Goal: Information Seeking & Learning: Learn about a topic

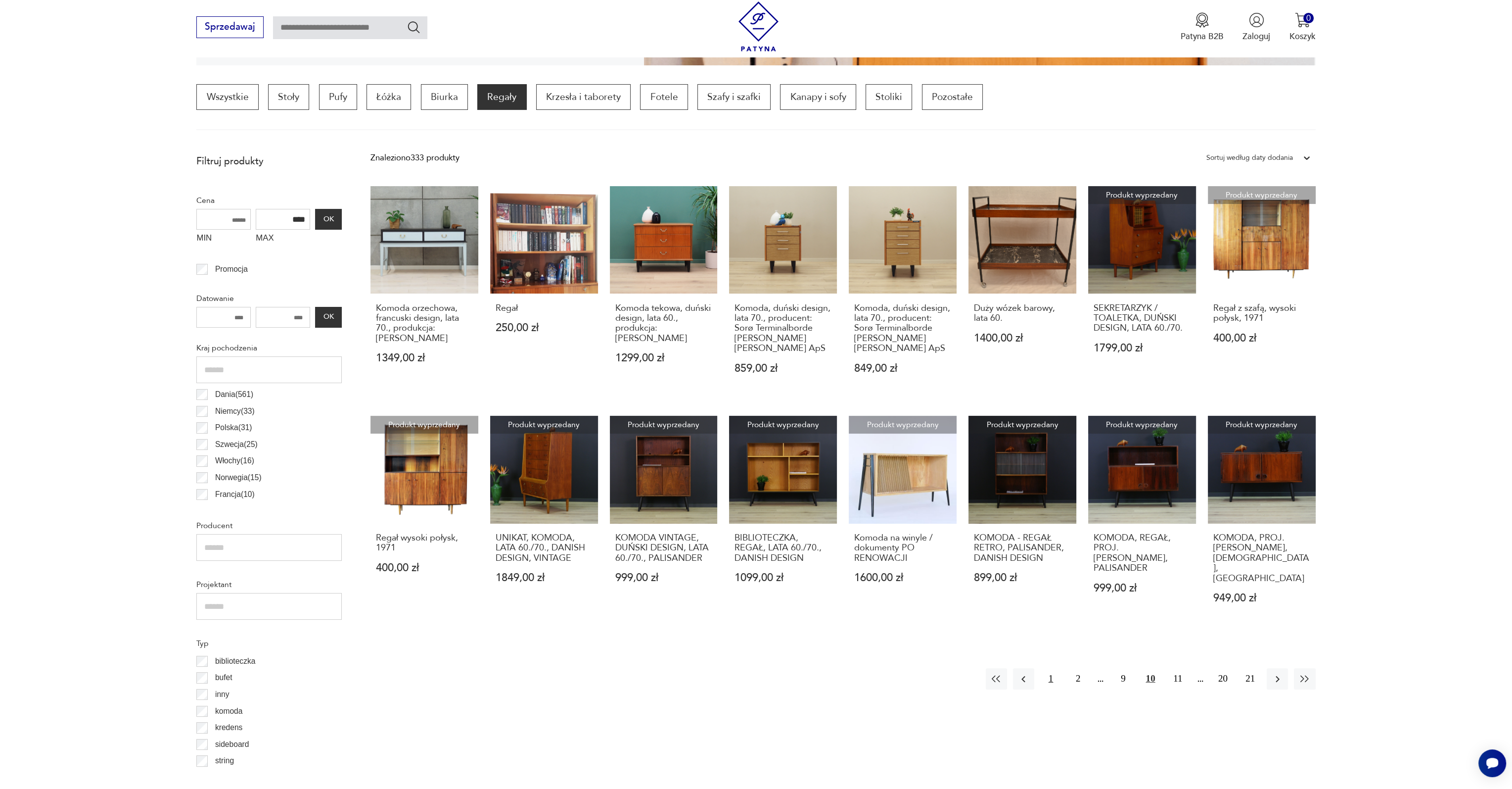
click at [1052, 670] on button "1" at bounding box center [1051, 679] width 22 height 22
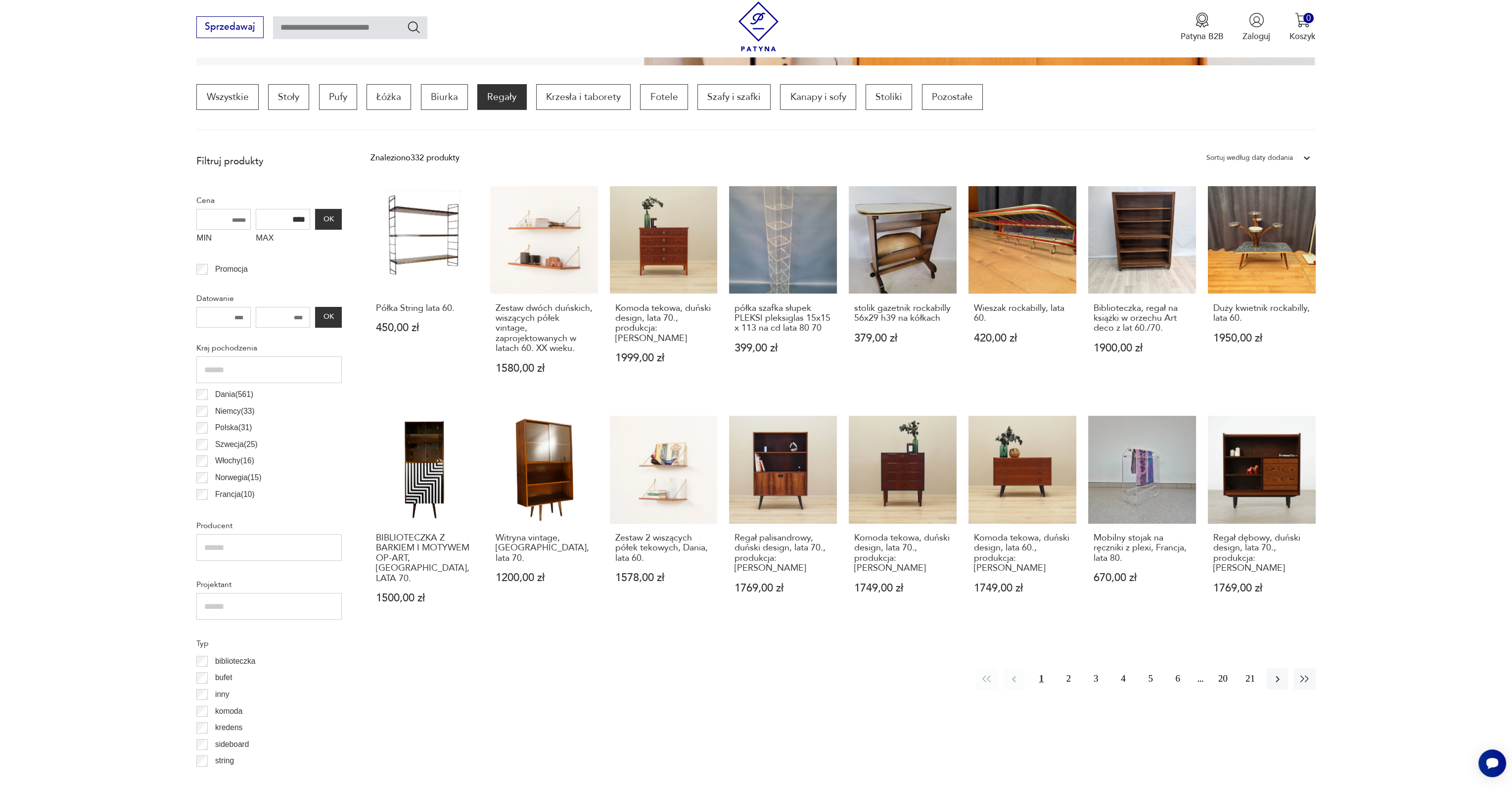
click at [200, 399] on div "Dania ( 561 )" at bounding box center [269, 394] width 145 height 17
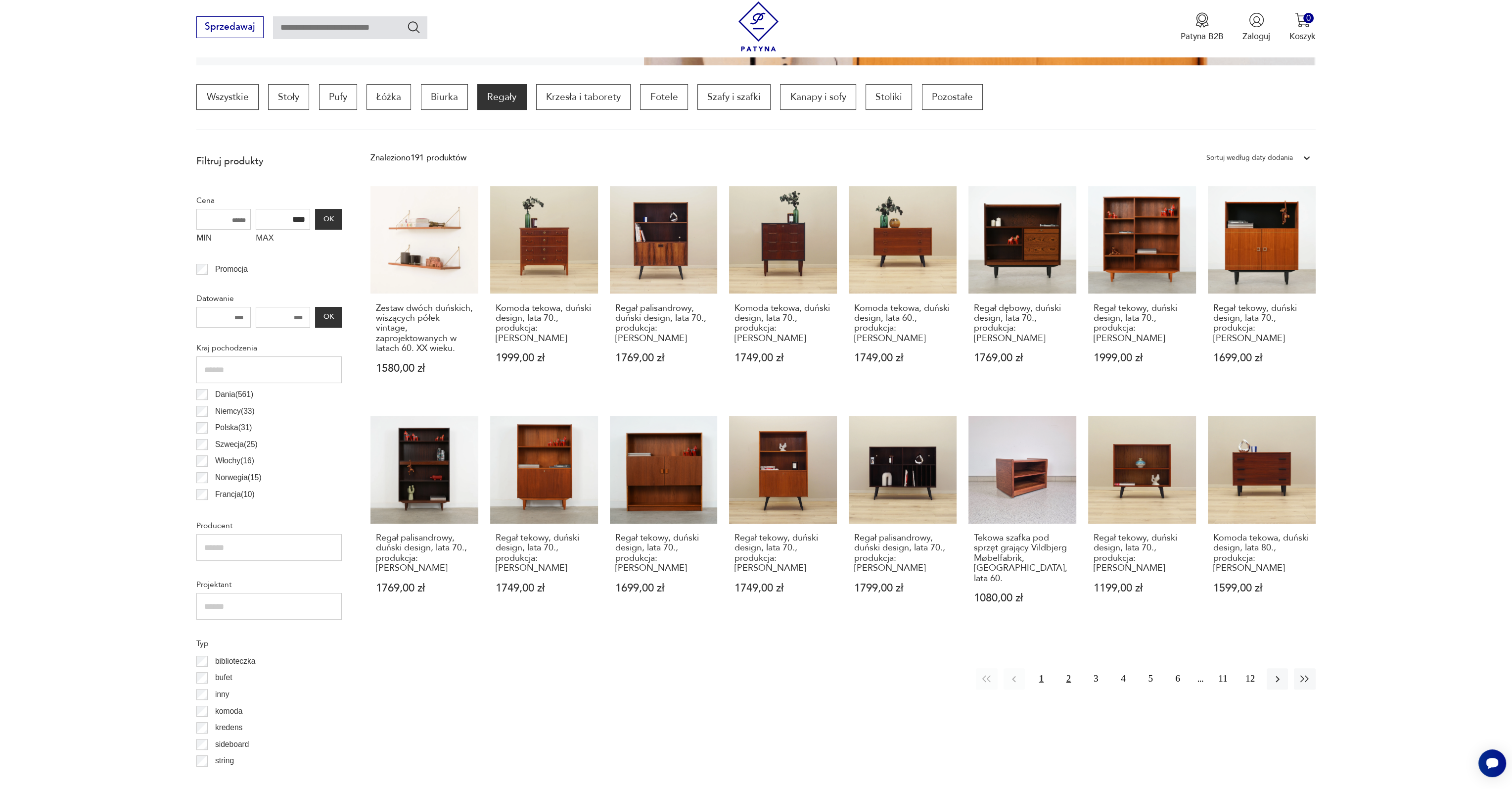
click at [1068, 668] on button "2" at bounding box center [1069, 679] width 22 height 22
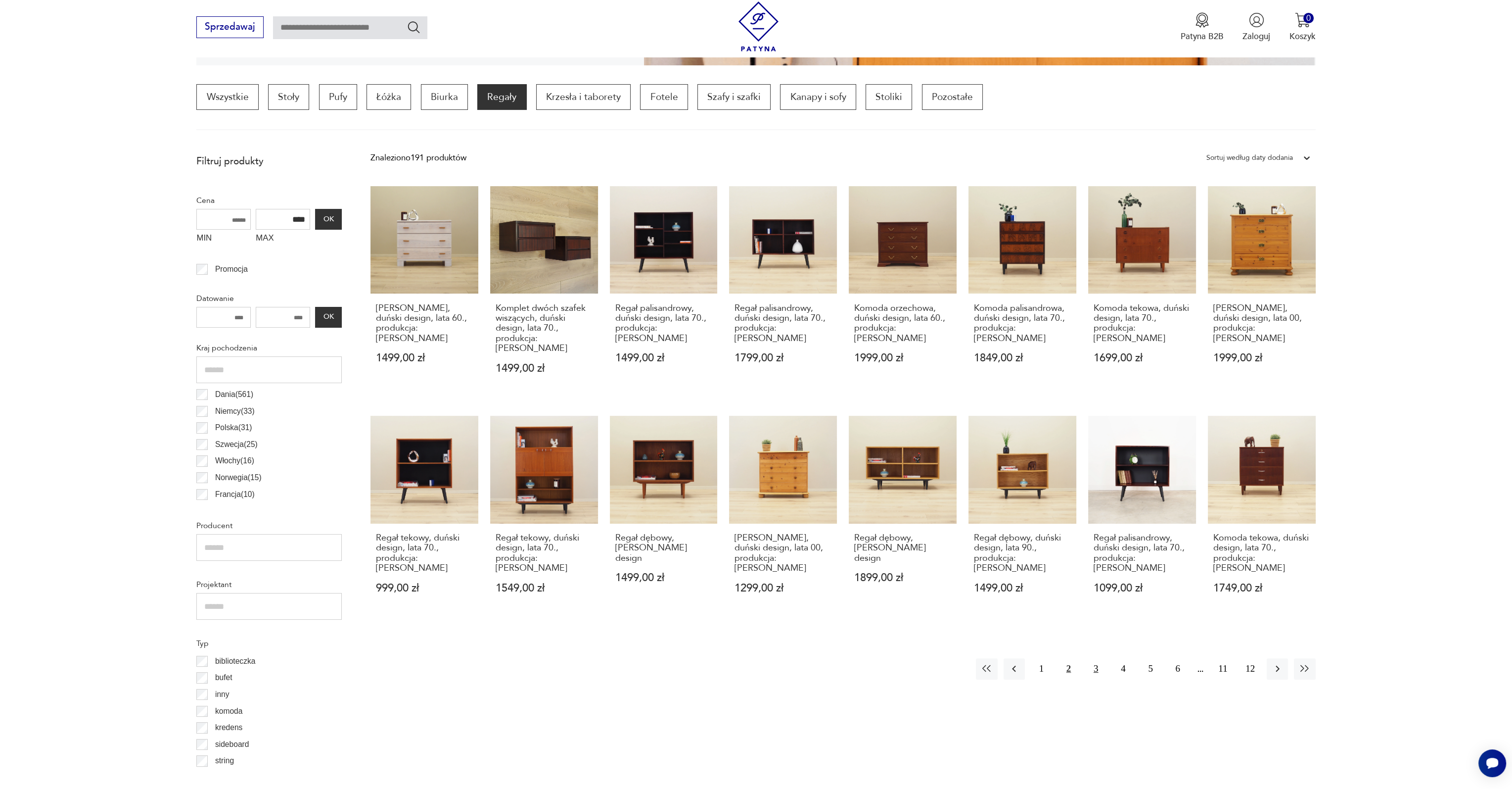
click at [1093, 658] on button "3" at bounding box center [1096, 669] width 22 height 22
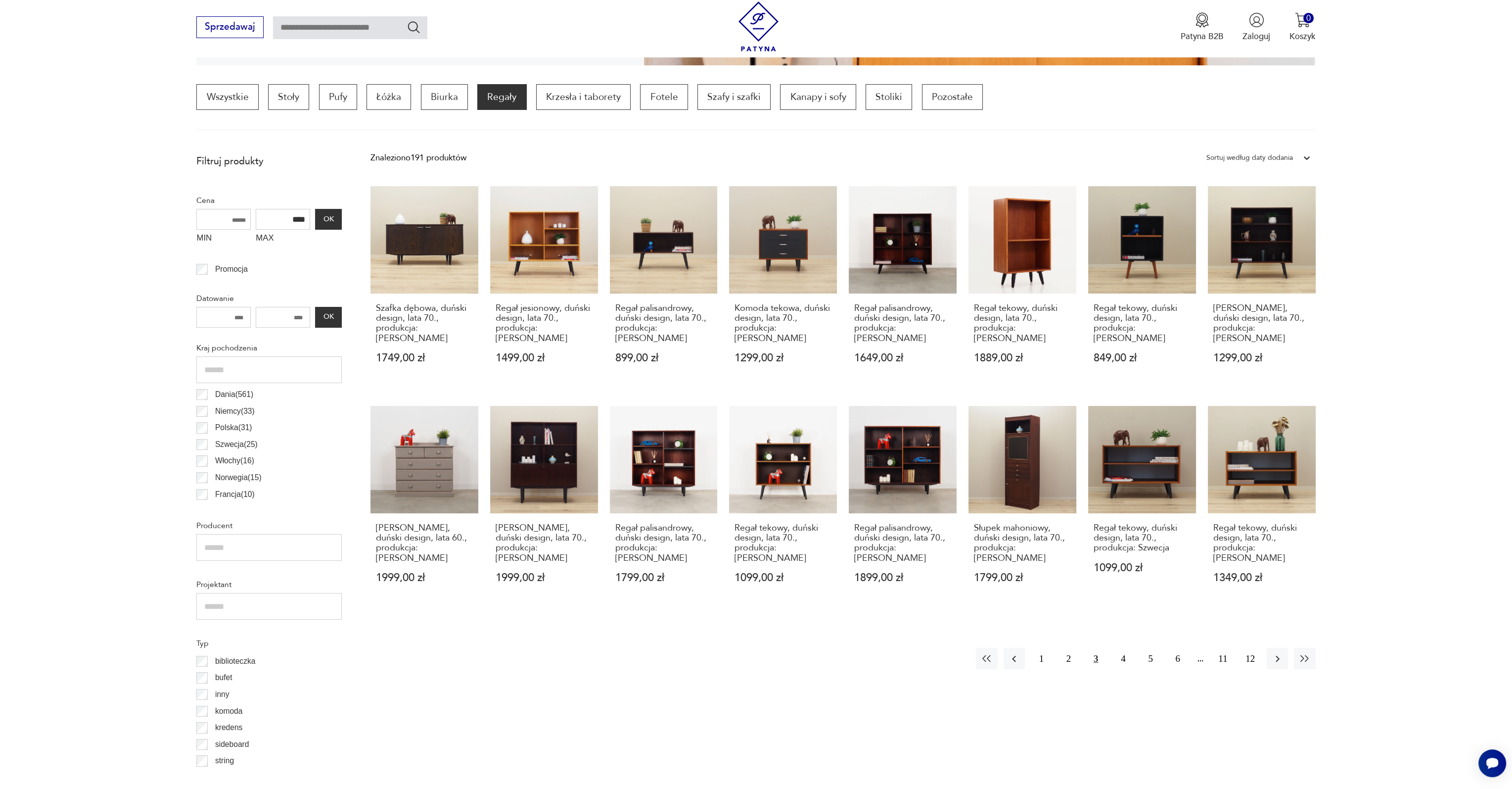
click at [833, 693] on div "Znaleziono 191 produktów Filtruj Sortuj według daty dodania Sortuj według daty …" at bounding box center [843, 734] width 946 height 1171
click at [1123, 647] on button "4" at bounding box center [1123, 658] width 22 height 22
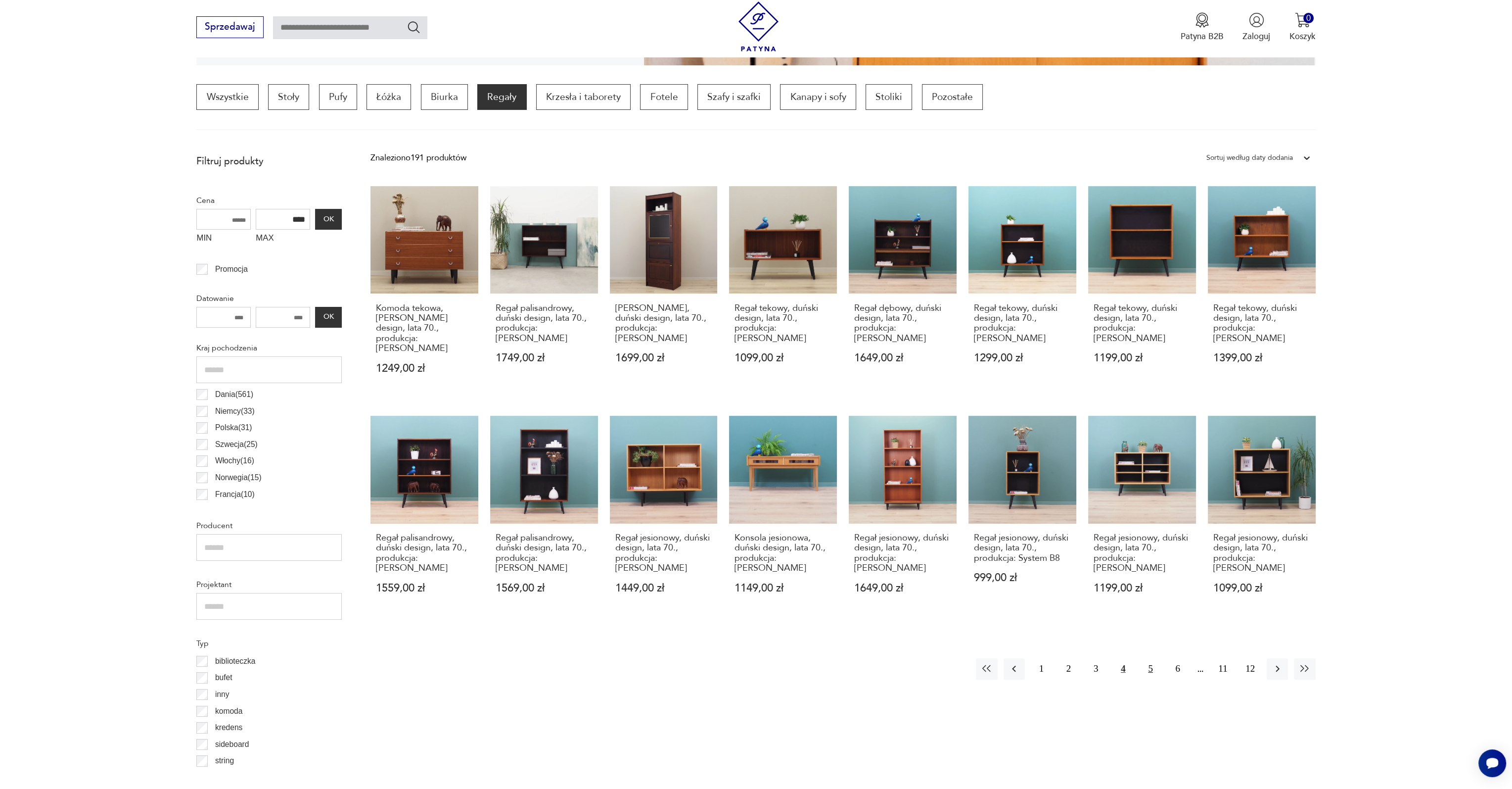
click at [1152, 658] on button "5" at bounding box center [1150, 669] width 22 height 22
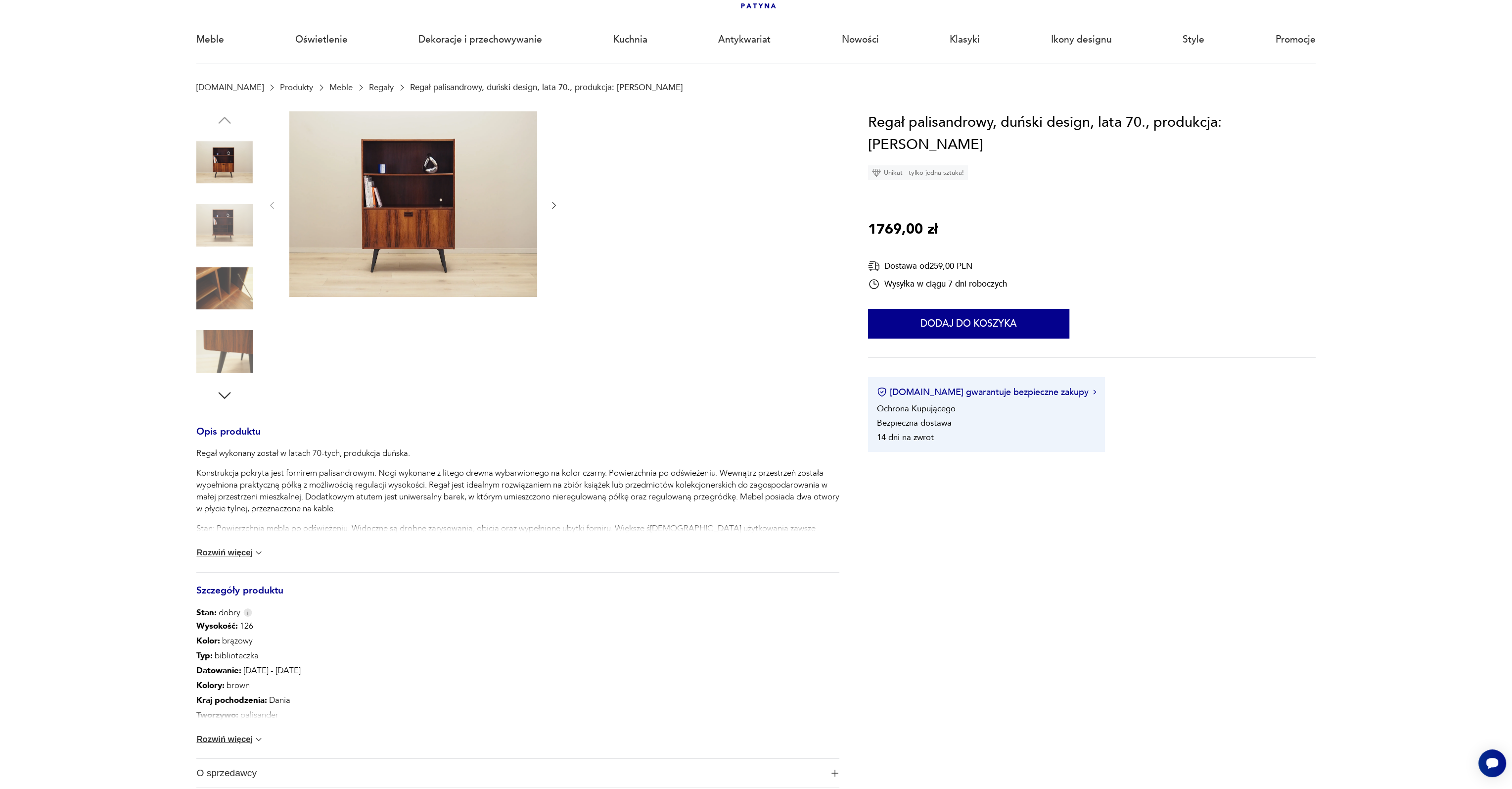
scroll to position [149, 0]
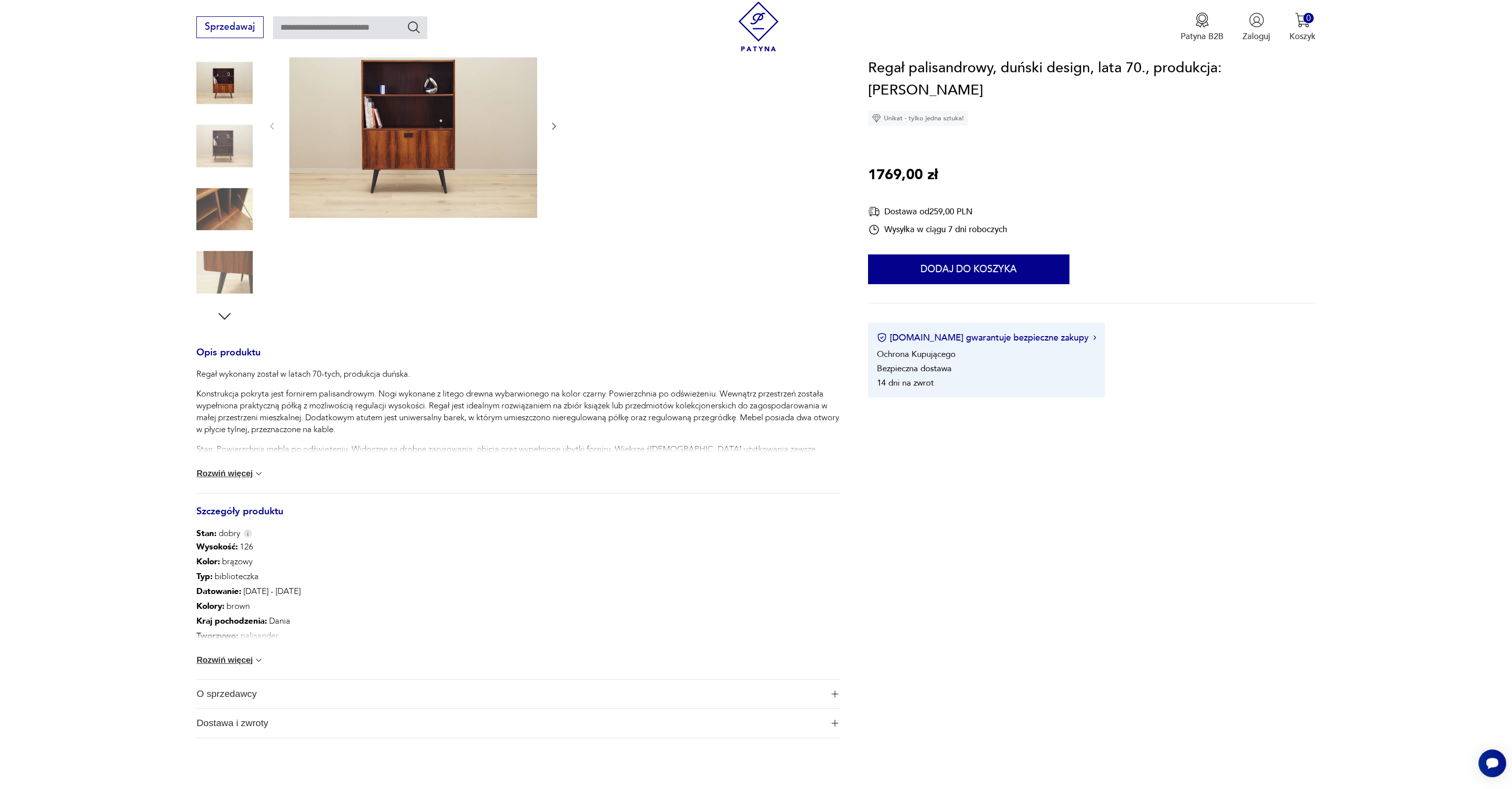
click at [239, 659] on button "Rozwiń więcej" at bounding box center [230, 659] width 68 height 10
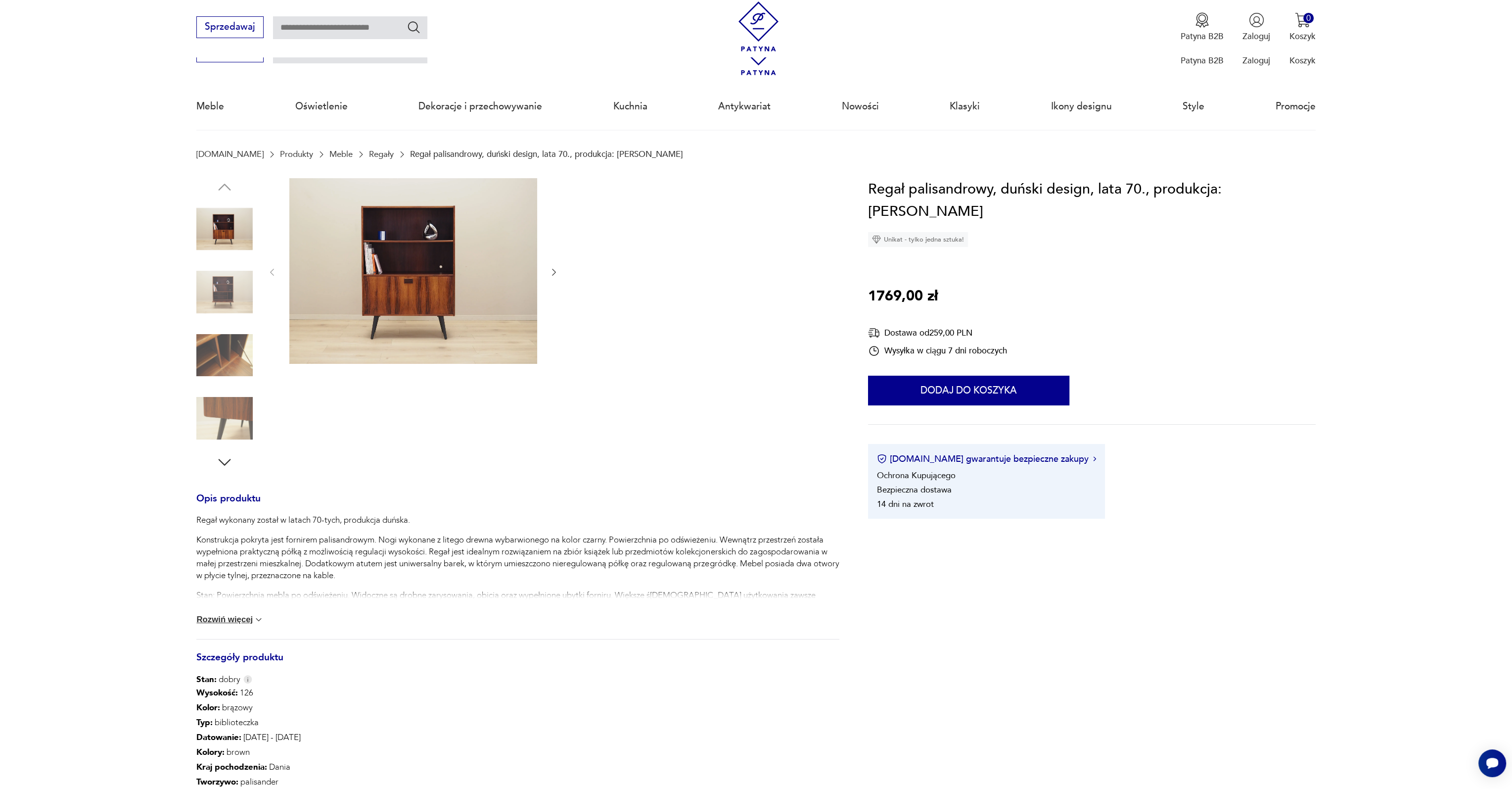
scroll to position [0, 0]
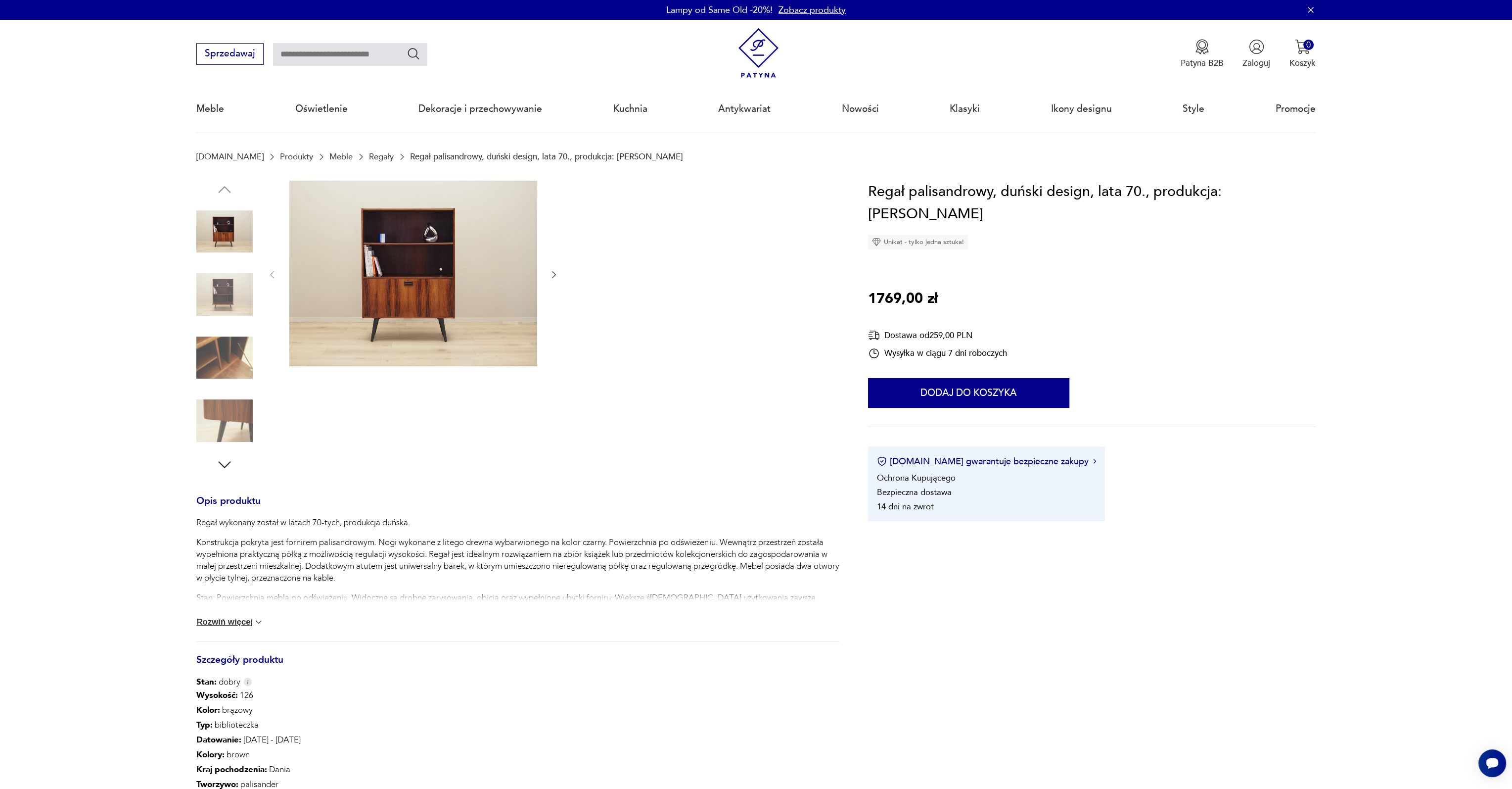
click at [447, 253] on img at bounding box center [413, 273] width 248 height 186
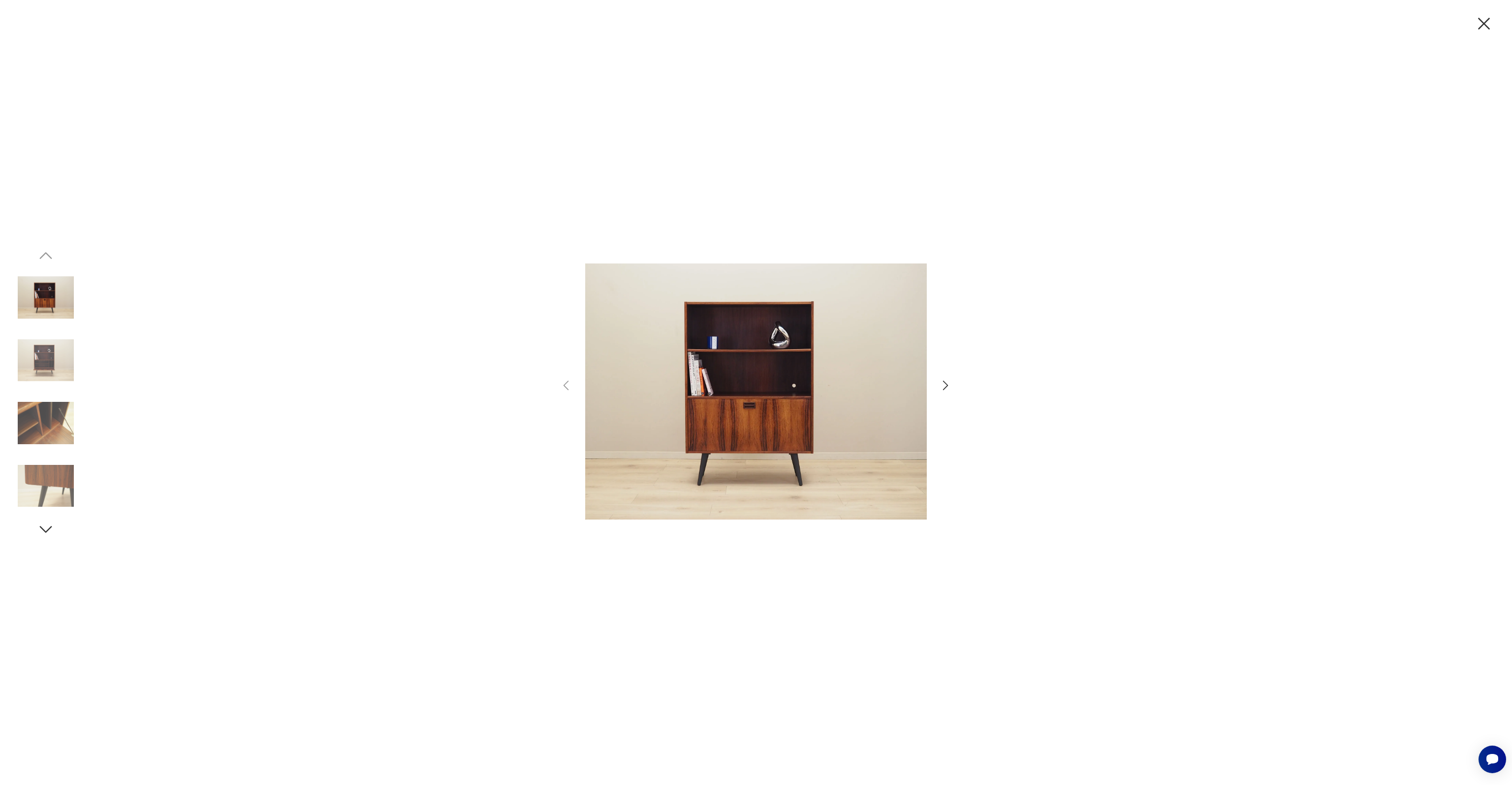
click at [53, 371] on img at bounding box center [46, 360] width 56 height 57
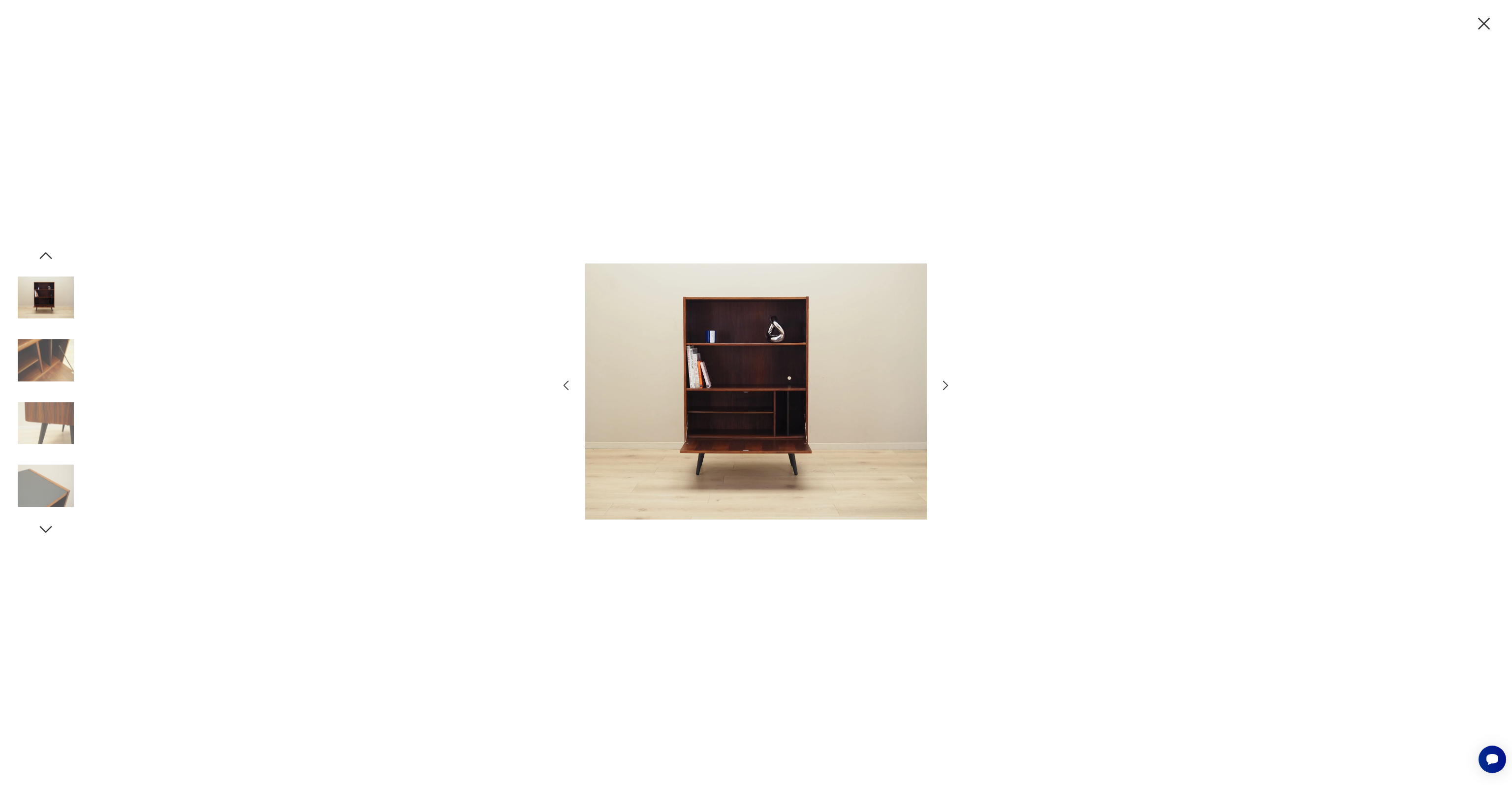
click at [53, 371] on img at bounding box center [46, 360] width 56 height 57
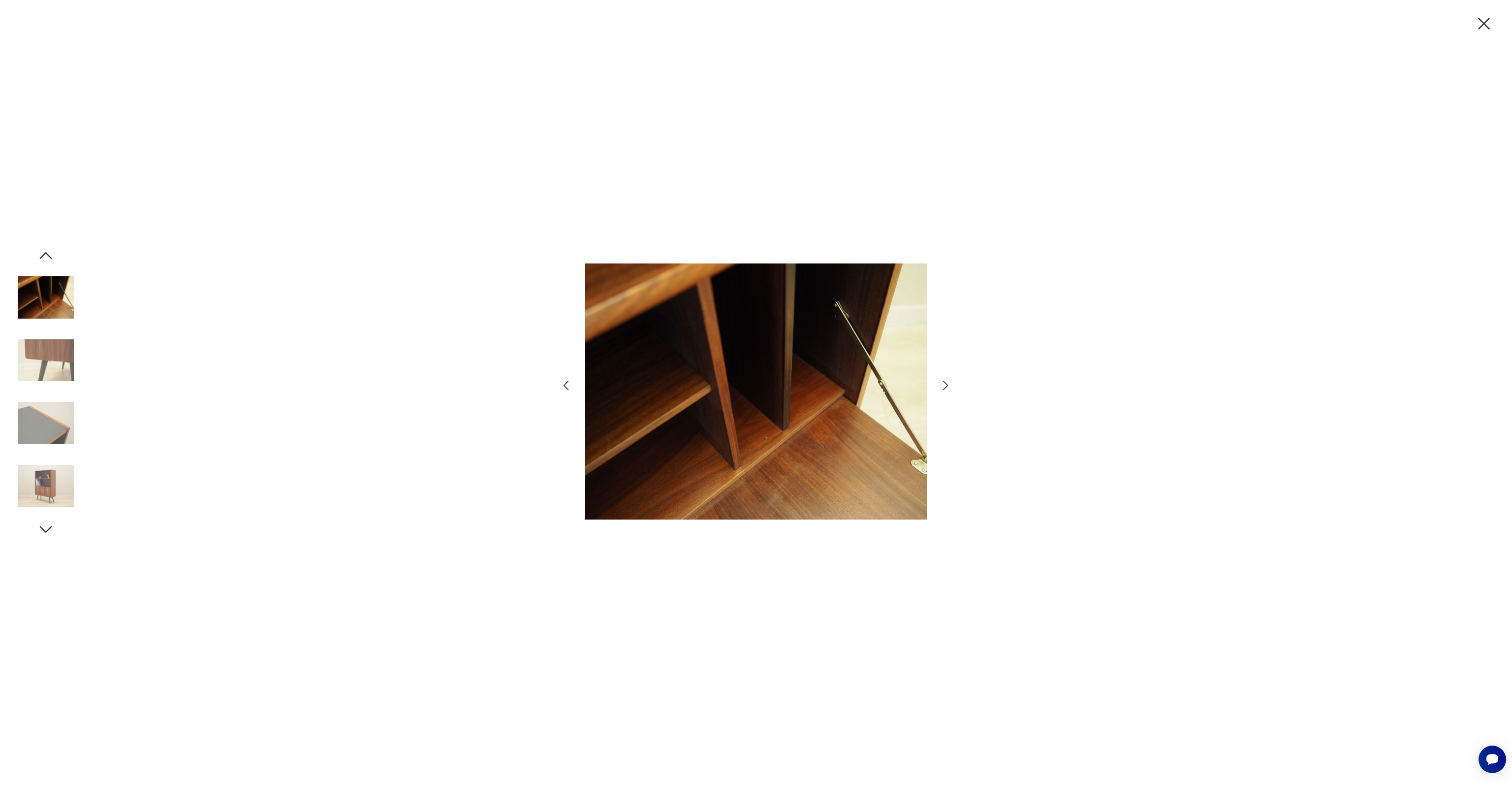
click at [53, 371] on img at bounding box center [46, 360] width 56 height 57
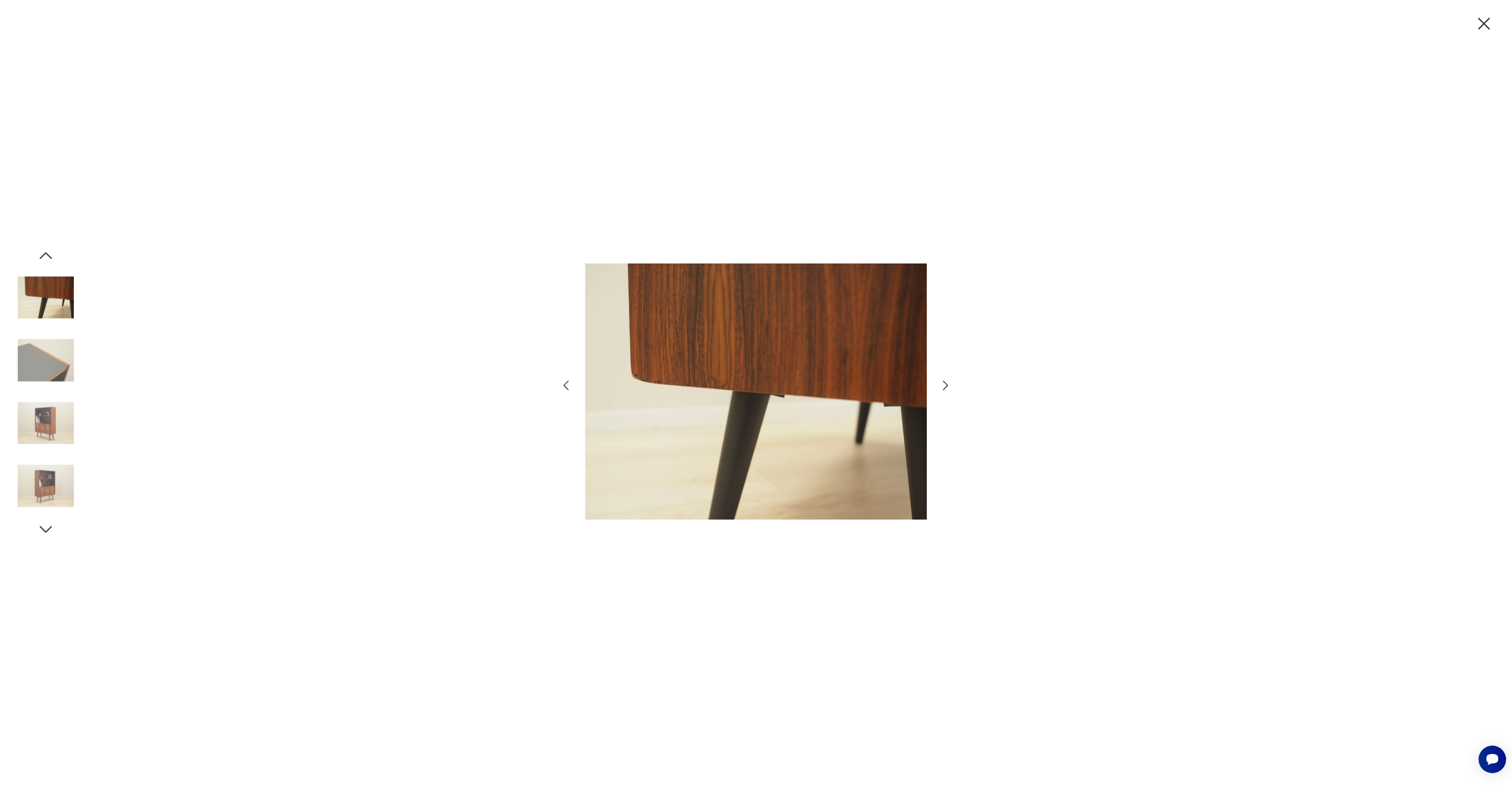
click at [53, 371] on img at bounding box center [46, 360] width 56 height 57
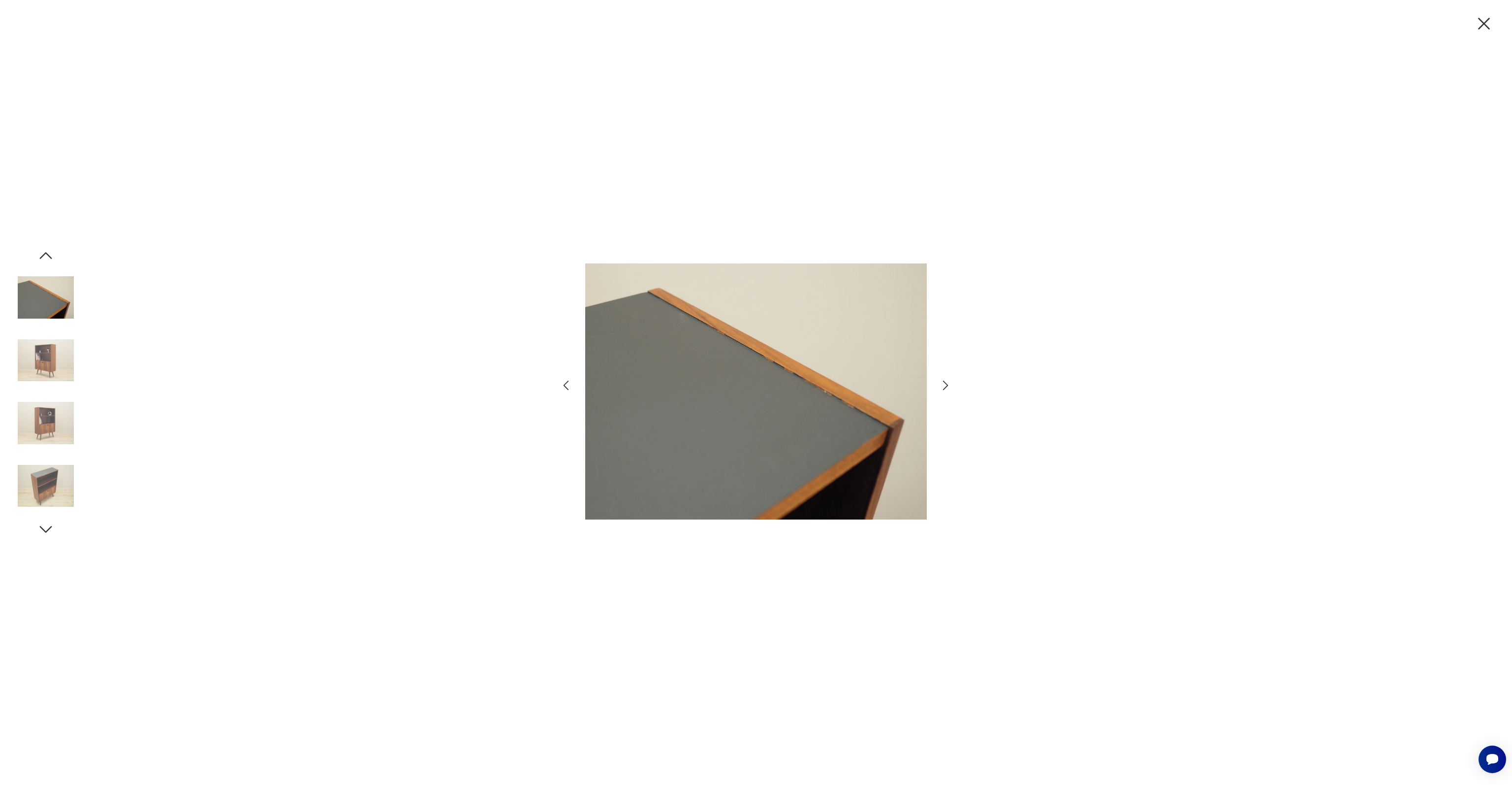
click at [53, 371] on img at bounding box center [46, 360] width 56 height 57
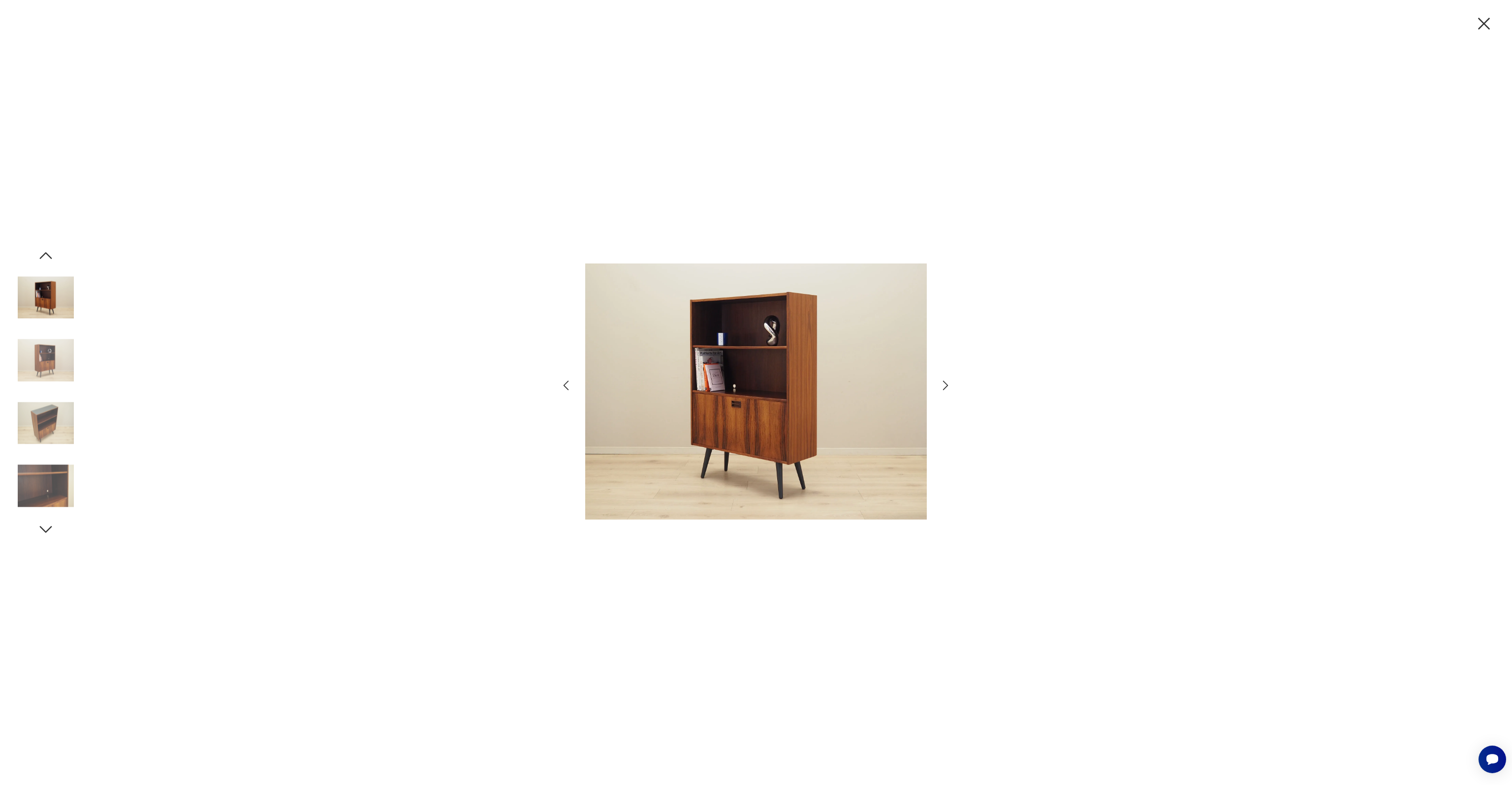
click at [55, 367] on img at bounding box center [46, 360] width 56 height 57
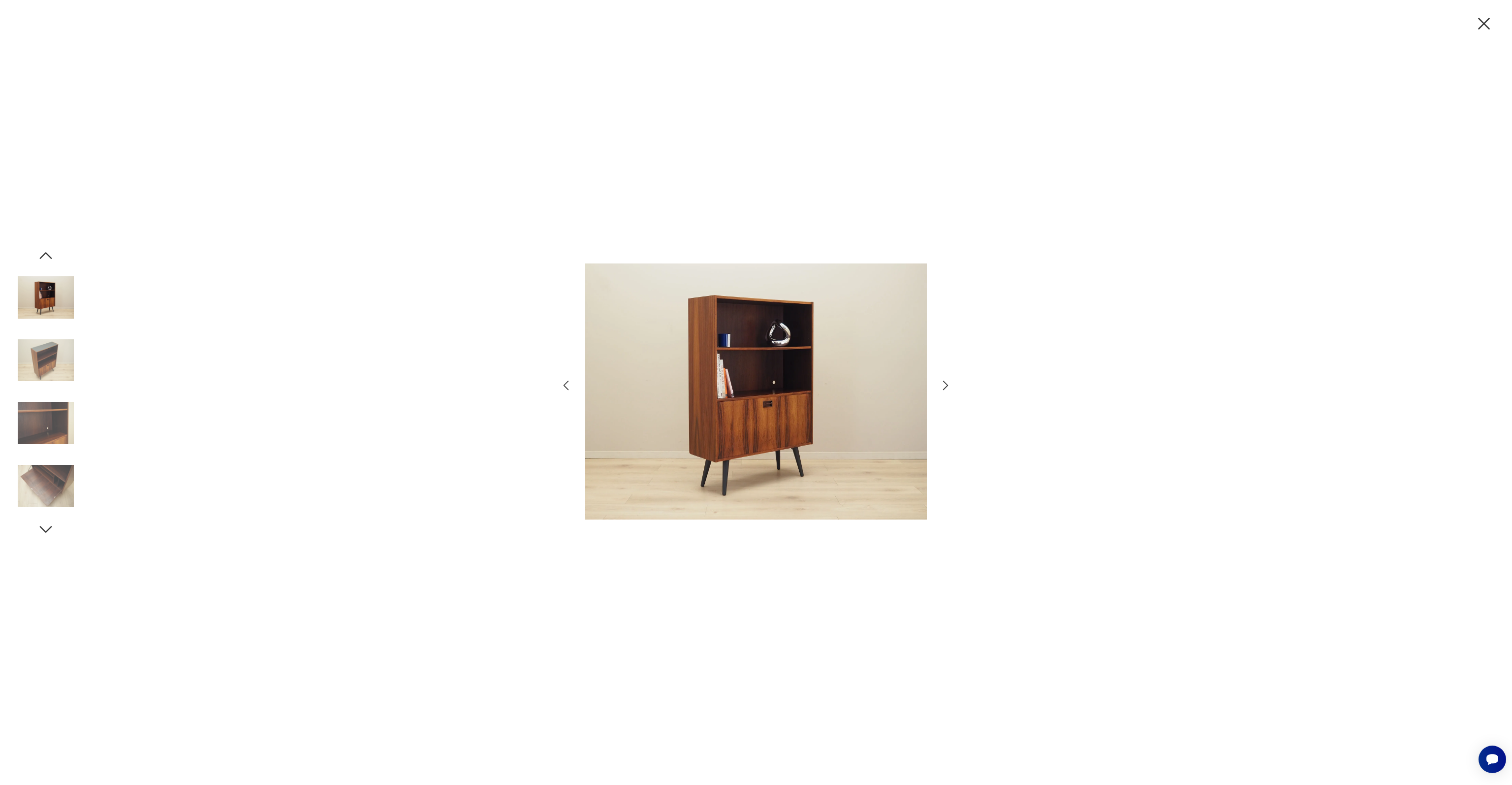
click at [55, 367] on img at bounding box center [46, 360] width 56 height 57
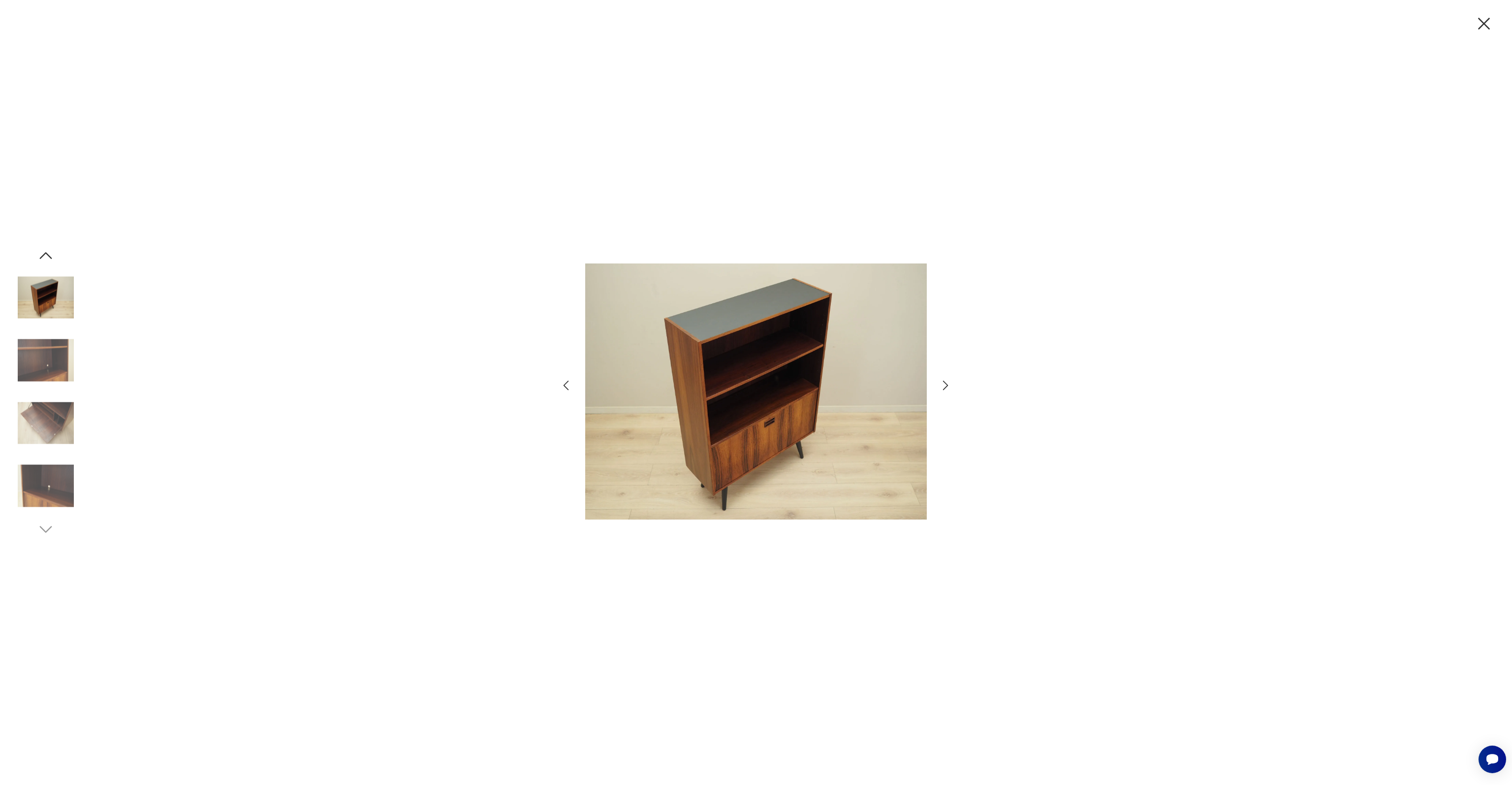
click at [55, 367] on img at bounding box center [46, 360] width 56 height 57
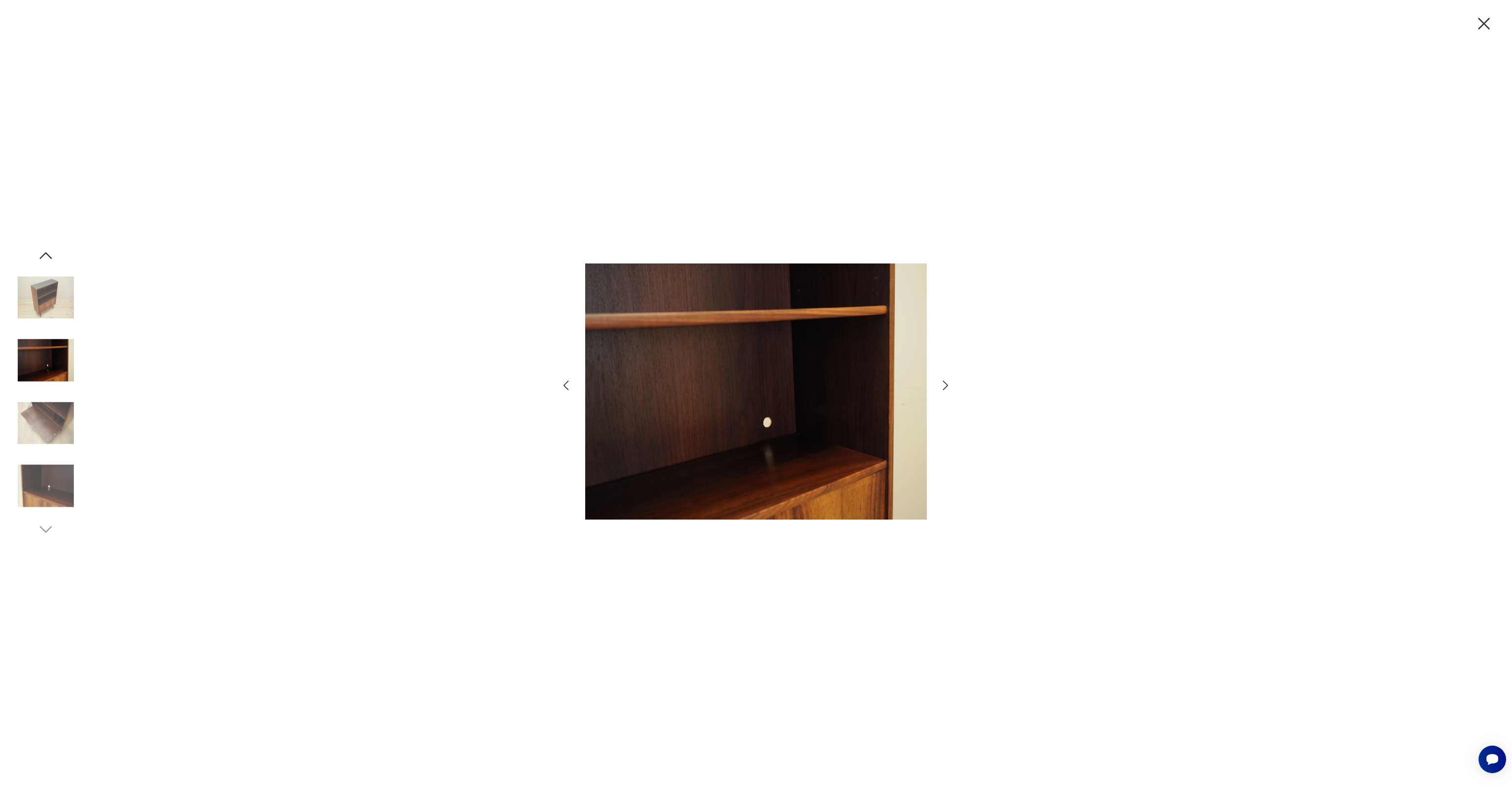
click at [55, 367] on img at bounding box center [46, 360] width 56 height 57
click at [61, 414] on img at bounding box center [46, 423] width 56 height 57
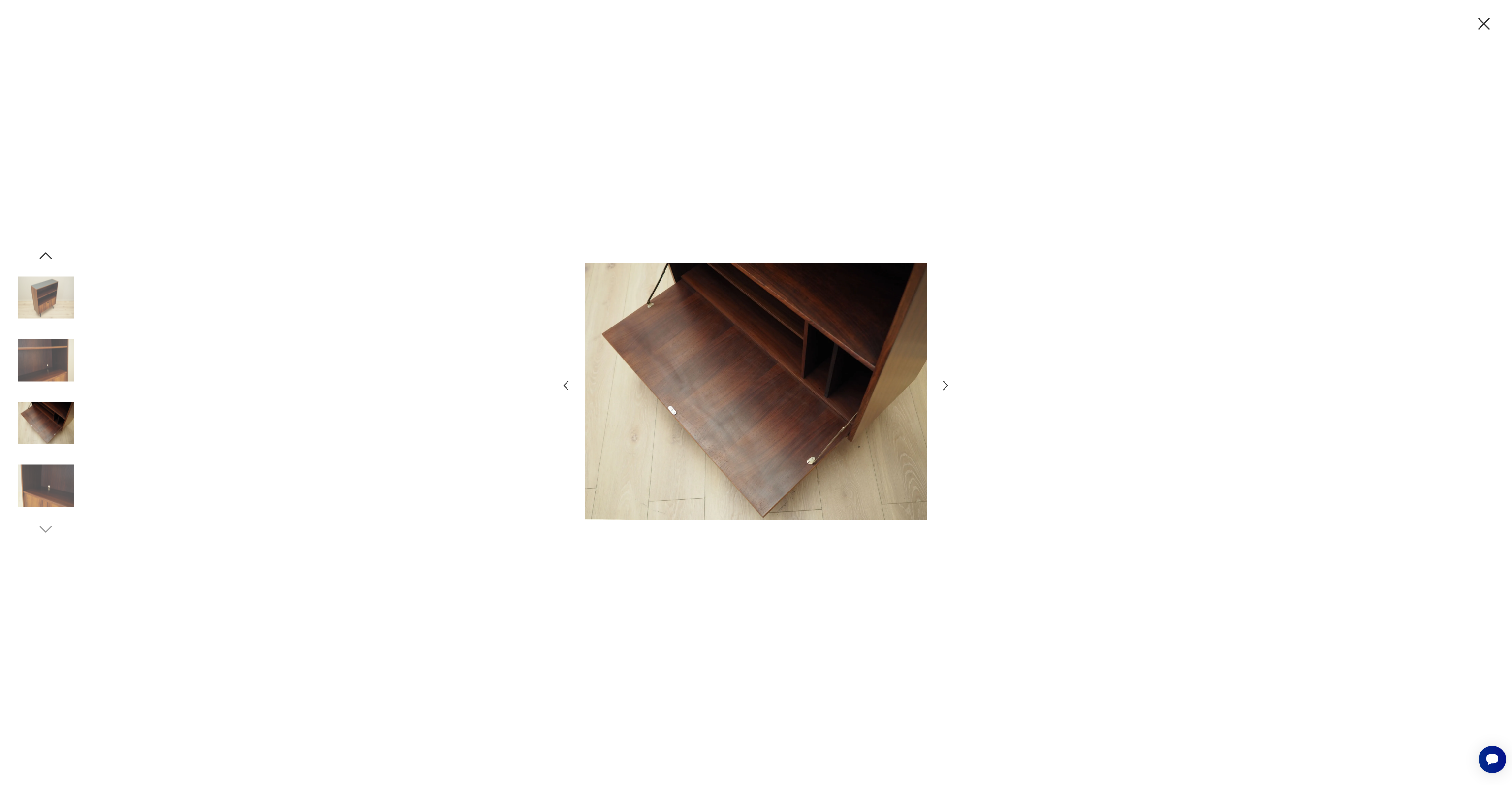
click at [47, 484] on img at bounding box center [46, 485] width 56 height 57
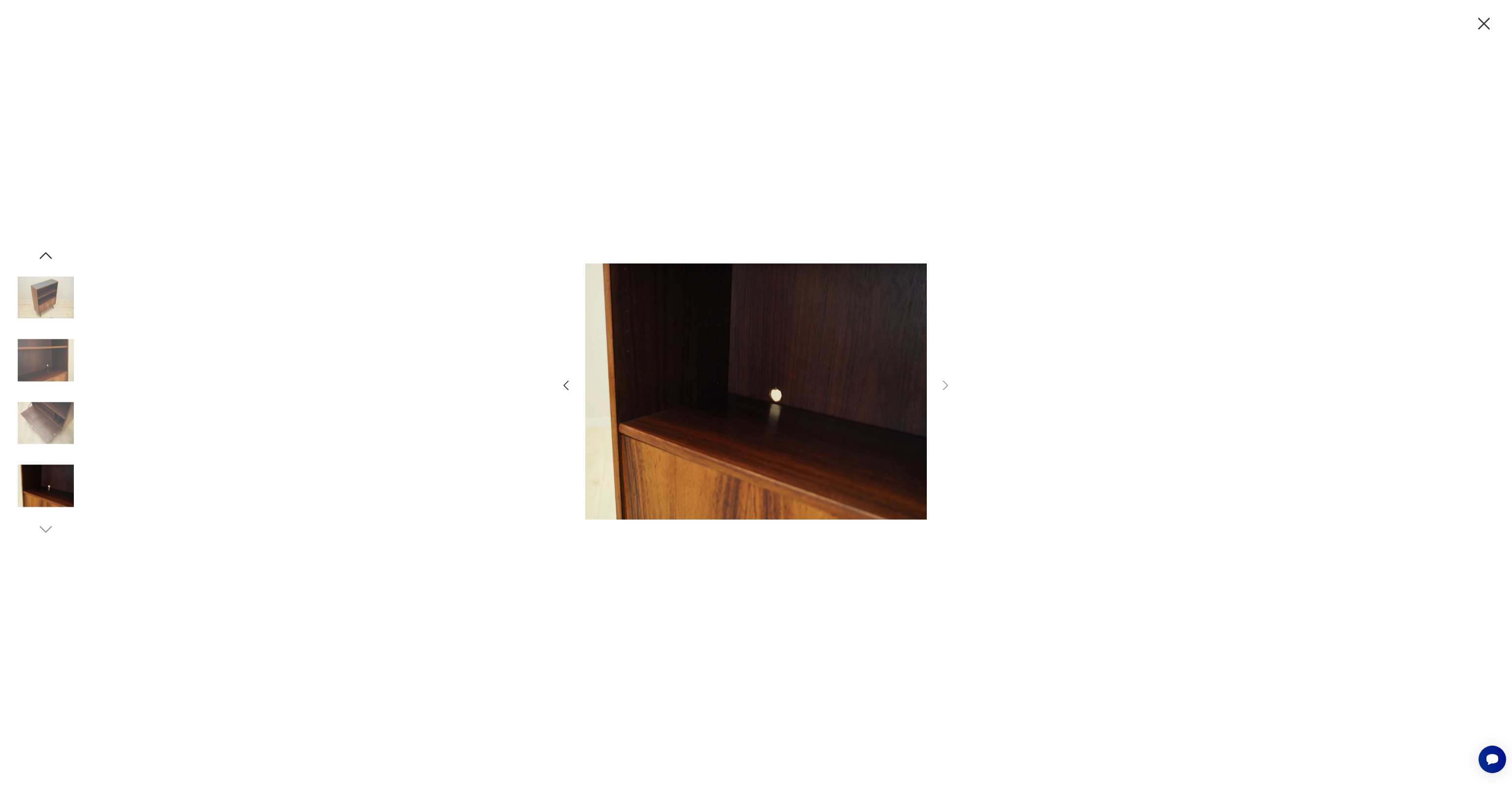
click at [1484, 18] on icon "button" at bounding box center [1483, 23] width 21 height 21
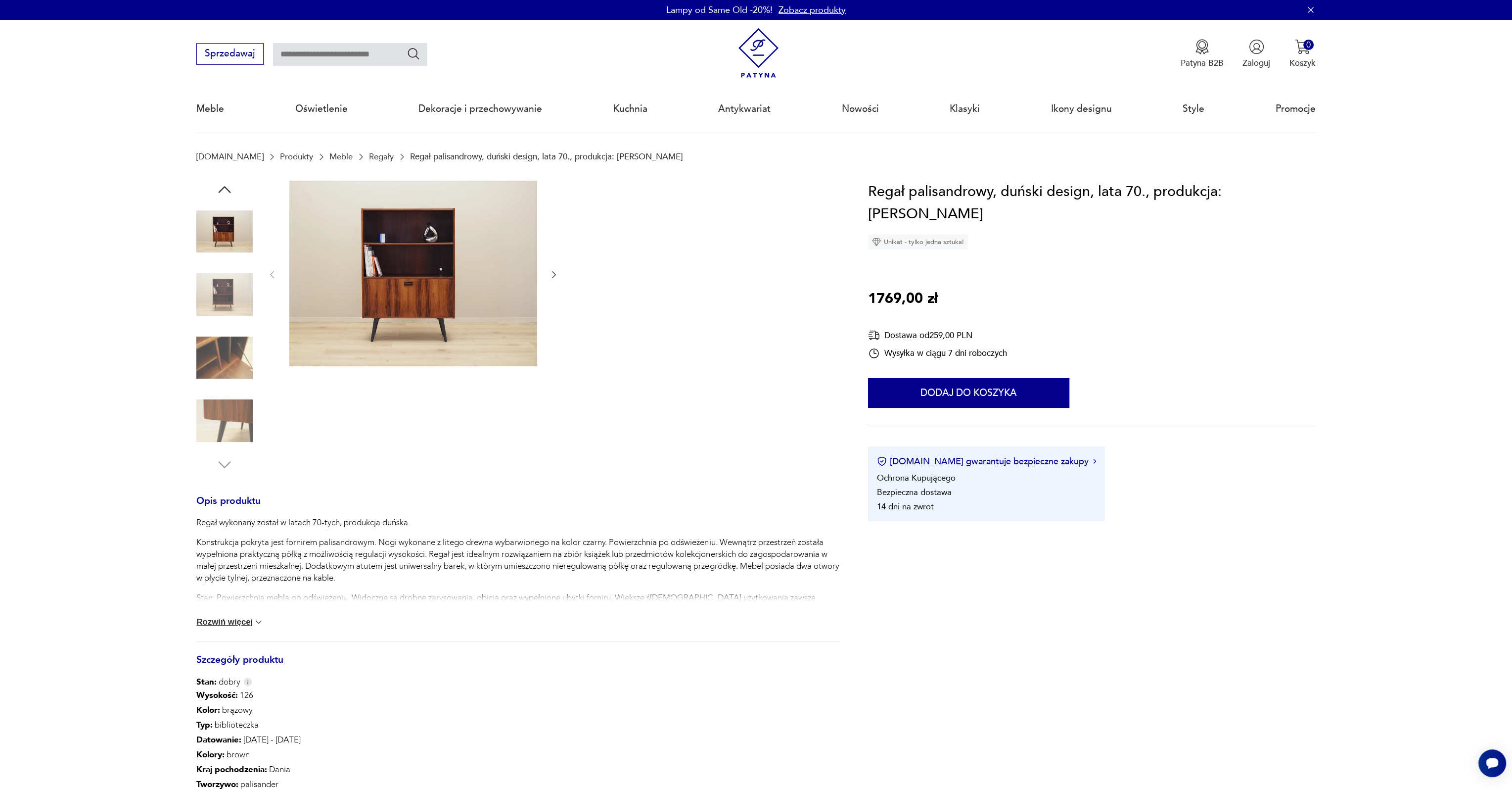
click at [369, 156] on link "Regały" at bounding box center [380, 156] width 24 height 9
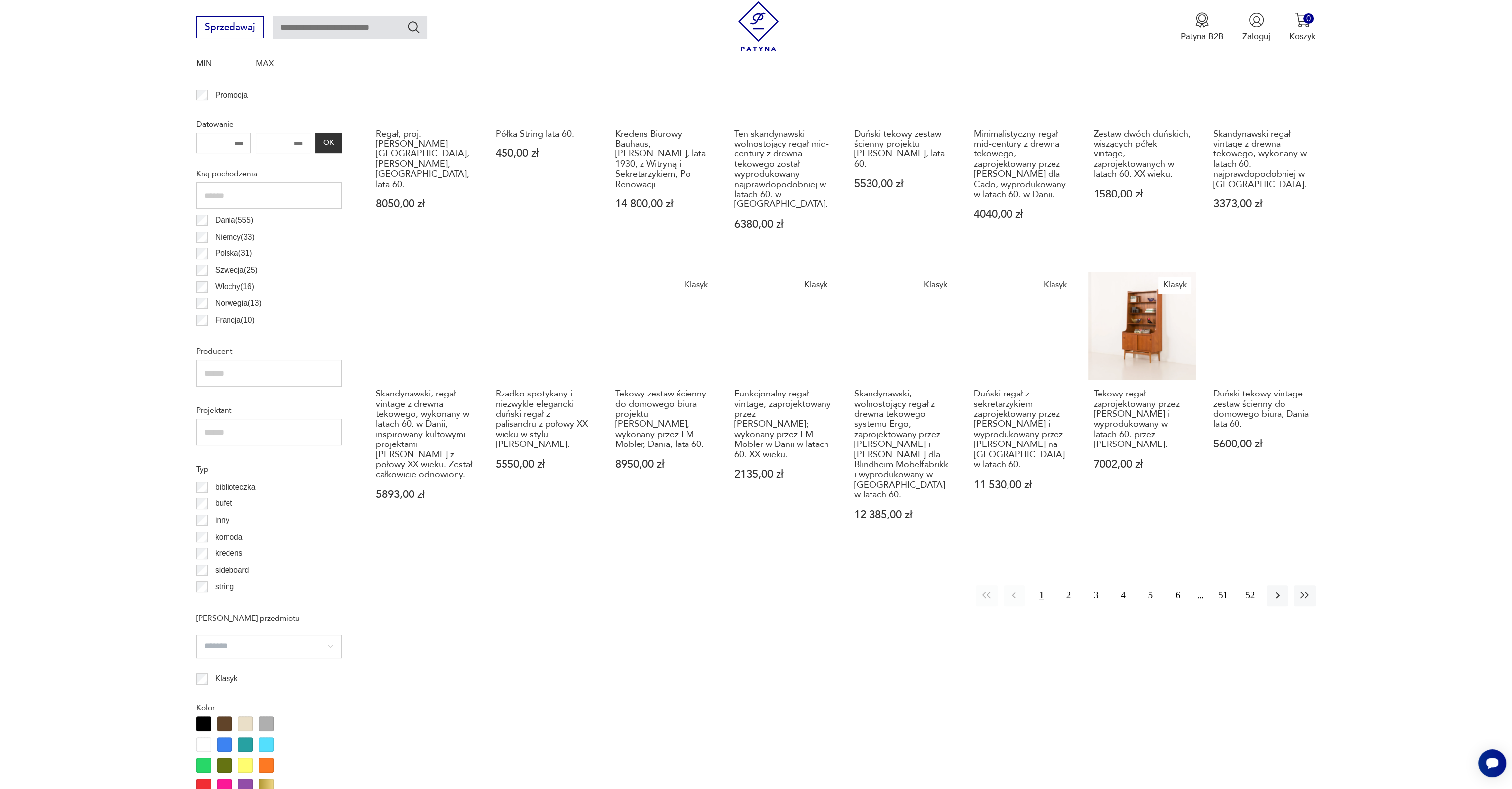
scroll to position [328, 0]
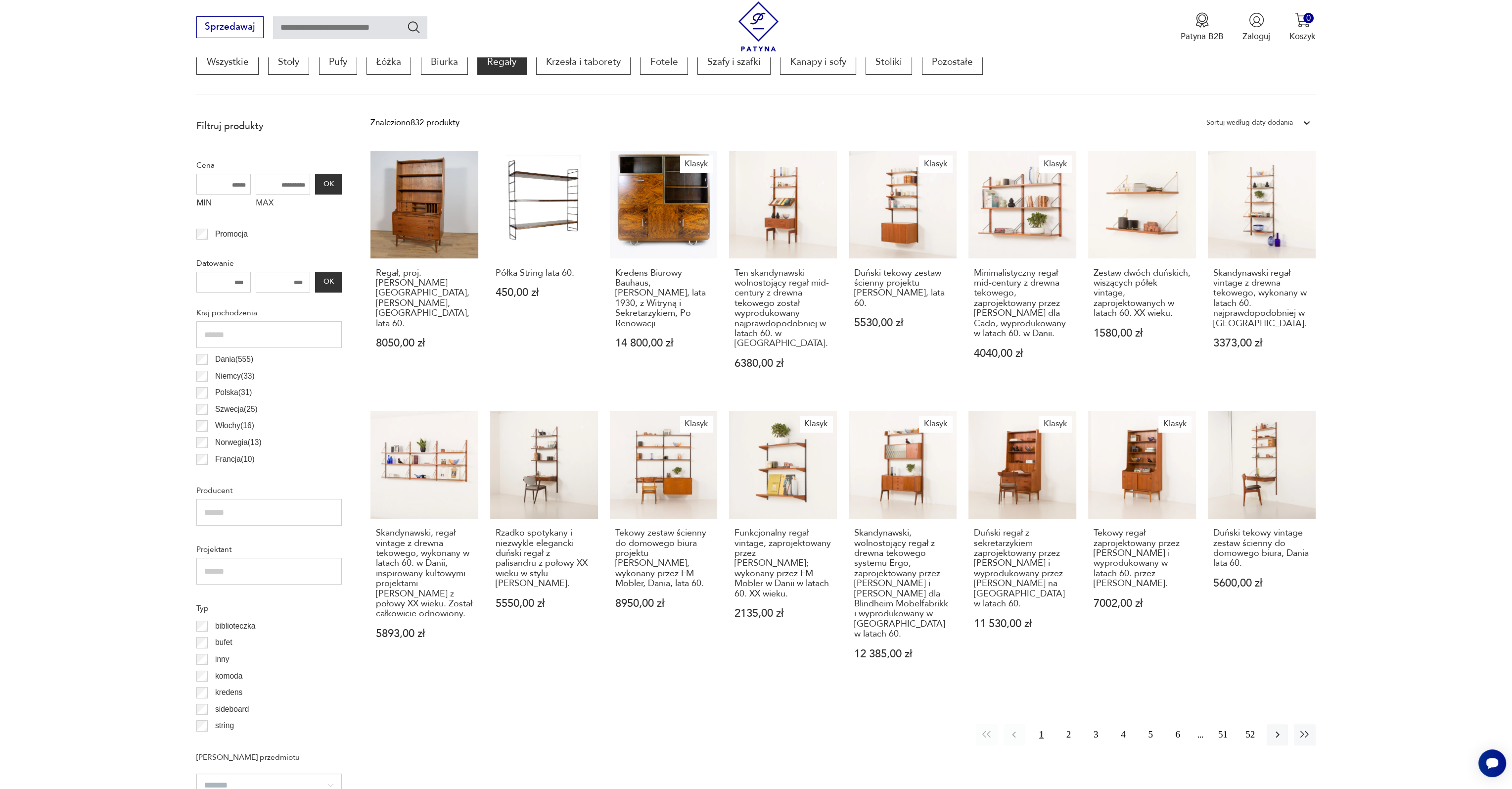
click at [289, 175] on input "MAX" at bounding box center [283, 184] width 54 height 21
type input "****"
click at [322, 184] on button "OK" at bounding box center [329, 184] width 27 height 21
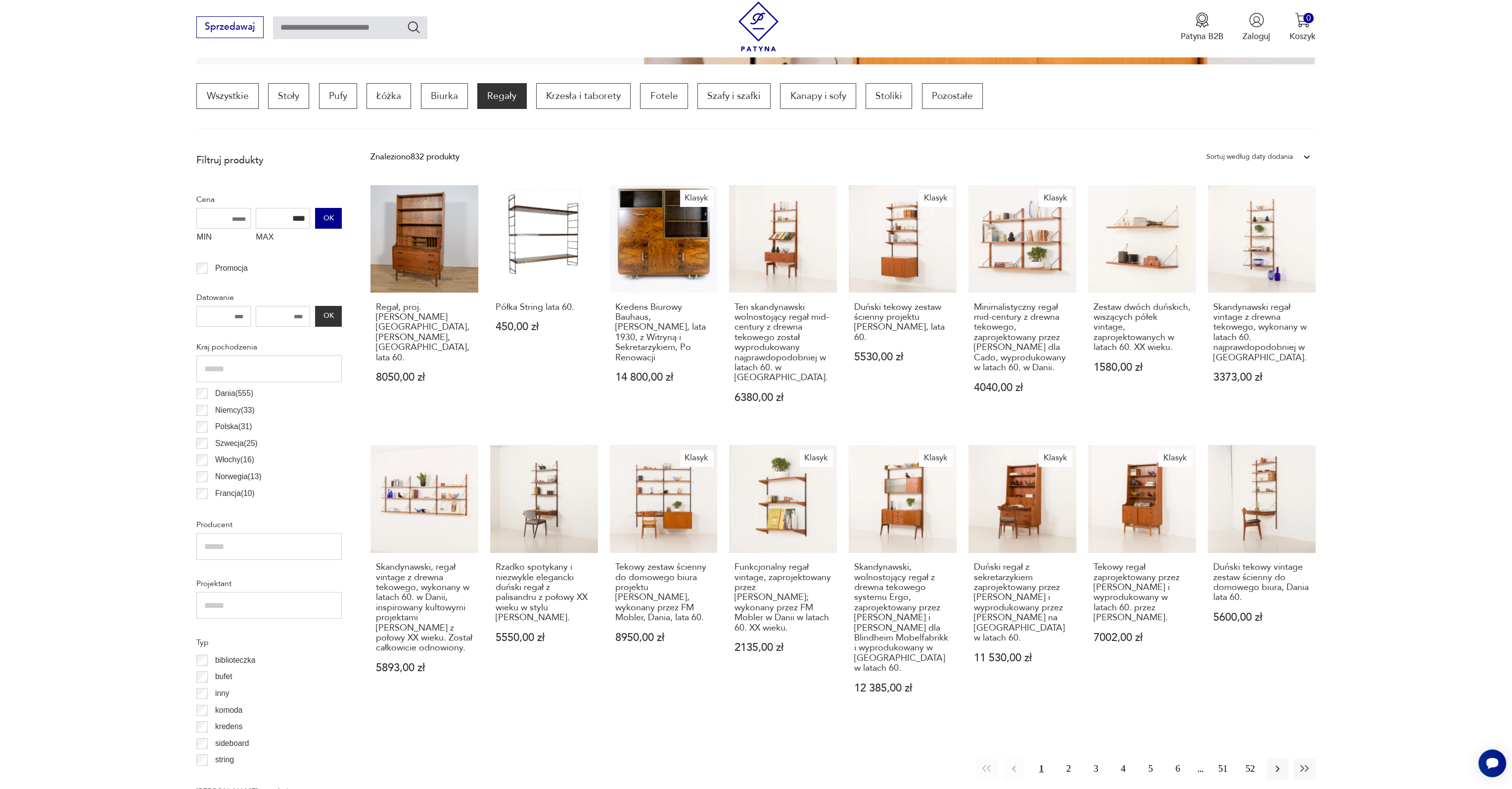
scroll to position [293, 0]
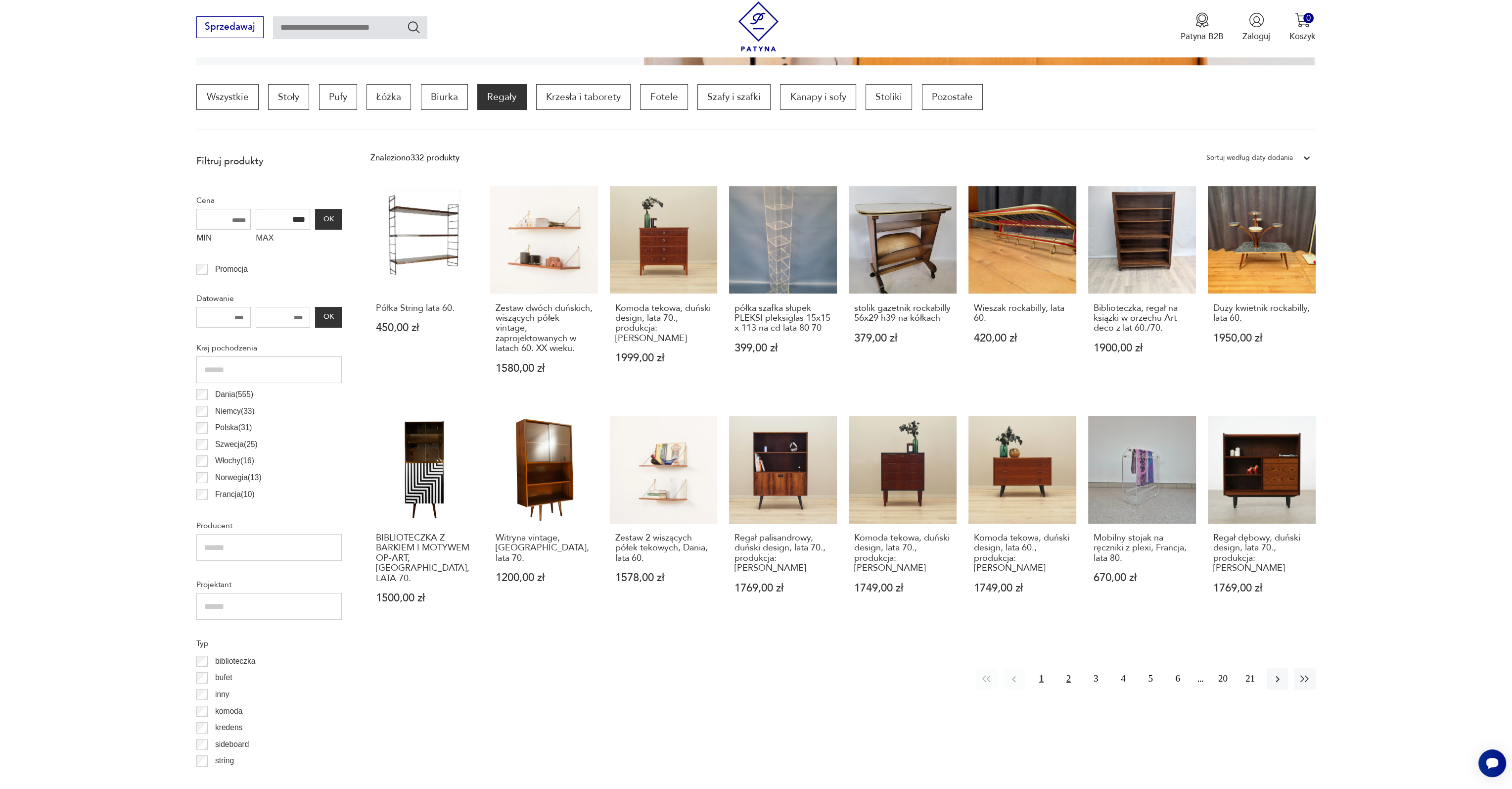
click at [1074, 670] on button "2" at bounding box center [1069, 679] width 22 height 22
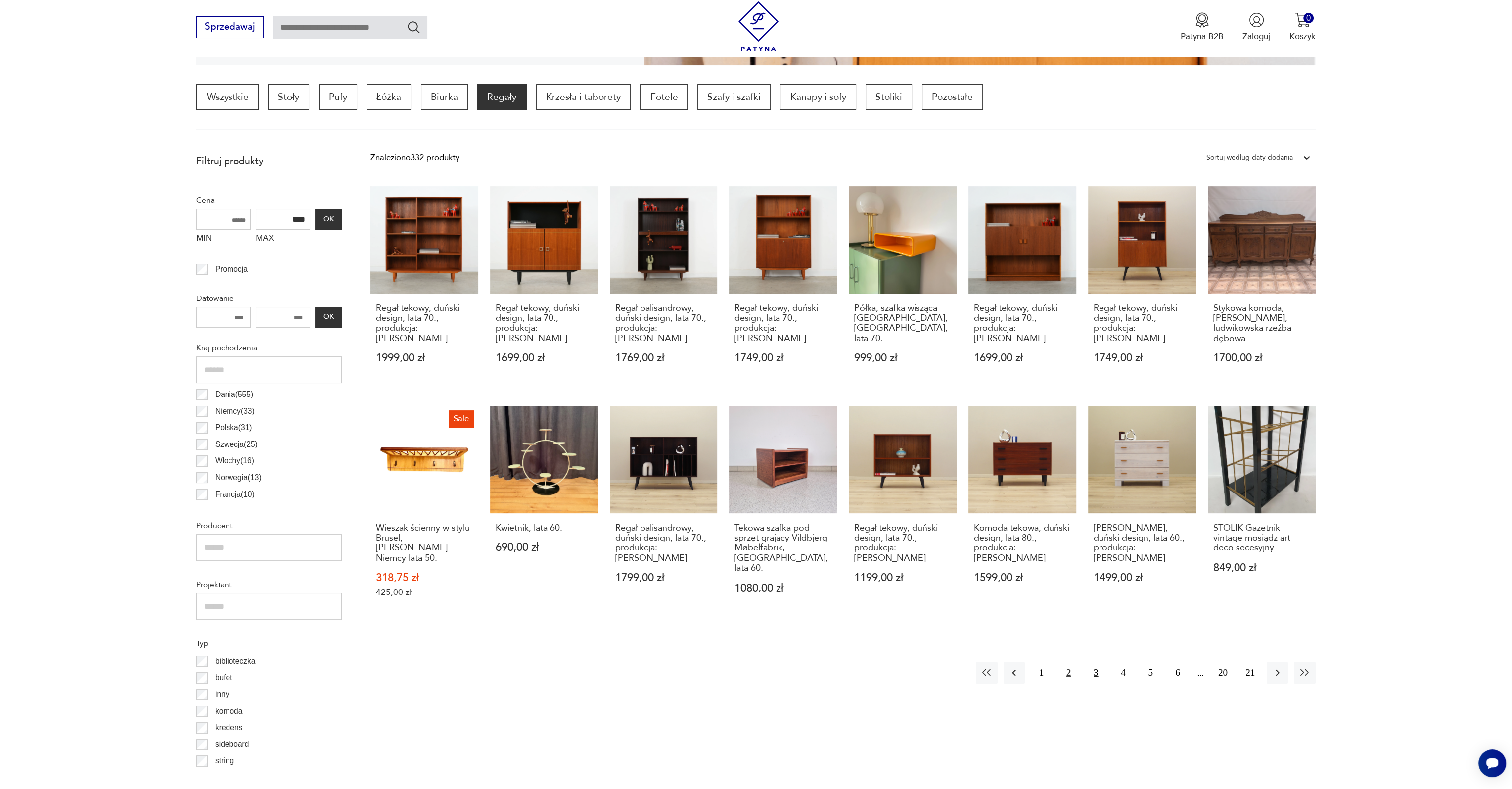
click at [1098, 662] on button "3" at bounding box center [1096, 673] width 22 height 22
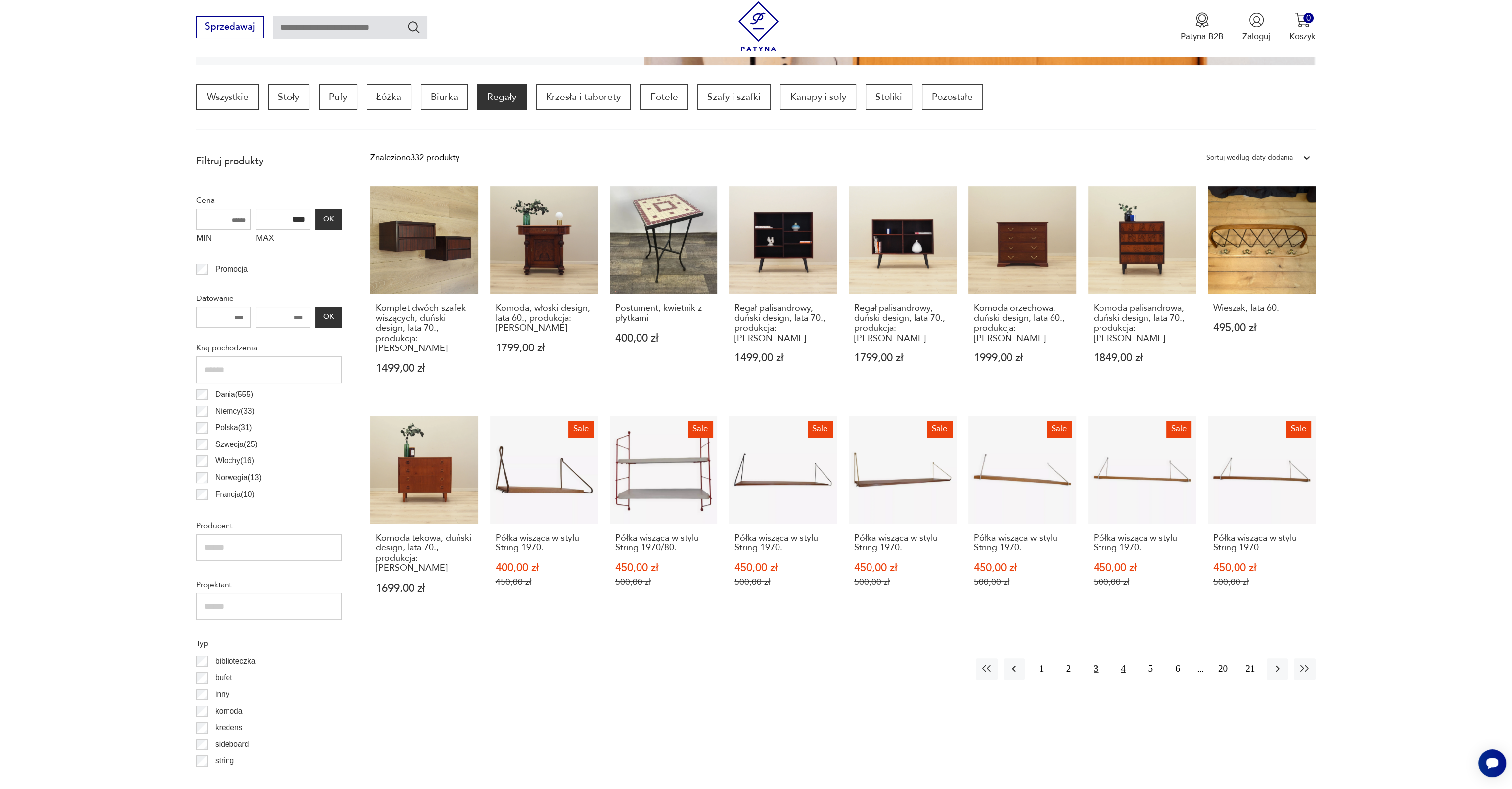
click at [1126, 658] on button "4" at bounding box center [1123, 669] width 22 height 22
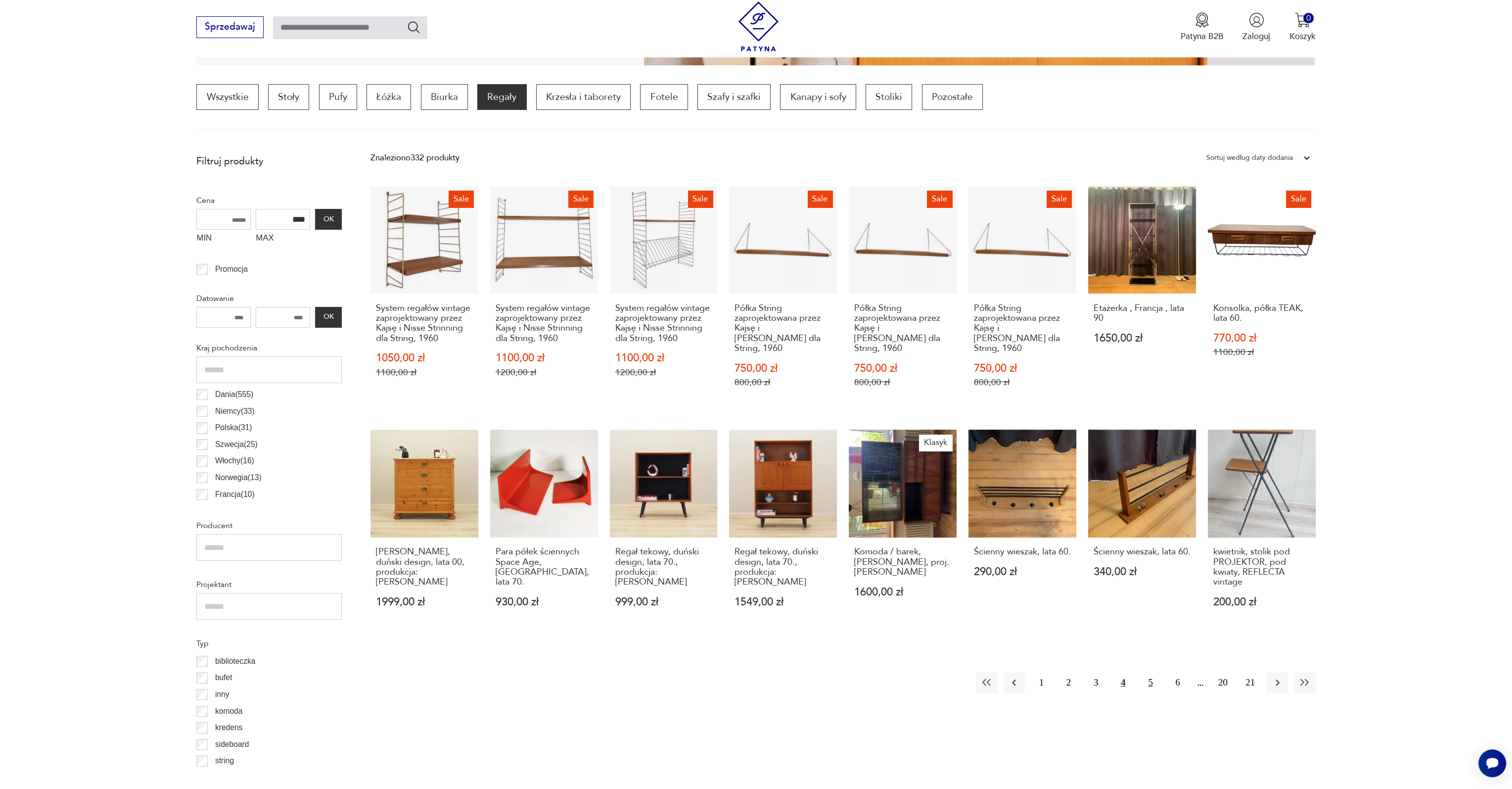
click at [1151, 672] on button "5" at bounding box center [1150, 683] width 22 height 22
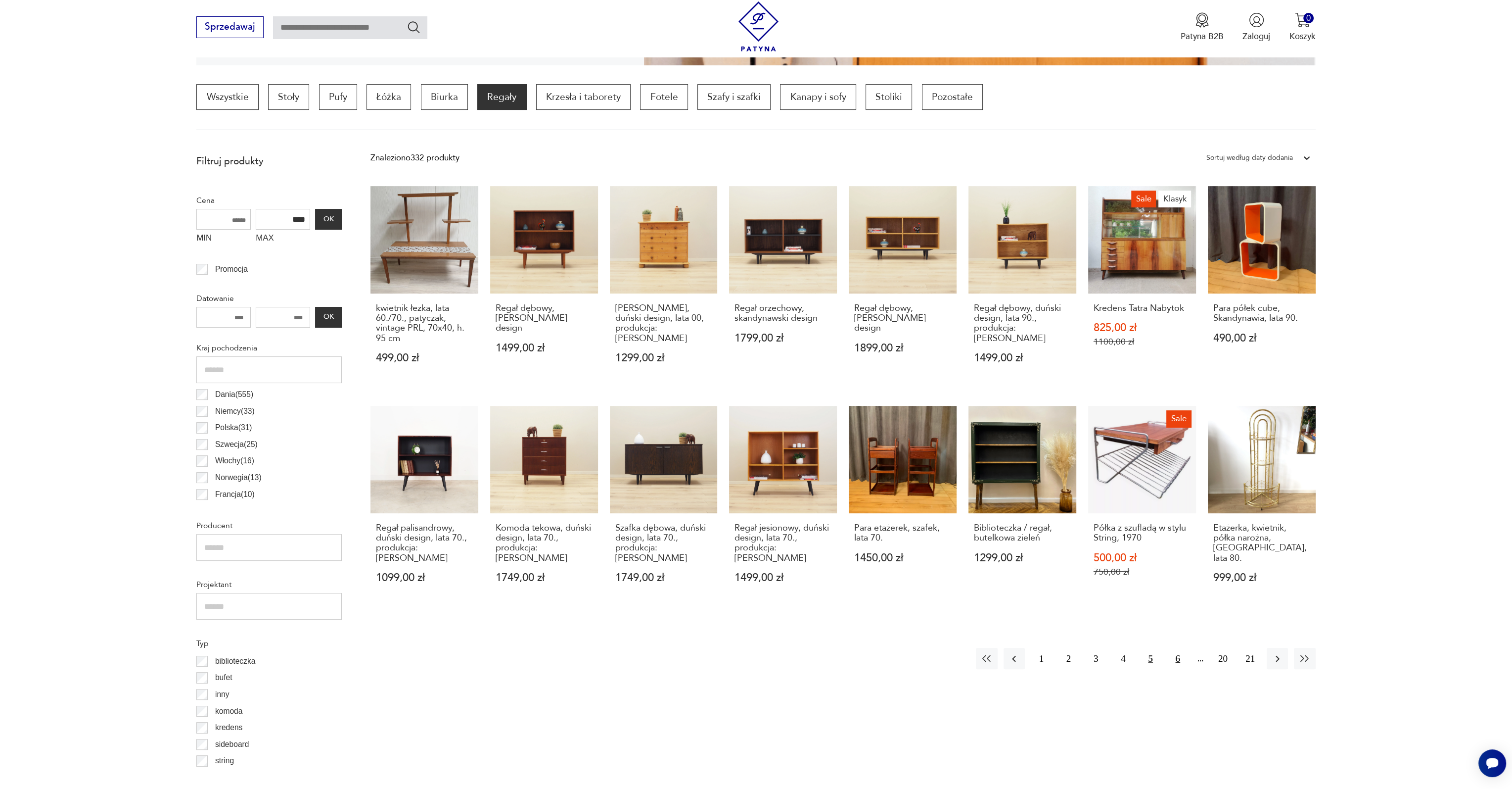
click at [1174, 647] on button "6" at bounding box center [1178, 658] width 22 height 22
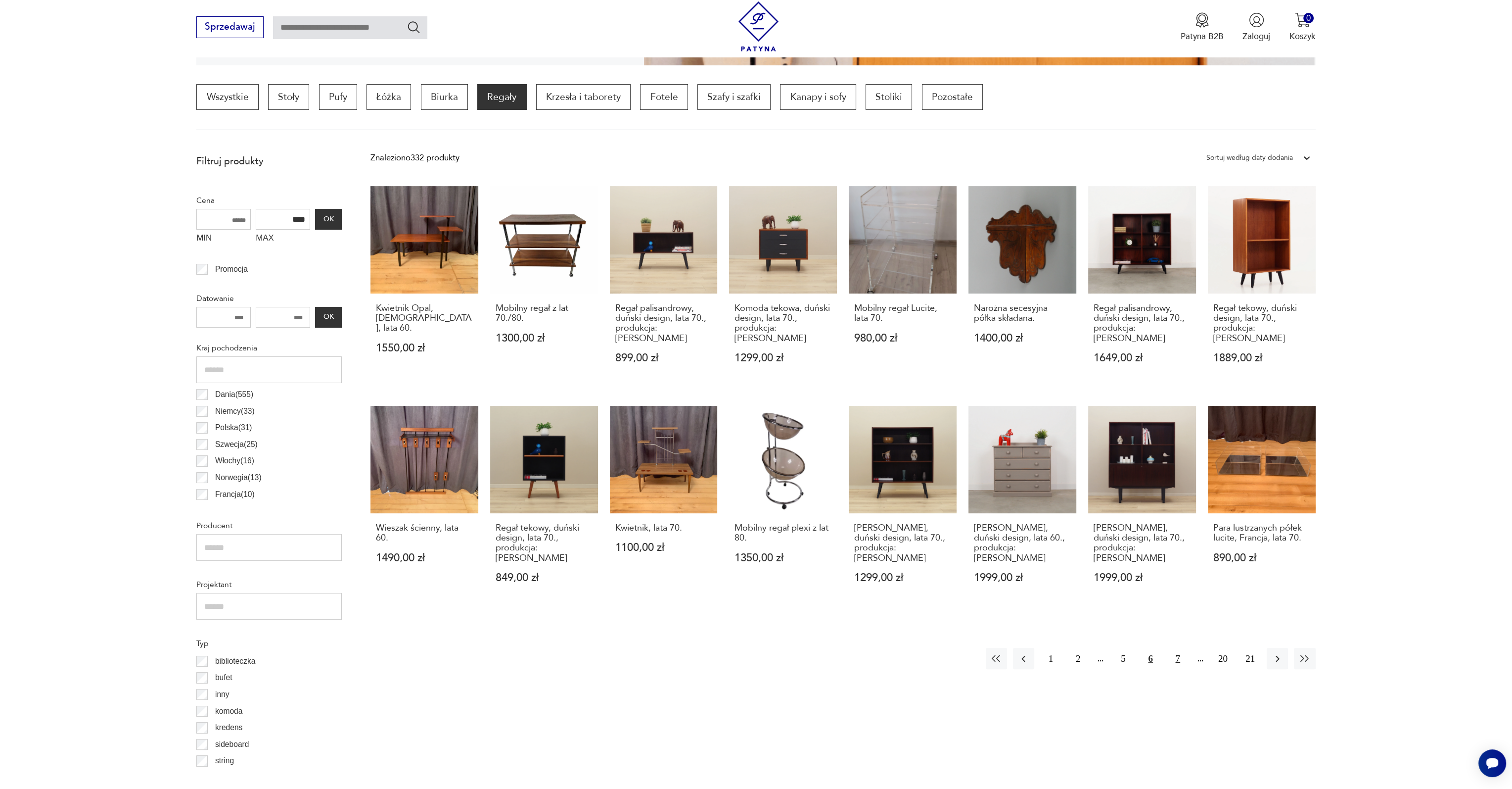
click at [1176, 647] on button "7" at bounding box center [1178, 658] width 22 height 22
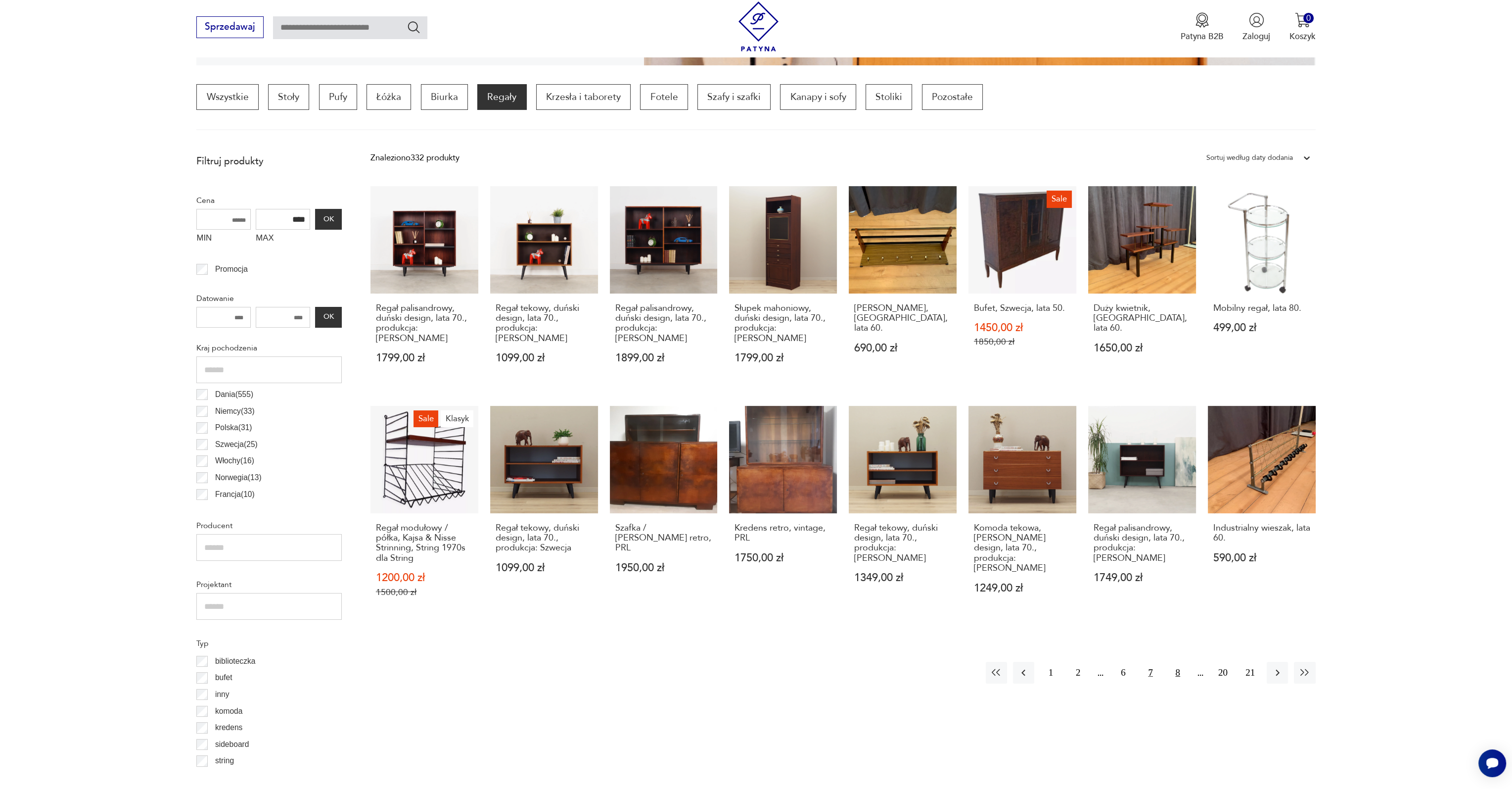
click at [1181, 662] on button "8" at bounding box center [1178, 673] width 22 height 22
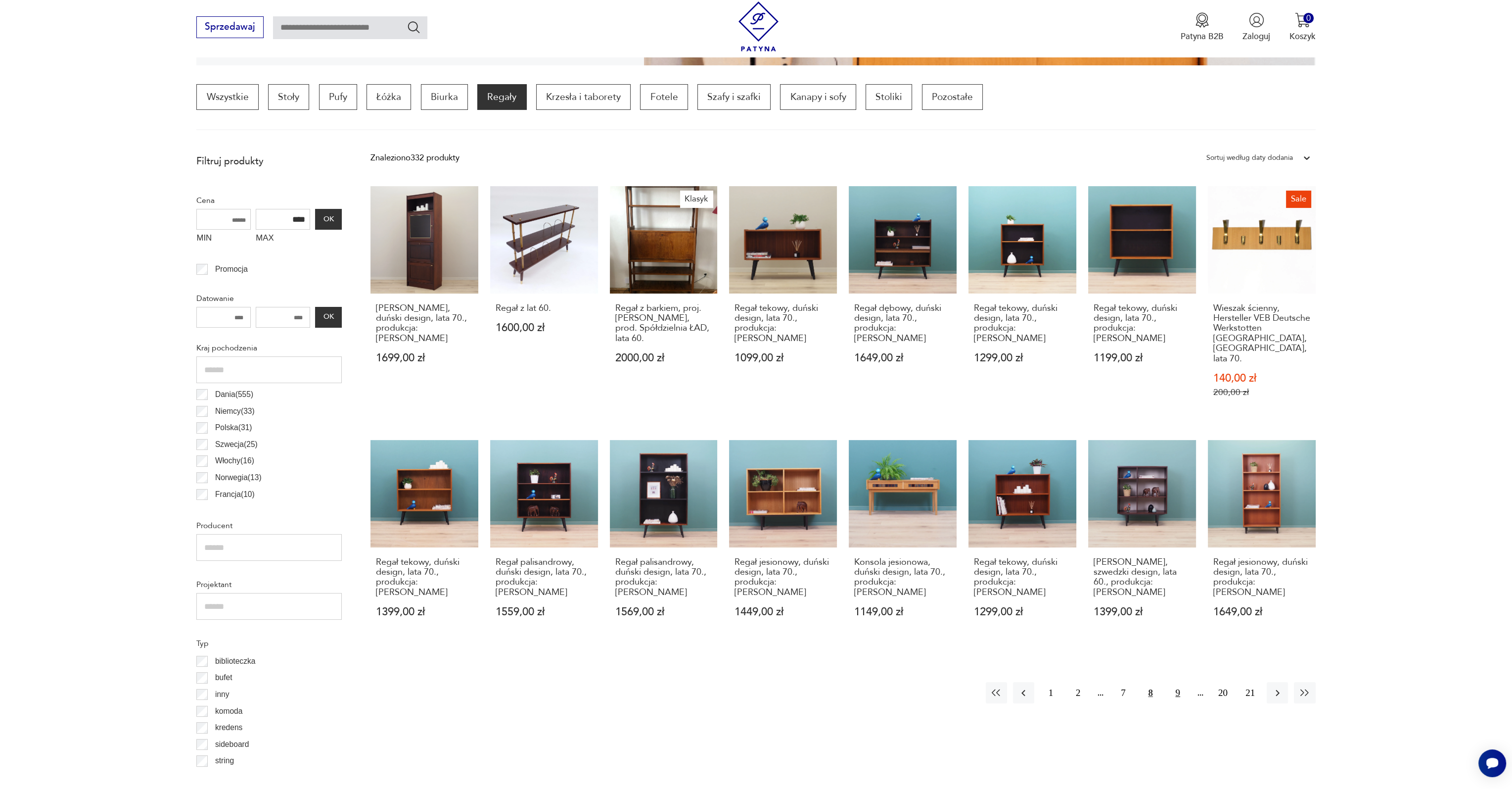
click at [1180, 682] on button "9" at bounding box center [1178, 693] width 22 height 22
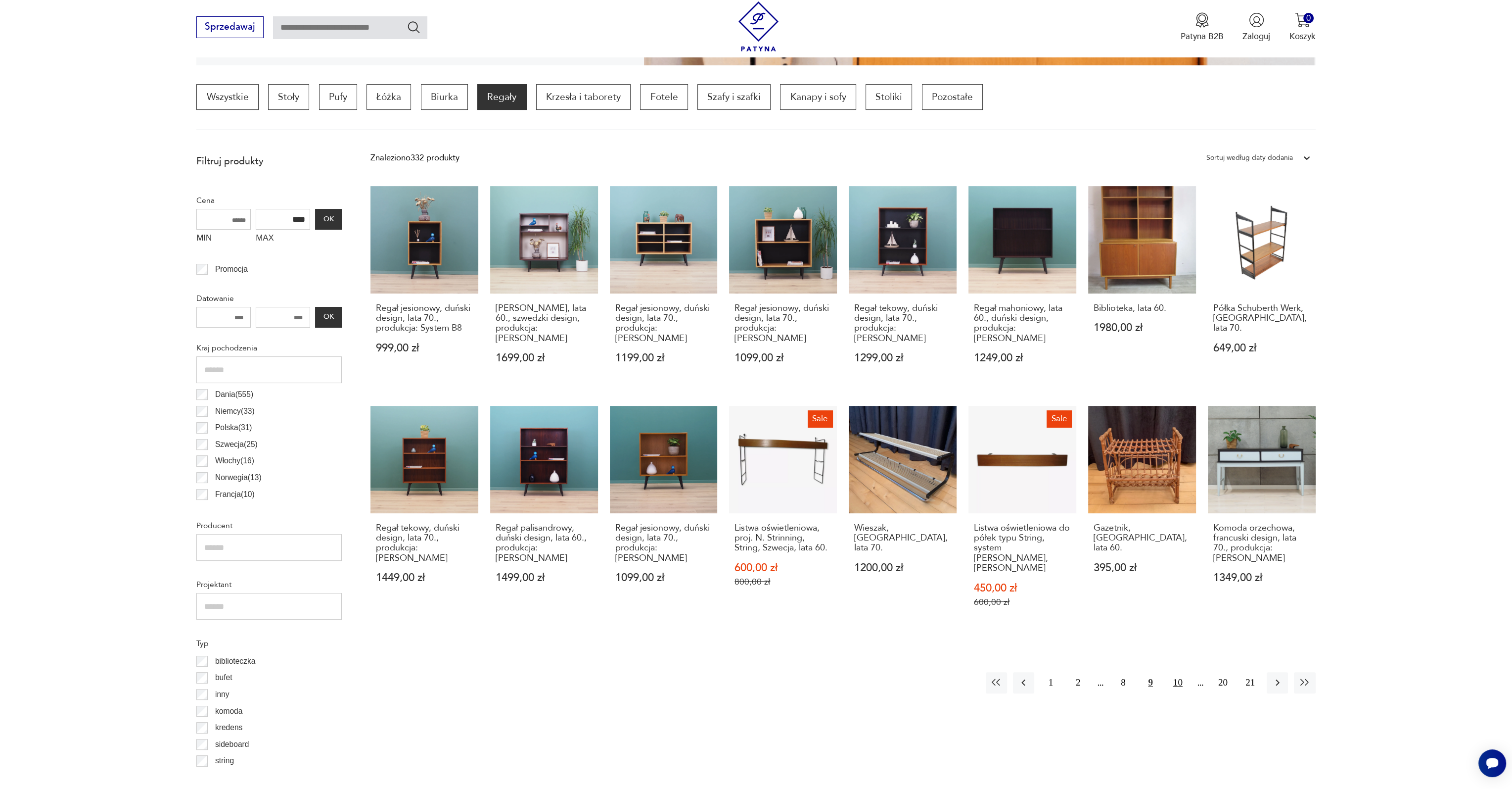
click at [1173, 672] on button "10" at bounding box center [1178, 683] width 22 height 22
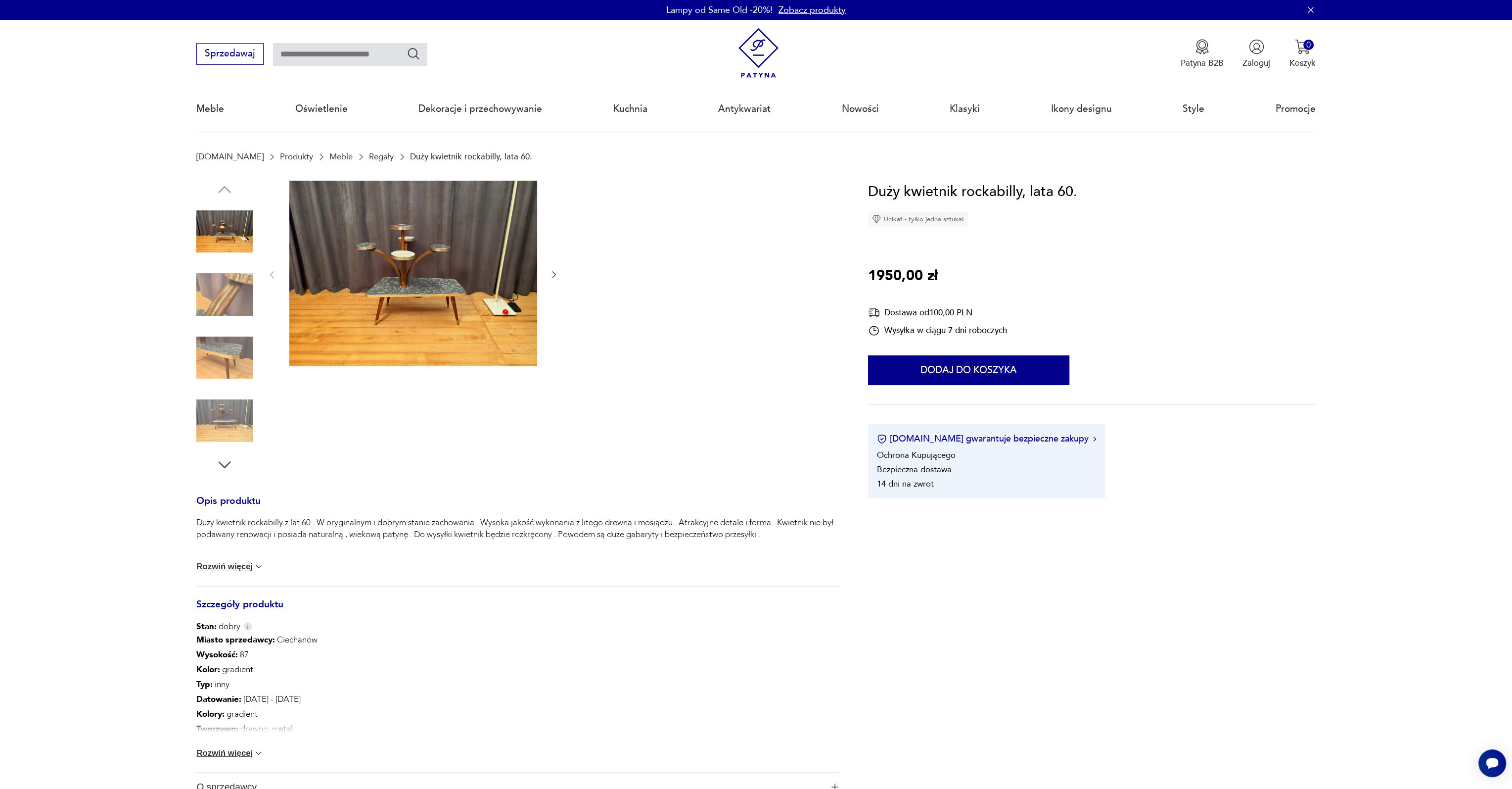
click at [444, 289] on img at bounding box center [413, 273] width 248 height 186
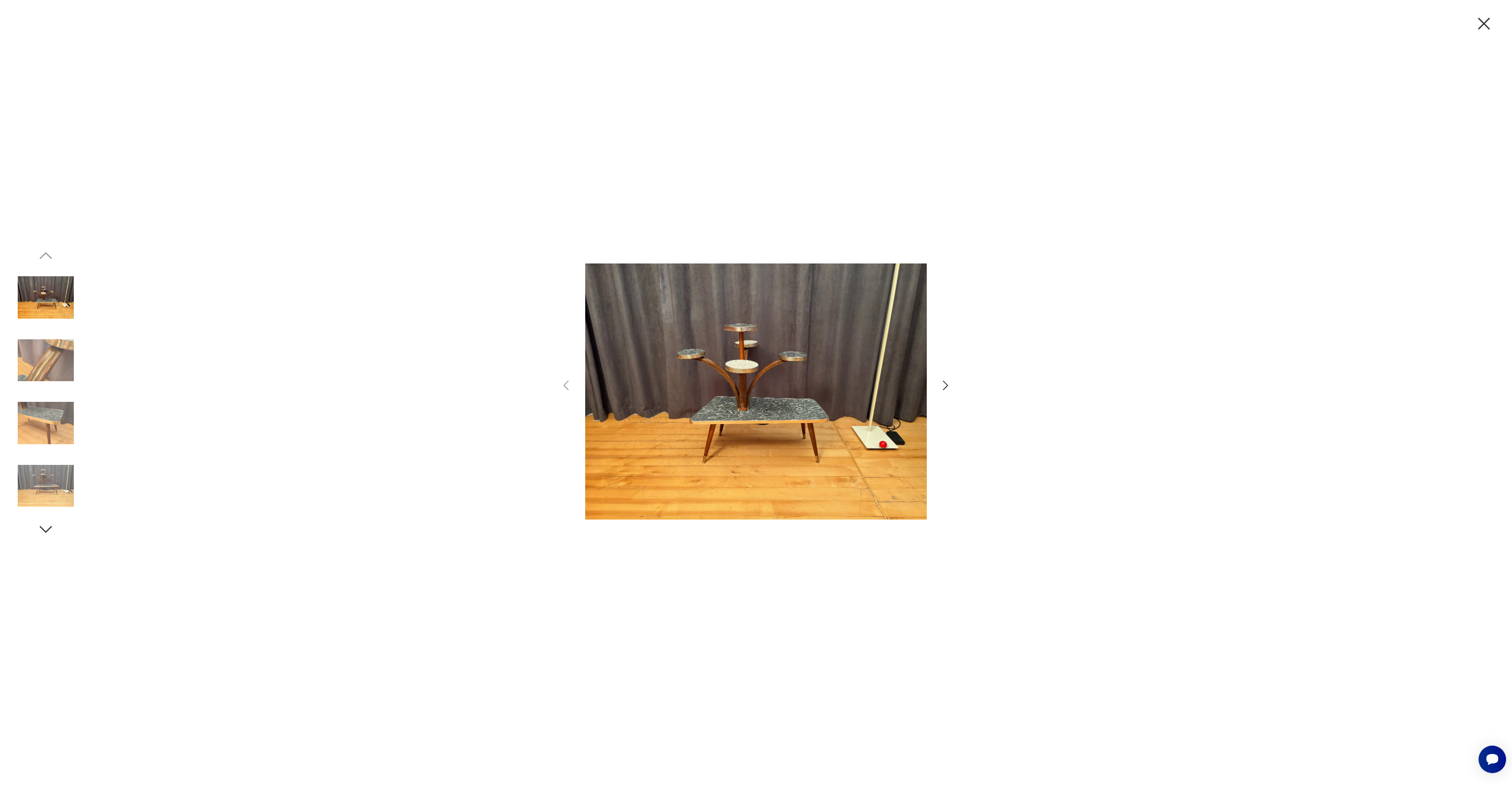
click at [31, 408] on img at bounding box center [46, 423] width 56 height 57
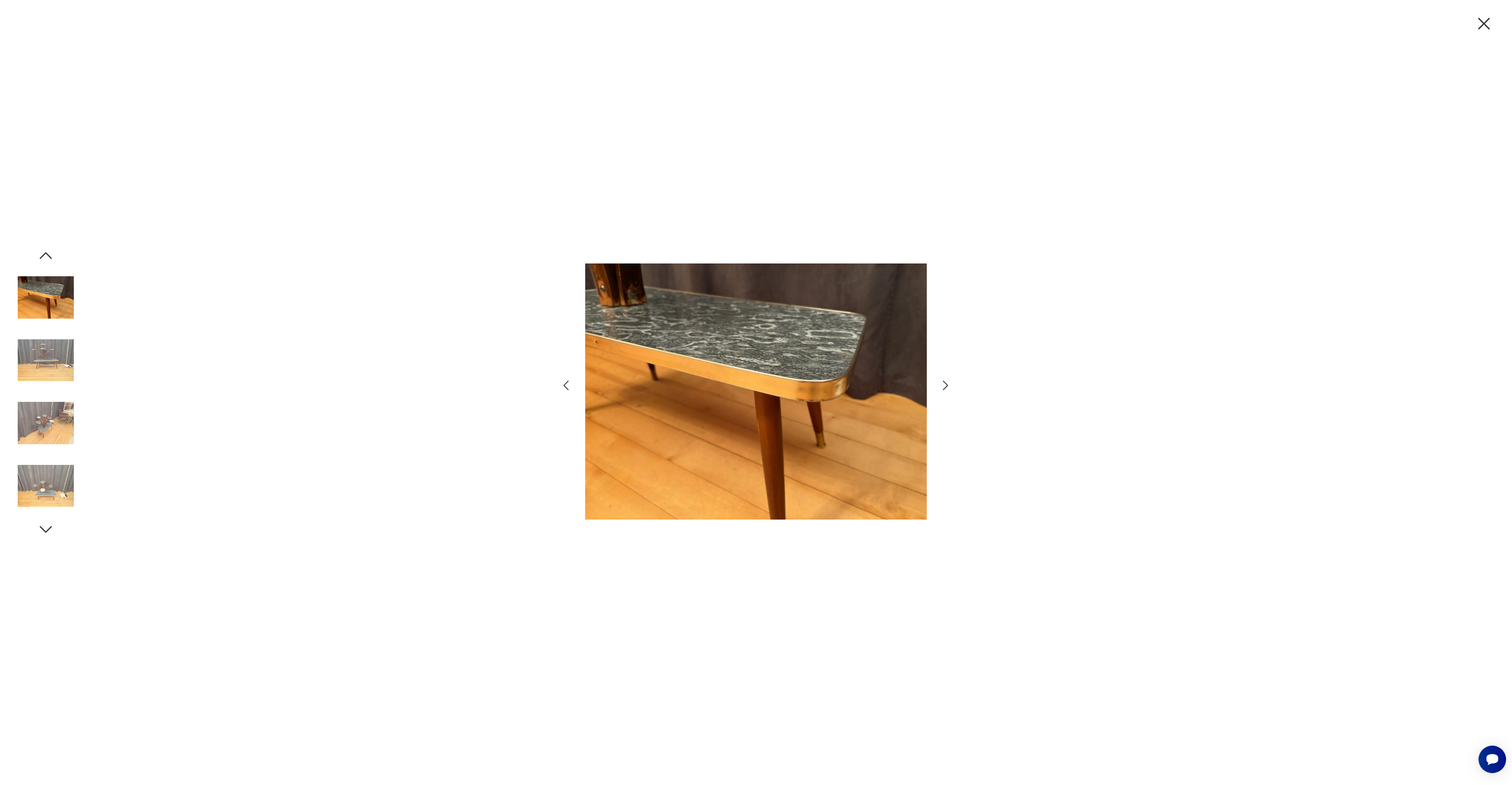
click at [53, 478] on img at bounding box center [46, 485] width 56 height 57
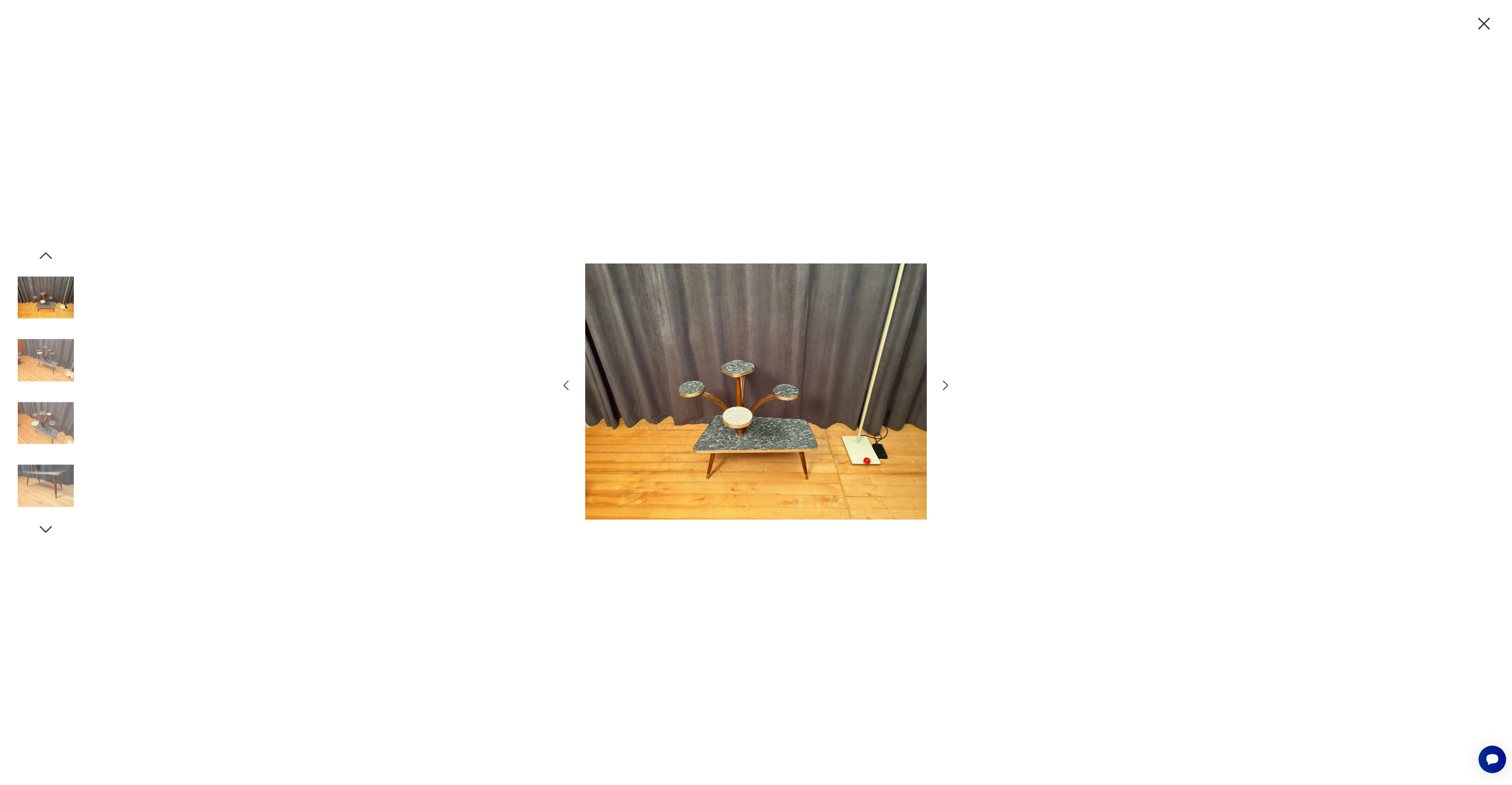
click at [51, 474] on img at bounding box center [46, 485] width 56 height 57
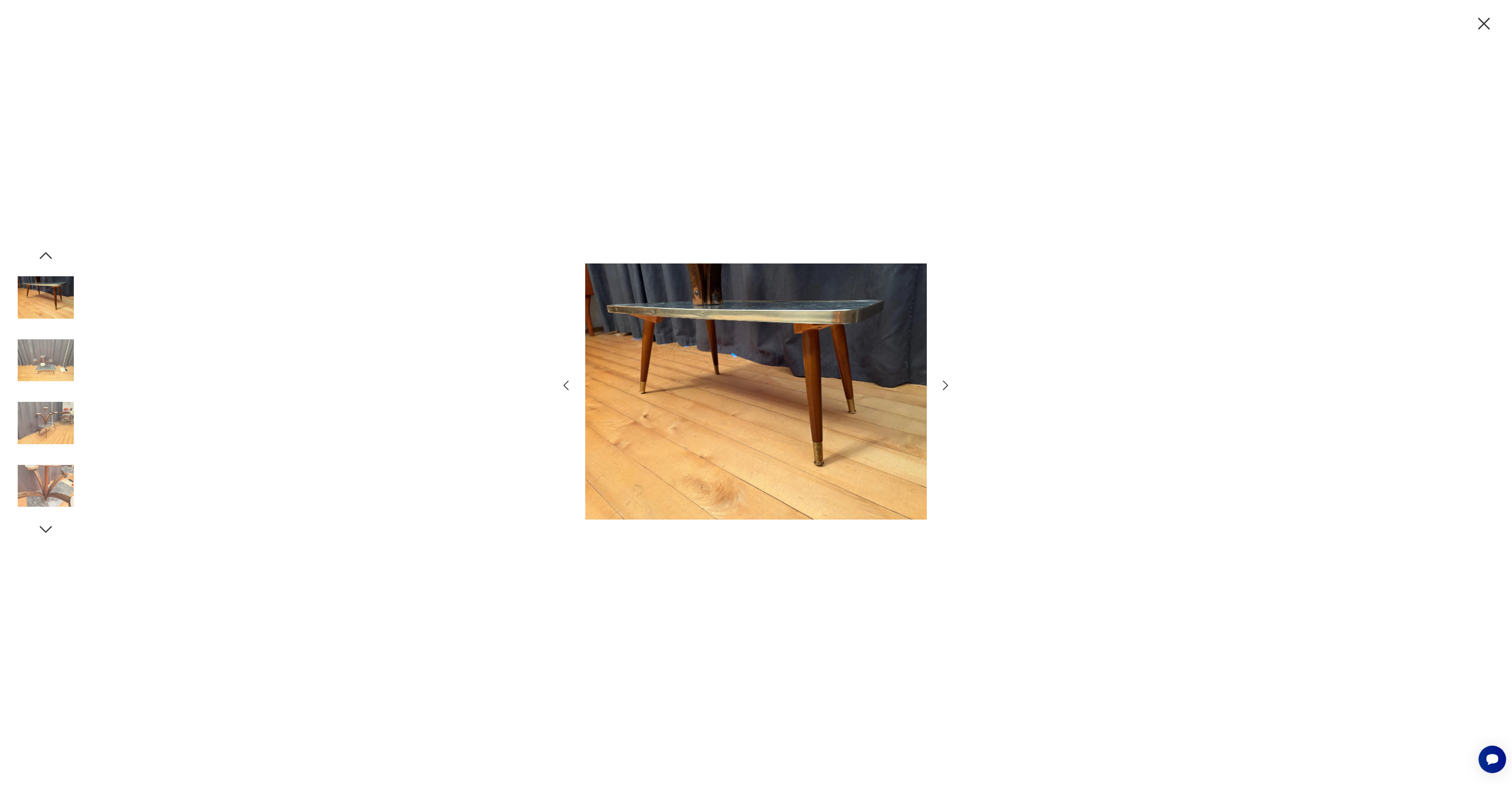
click at [50, 361] on img at bounding box center [46, 360] width 56 height 57
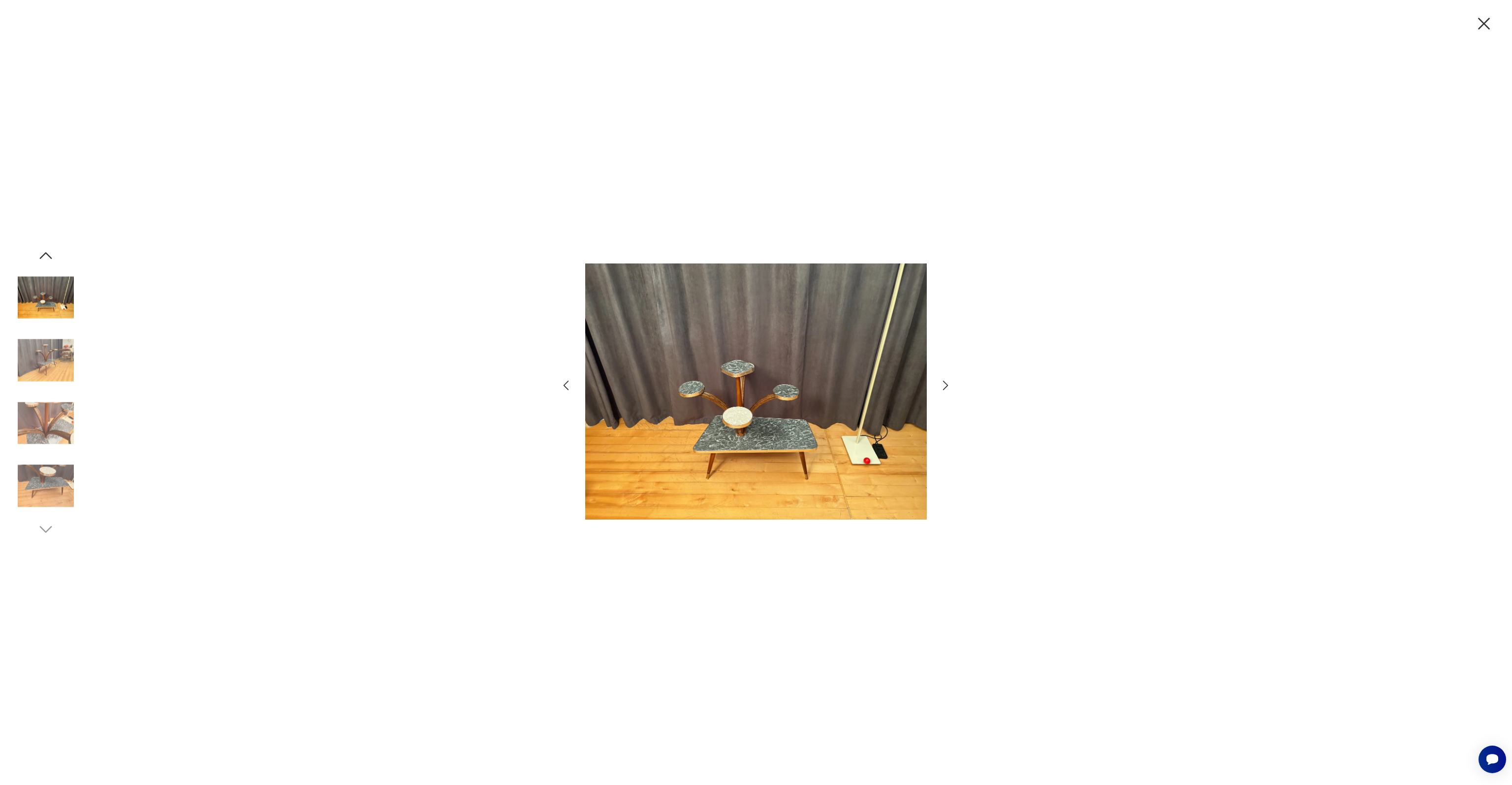
click at [51, 429] on img at bounding box center [46, 423] width 56 height 57
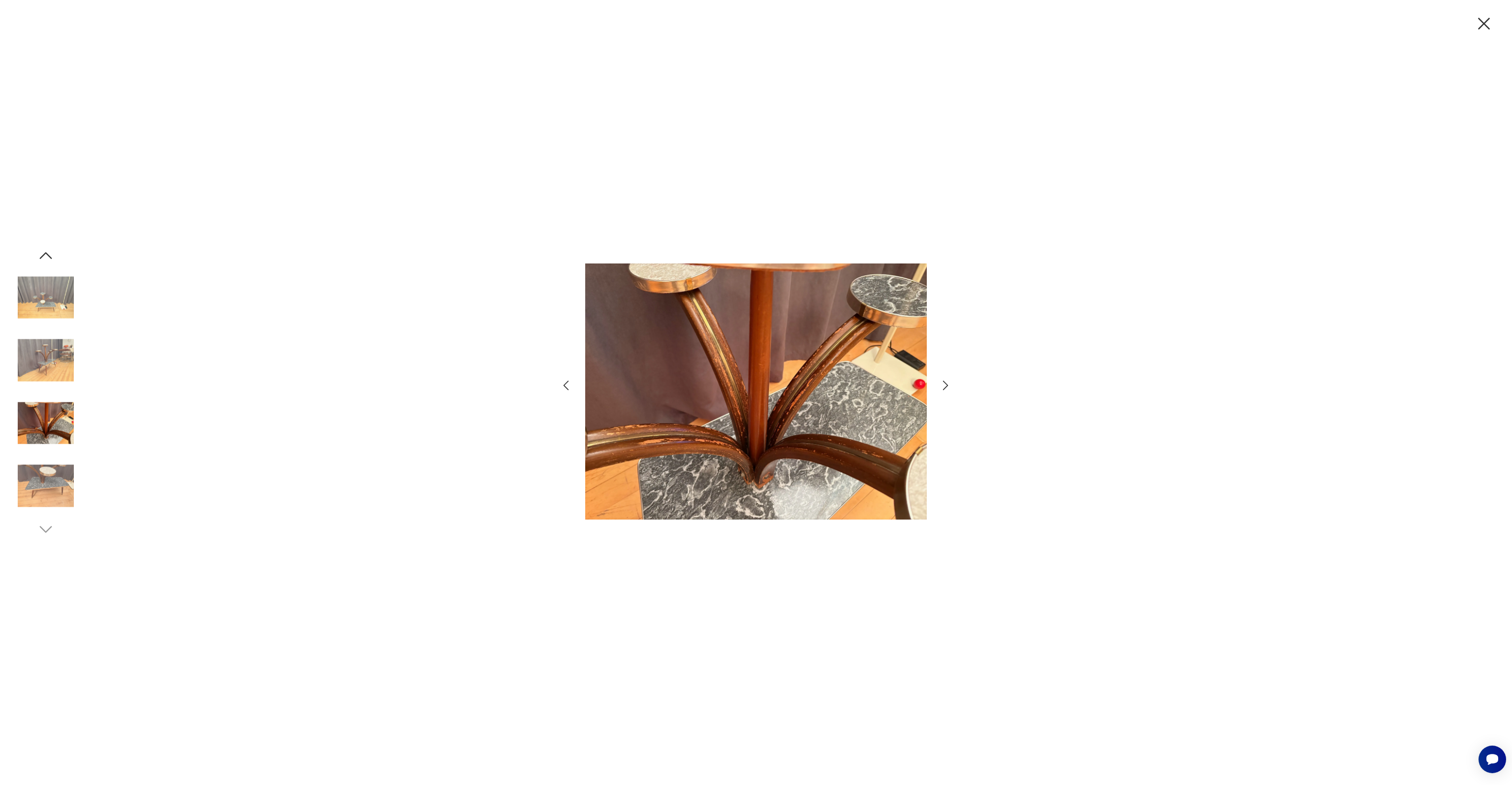
click at [51, 429] on img at bounding box center [46, 423] width 56 height 57
click at [48, 469] on img at bounding box center [46, 485] width 56 height 57
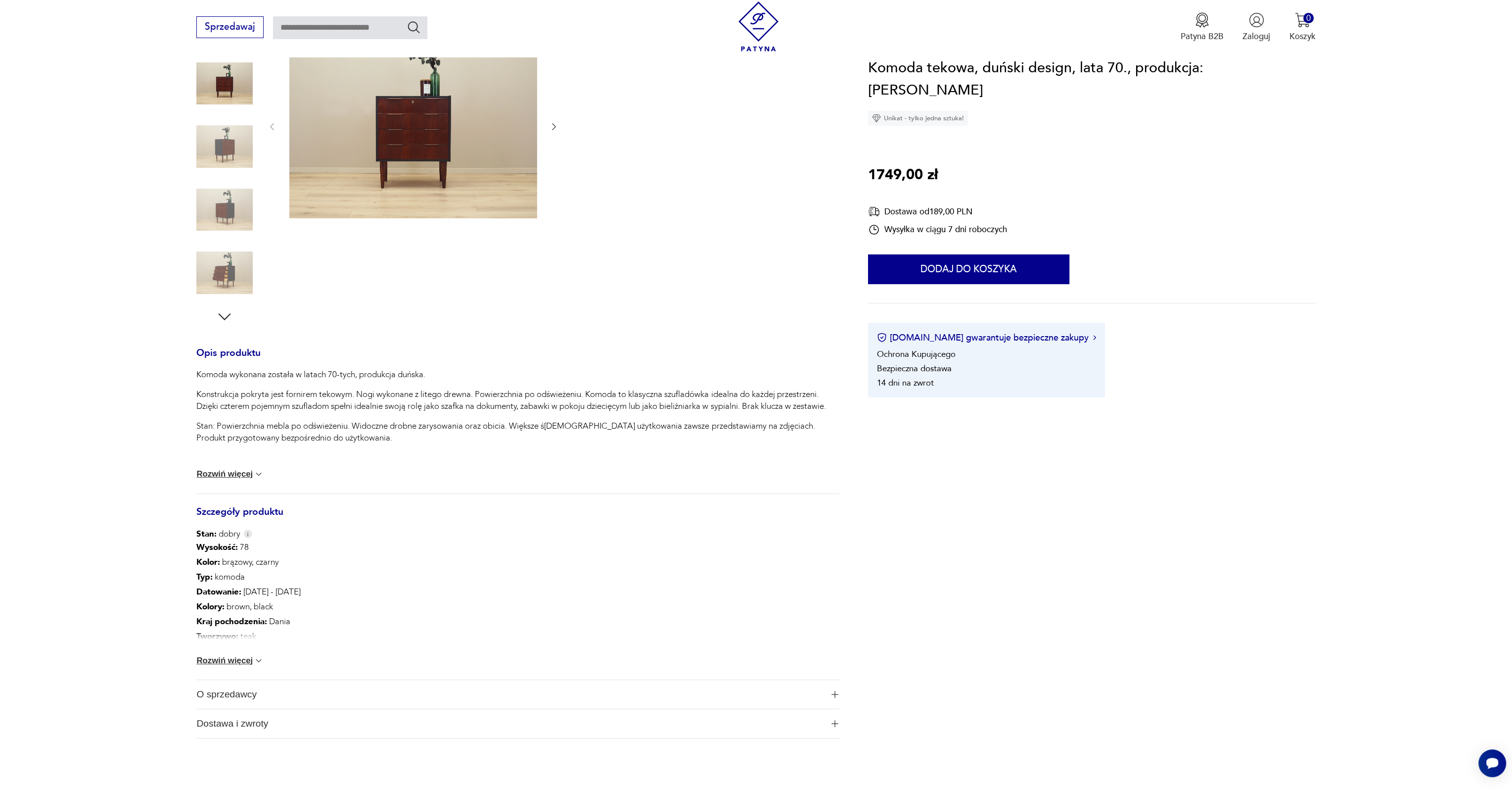
scroll to position [149, 0]
click at [227, 658] on button "Rozwiń więcej" at bounding box center [230, 659] width 68 height 10
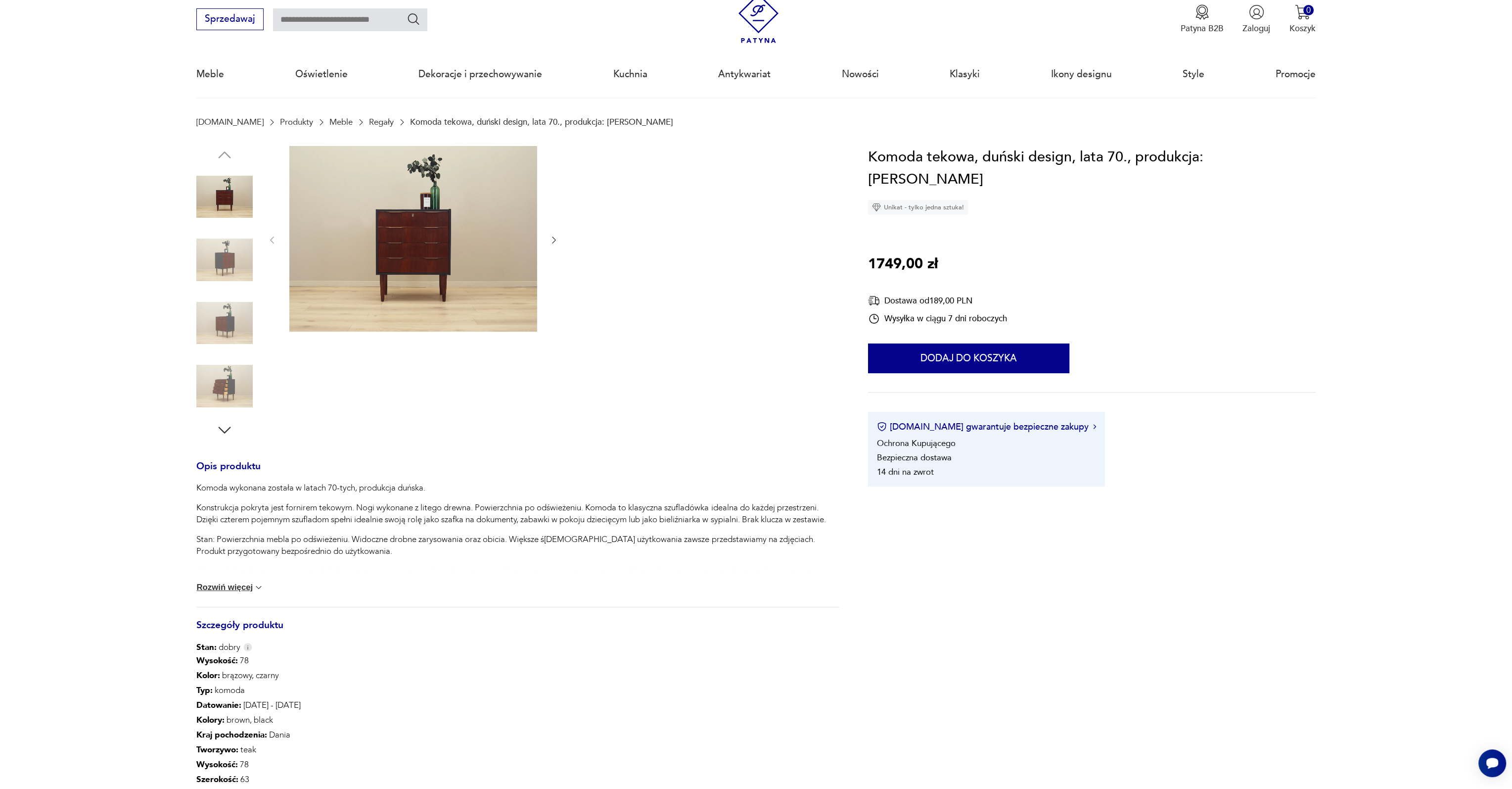
scroll to position [0, 0]
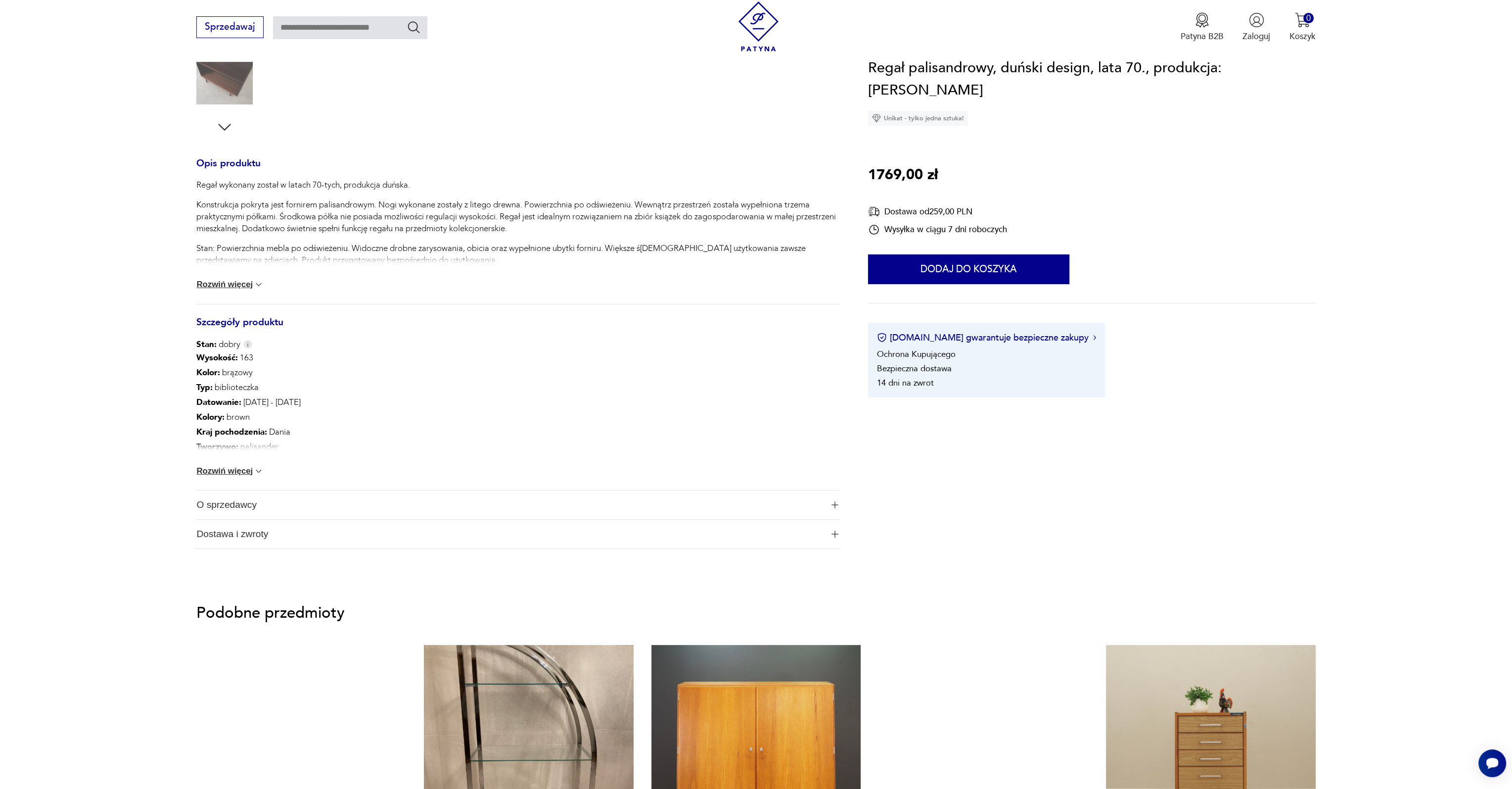
scroll to position [346, 0]
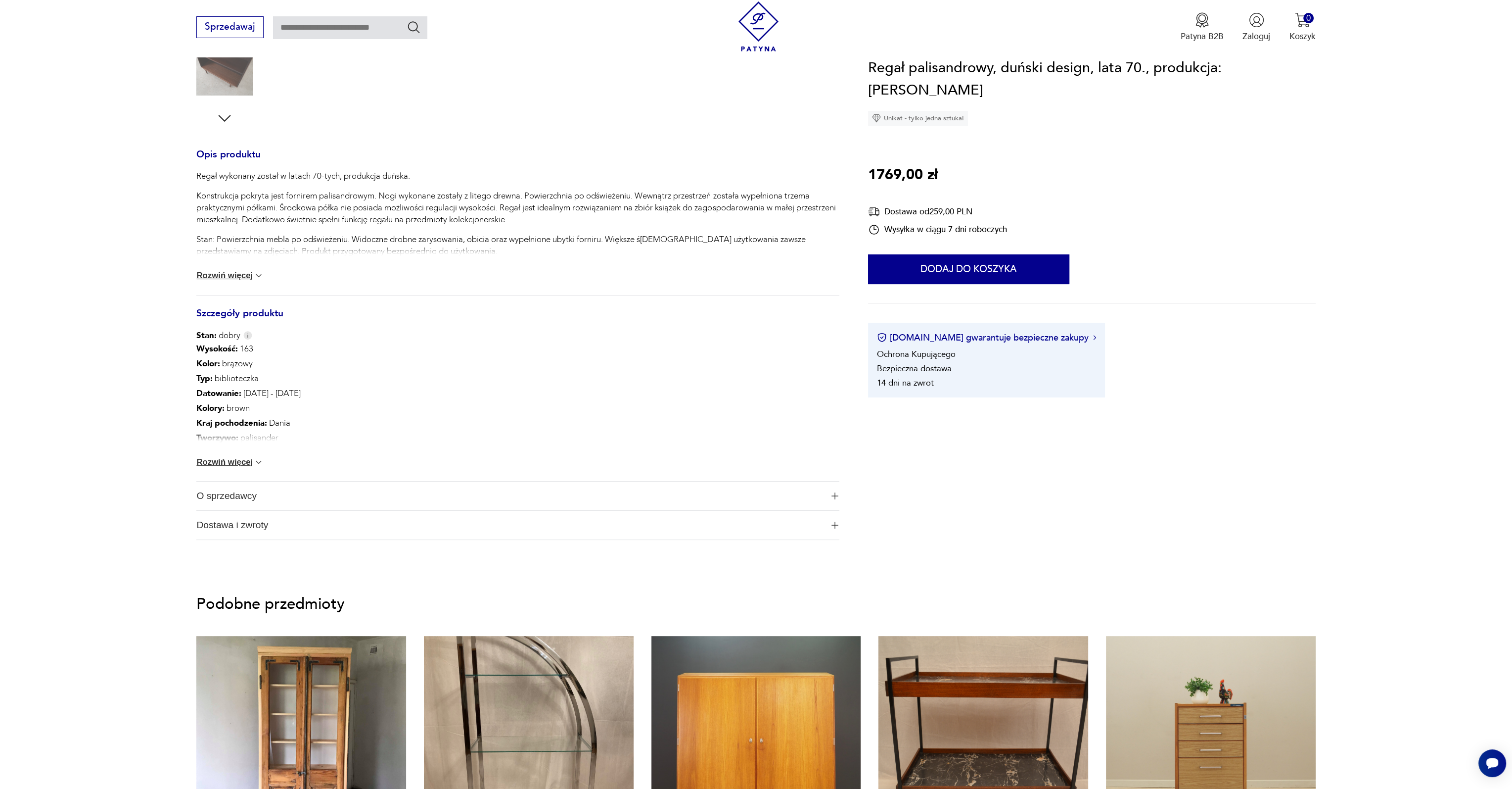
click at [255, 463] on img at bounding box center [258, 462] width 10 height 10
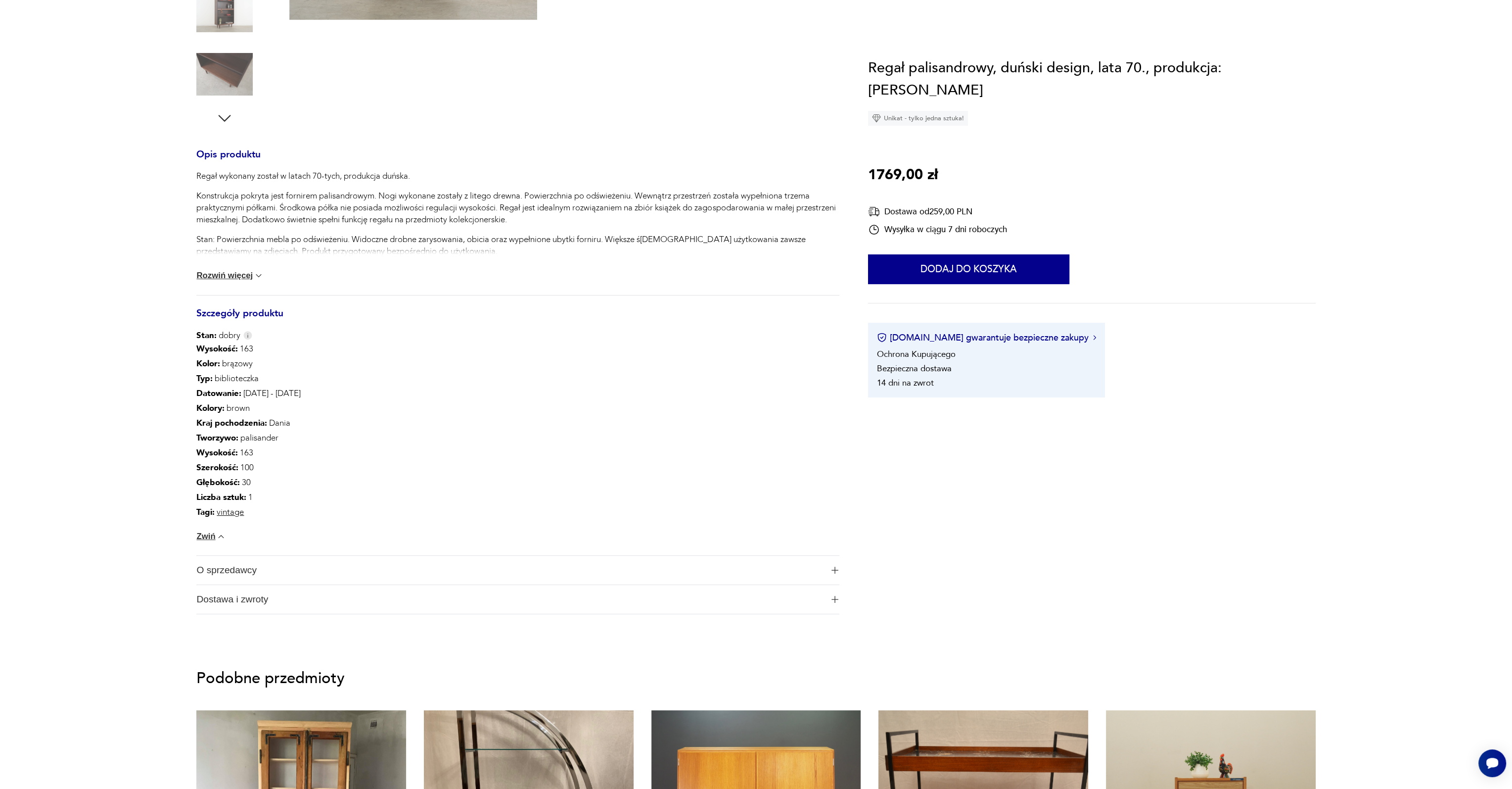
scroll to position [0, 0]
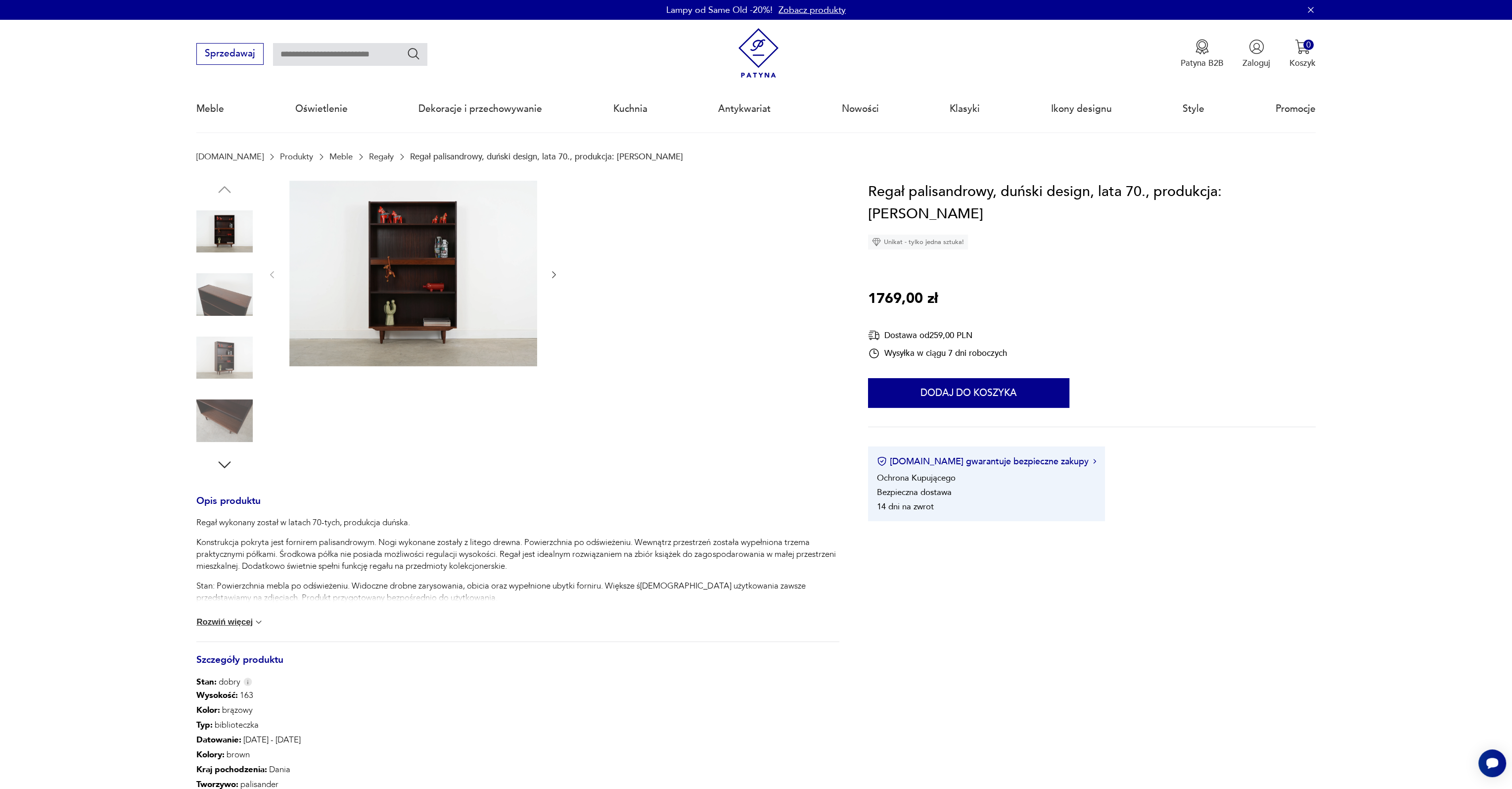
click at [402, 243] on img at bounding box center [413, 273] width 248 height 186
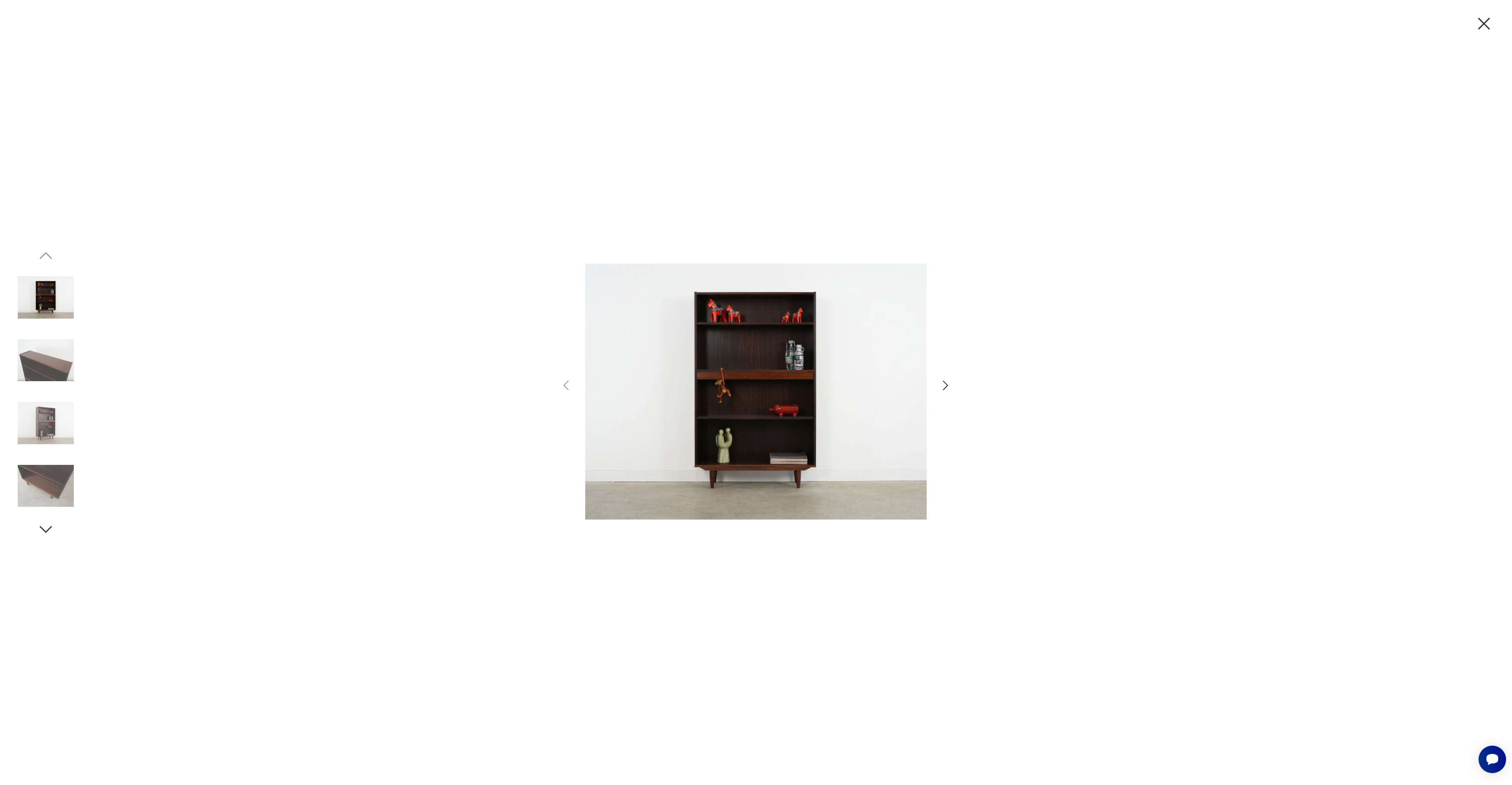
click at [71, 371] on img at bounding box center [46, 360] width 56 height 57
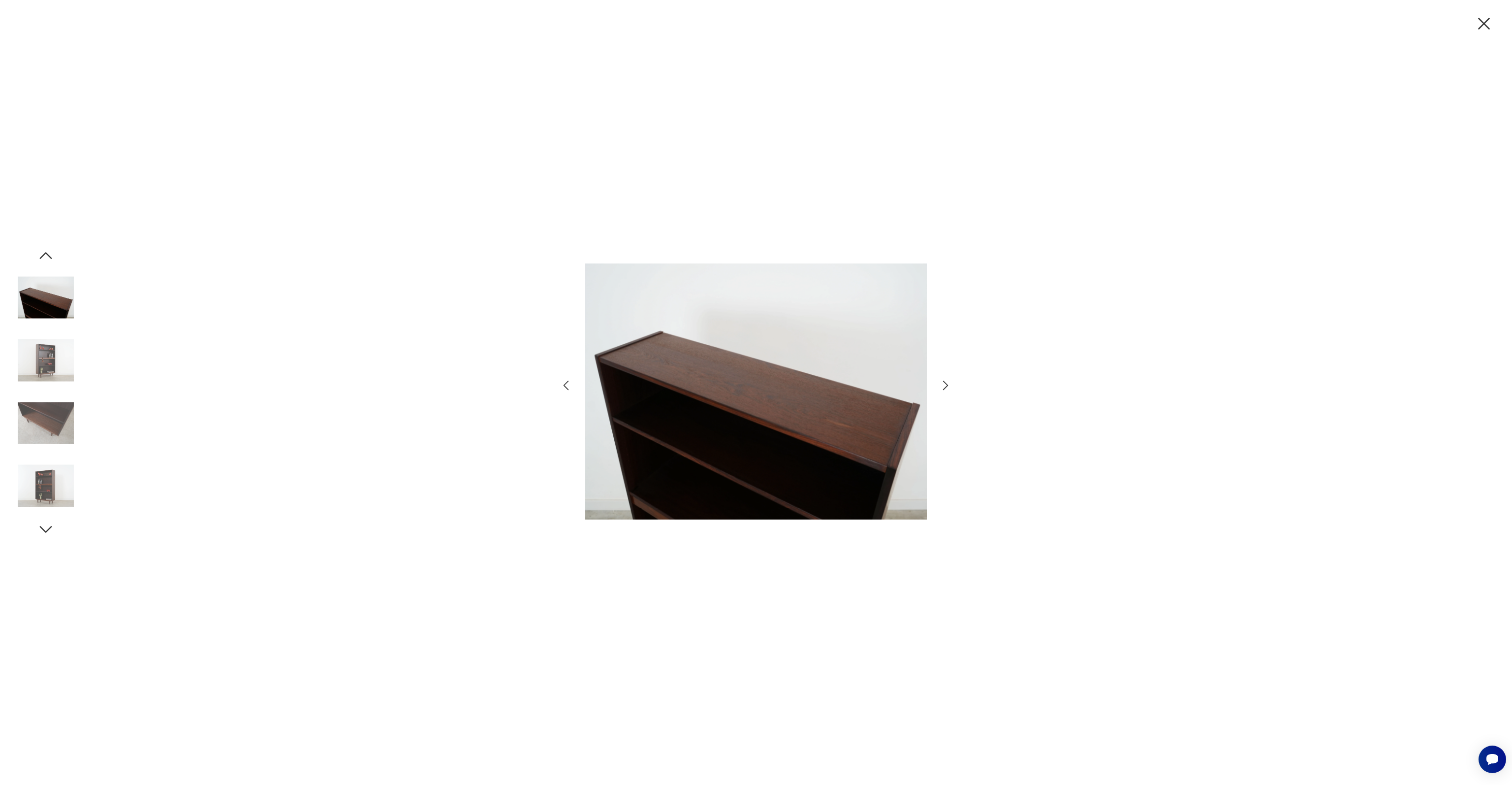
click at [70, 369] on img at bounding box center [46, 360] width 56 height 57
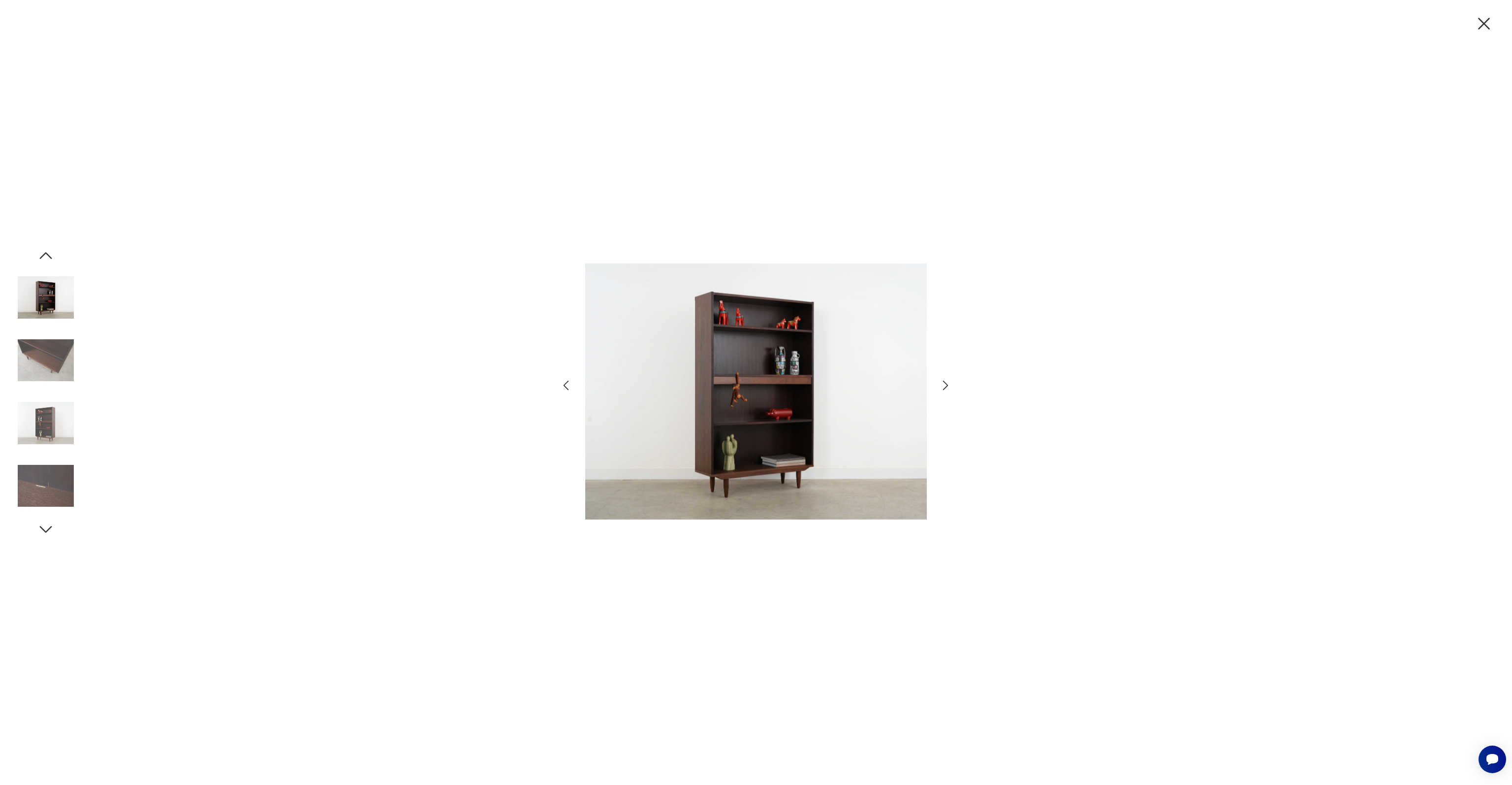
click at [70, 369] on img at bounding box center [46, 360] width 56 height 57
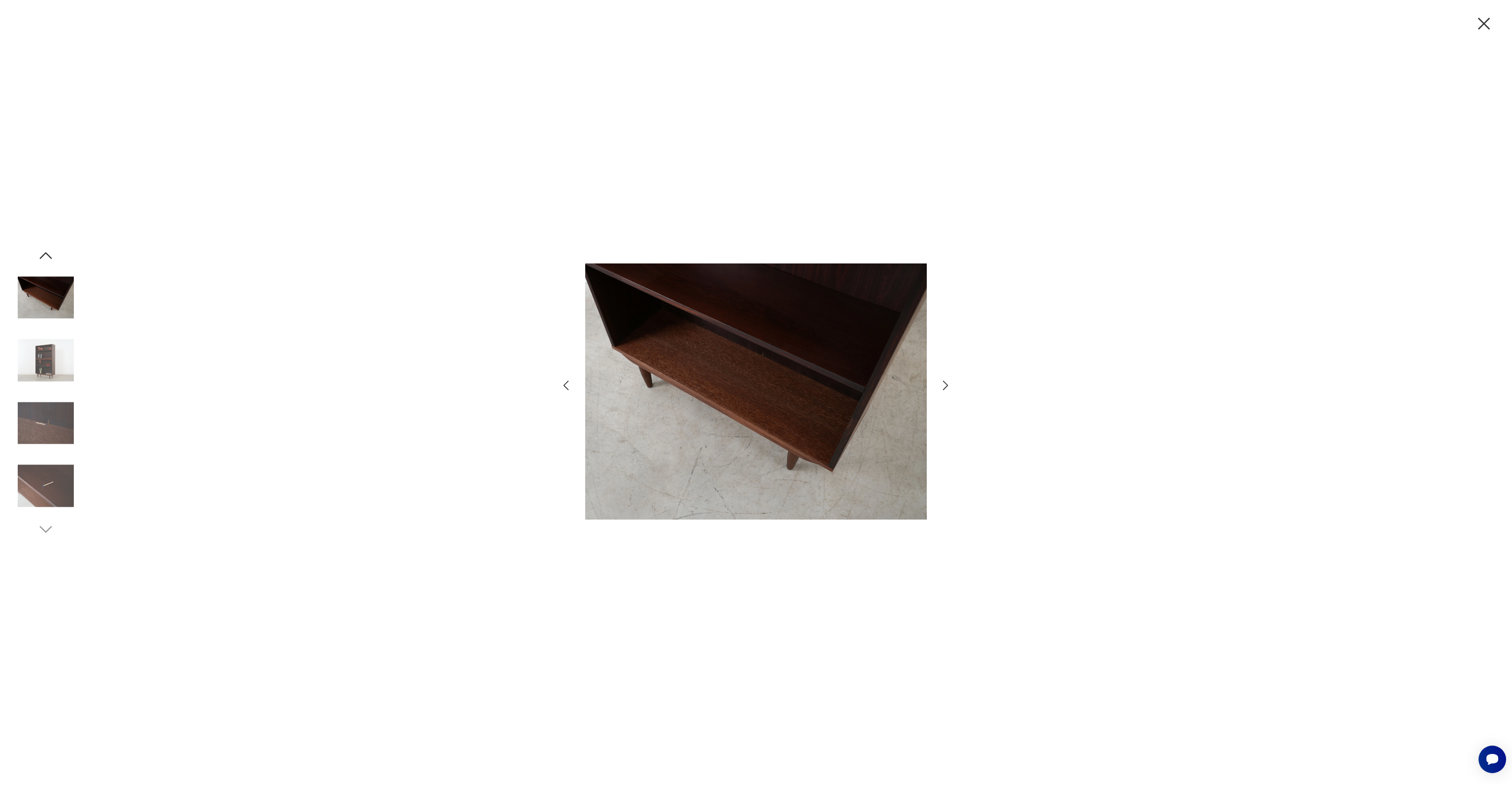
click at [70, 369] on img at bounding box center [46, 360] width 56 height 57
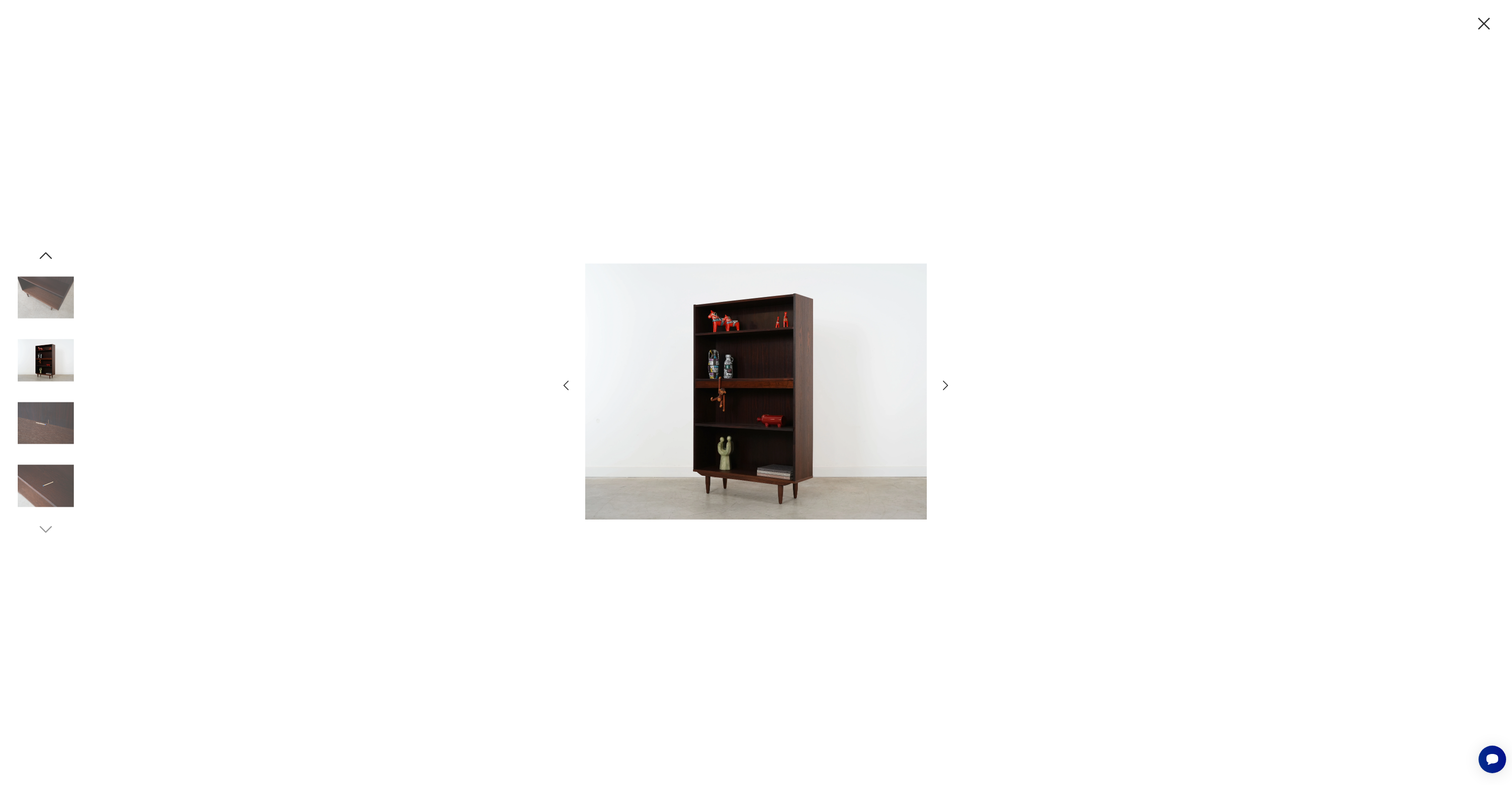
click at [70, 369] on img at bounding box center [46, 360] width 56 height 57
click at [48, 417] on img at bounding box center [46, 423] width 56 height 57
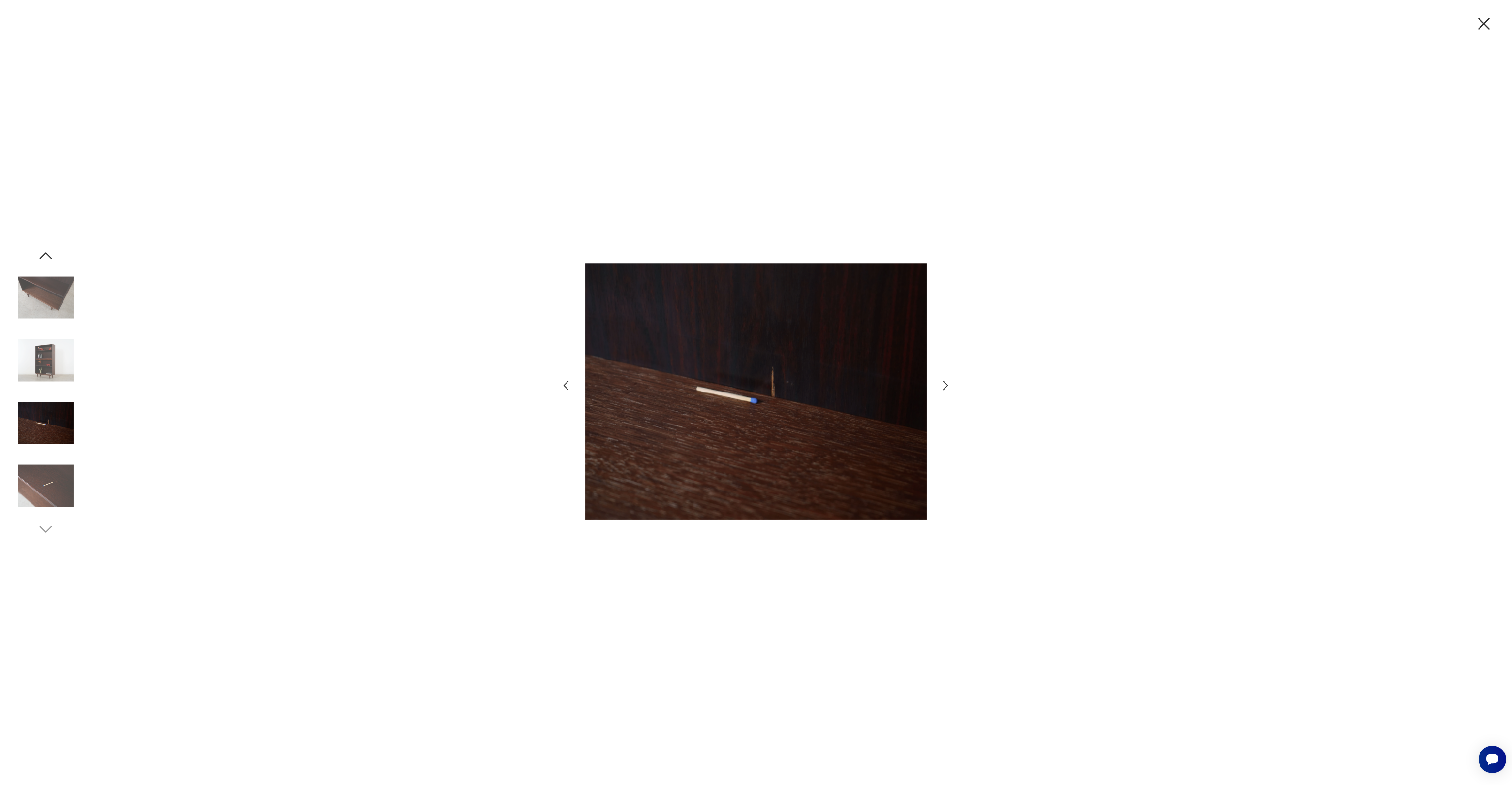
click at [51, 487] on img at bounding box center [46, 485] width 56 height 57
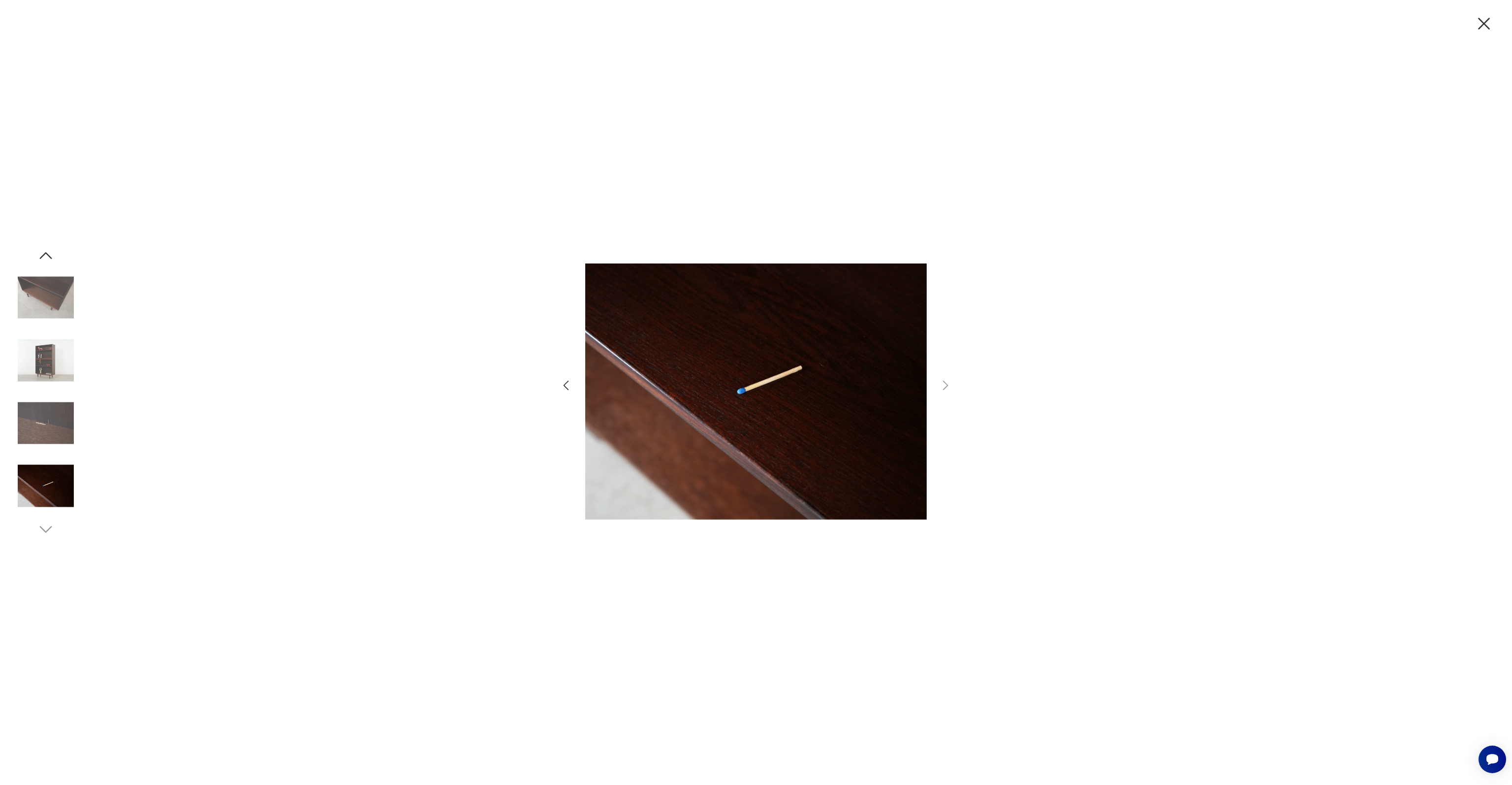
click at [1485, 26] on icon "button" at bounding box center [1483, 23] width 12 height 12
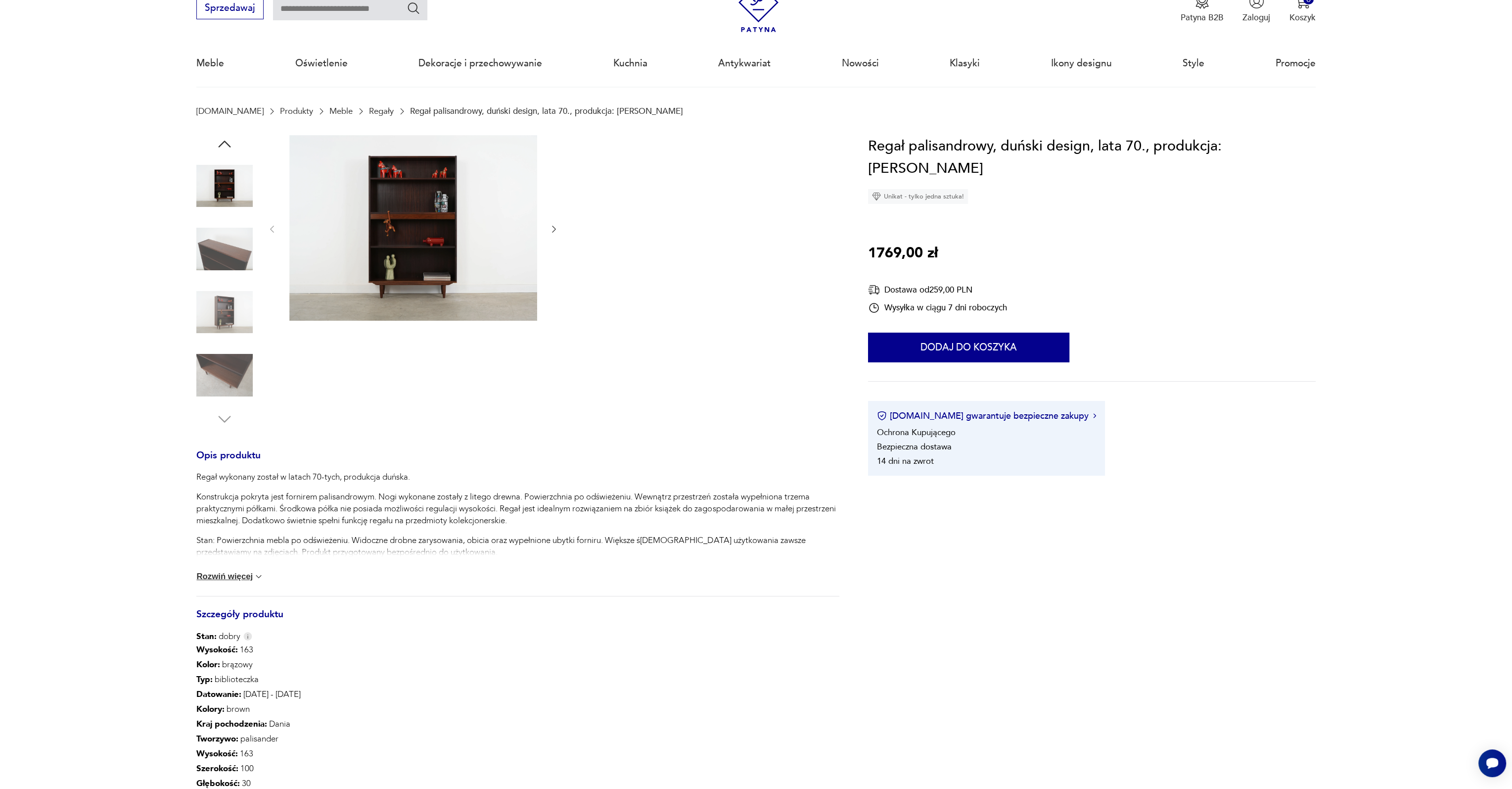
scroll to position [99, 0]
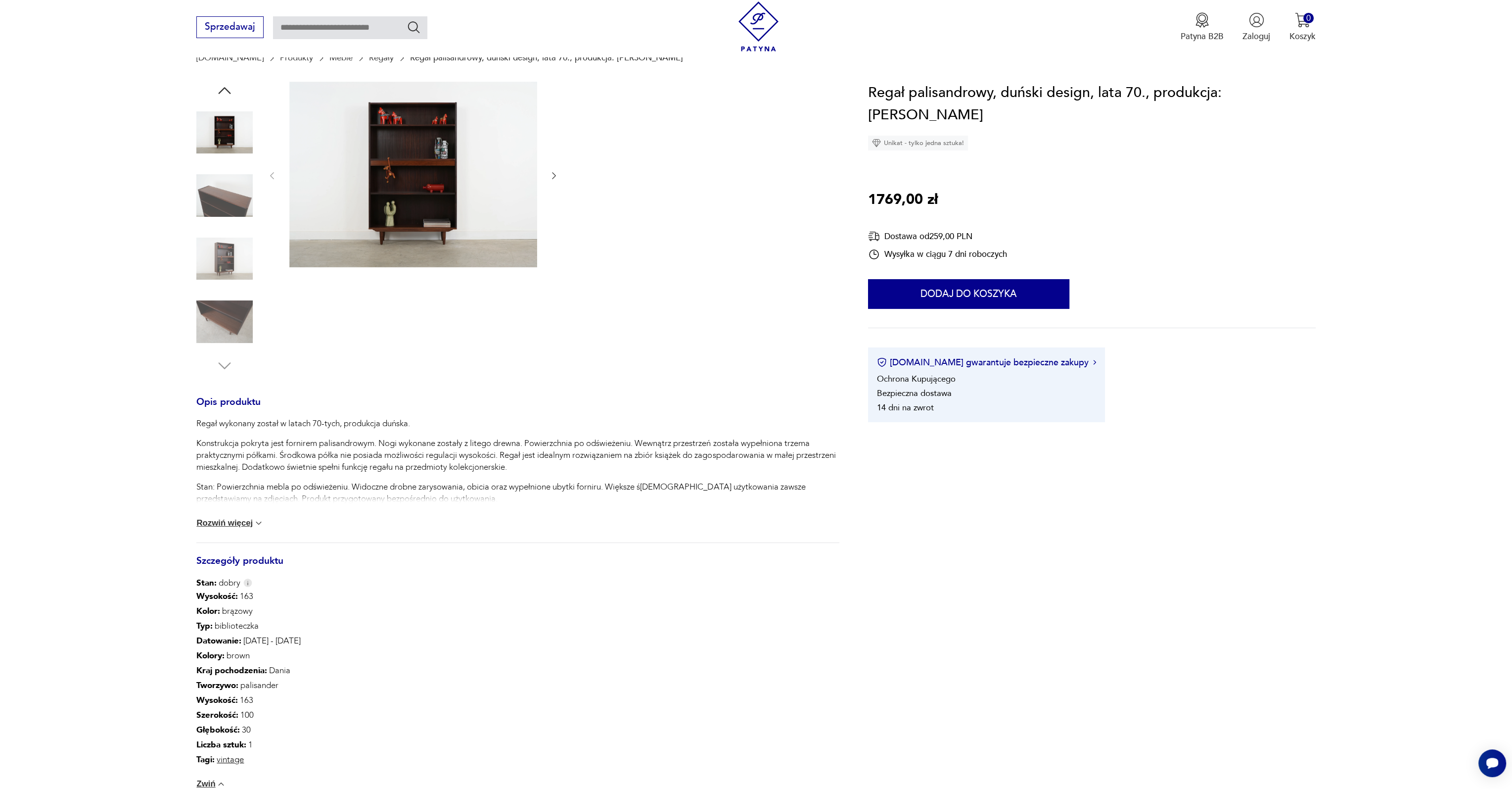
click at [237, 517] on div "Regał wykonany został w latach 70-tych, produkcja duńska. Konstrukcja pokryta j…" at bounding box center [518, 480] width 643 height 124
click at [243, 530] on div "Regał wykonany został w latach 70-tych, produkcja duńska. Konstrukcja pokryta j…" at bounding box center [518, 480] width 643 height 124
click at [257, 521] on img at bounding box center [258, 522] width 10 height 10
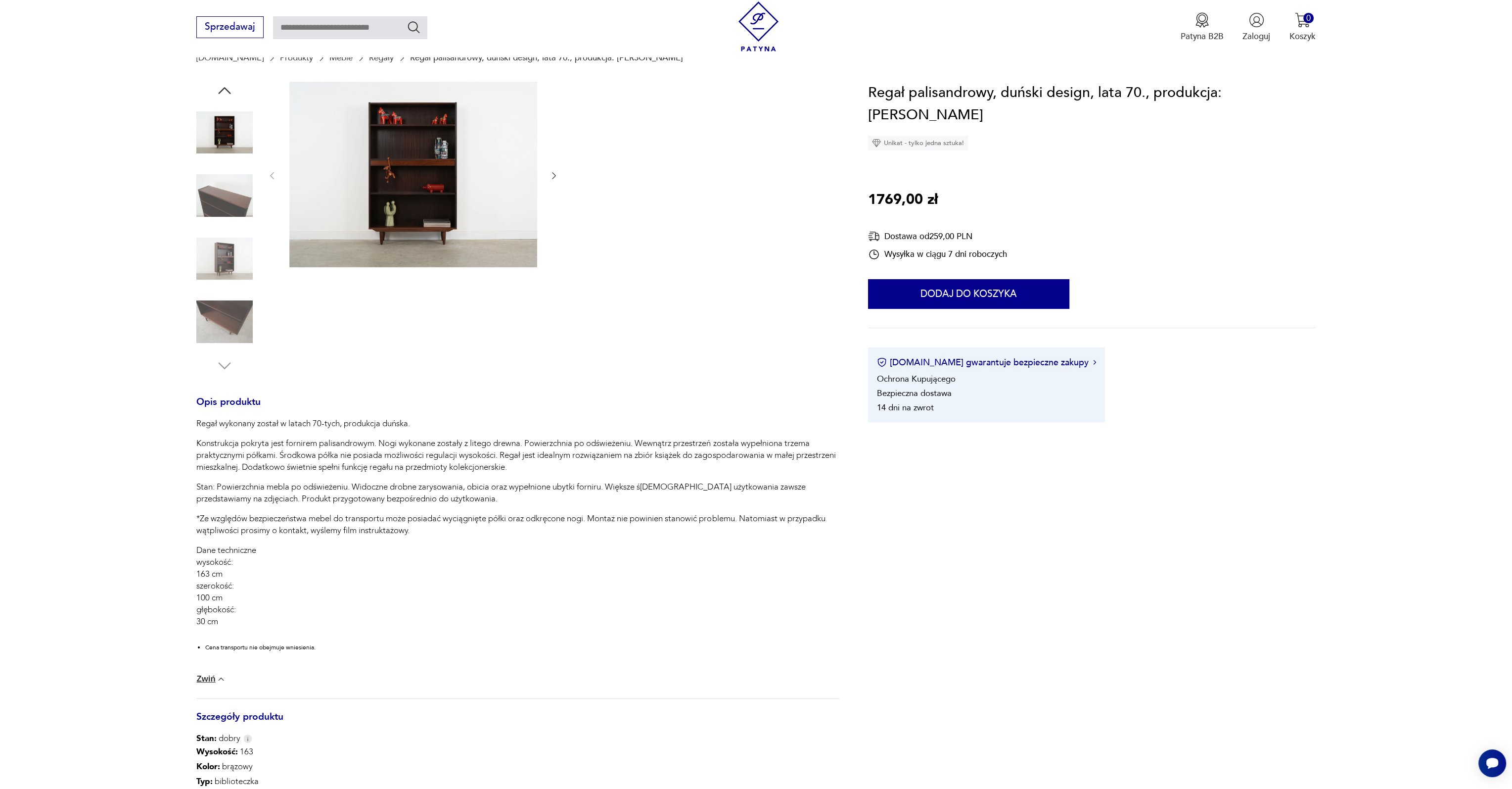
click at [440, 147] on img at bounding box center [413, 175] width 248 height 186
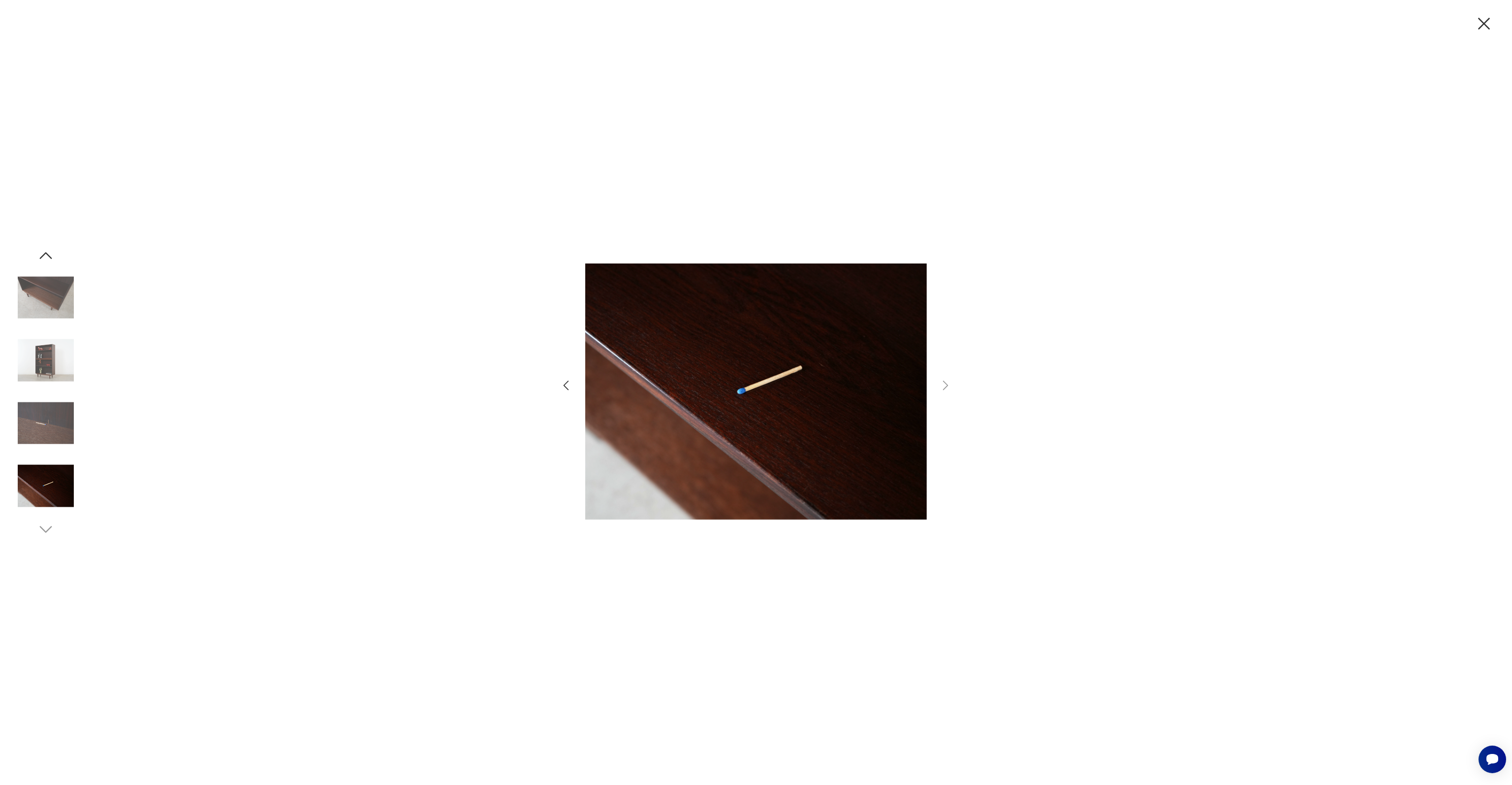
click at [47, 257] on icon "button" at bounding box center [46, 256] width 18 height 18
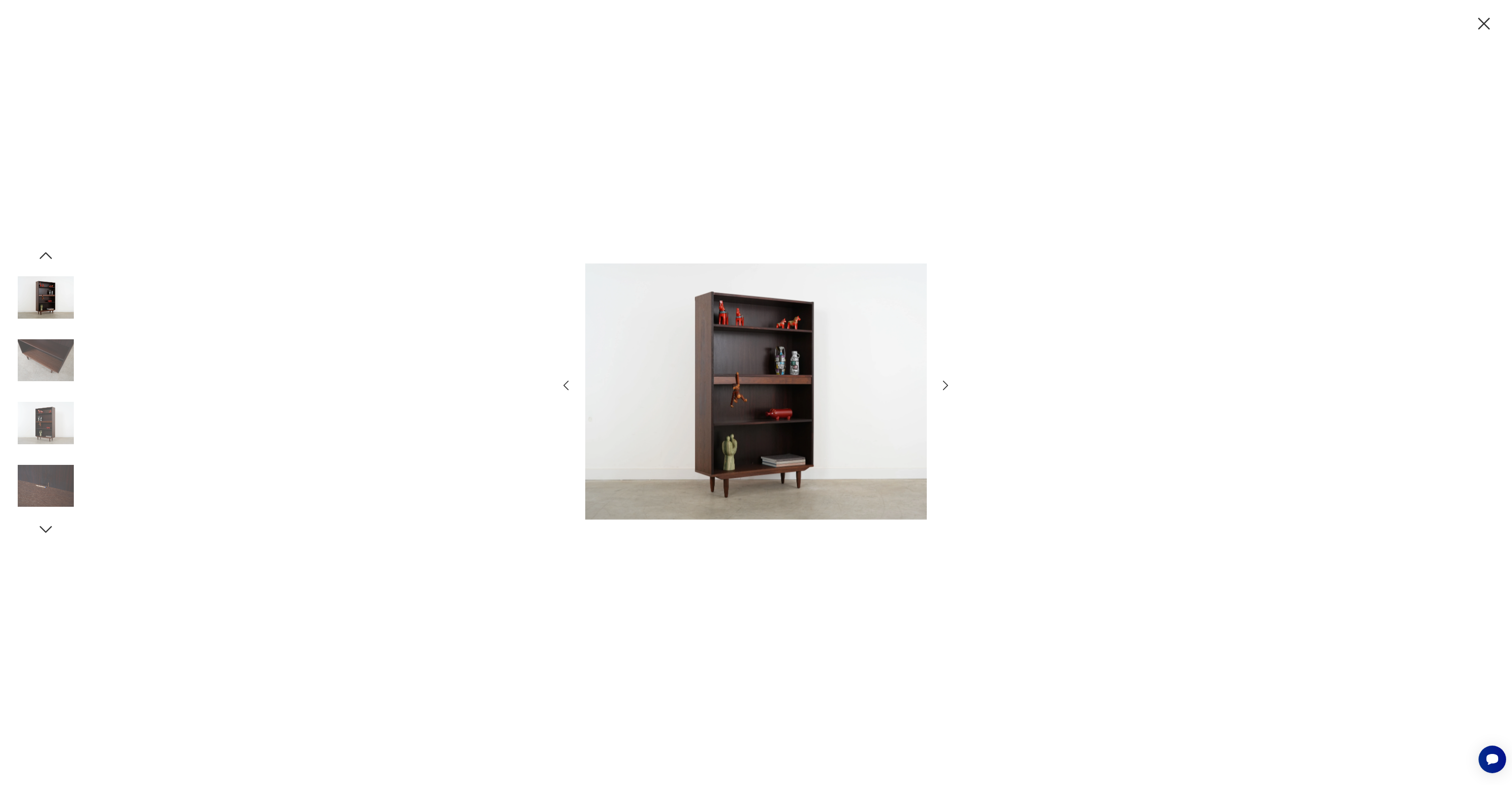
click at [47, 256] on icon "button" at bounding box center [46, 256] width 18 height 18
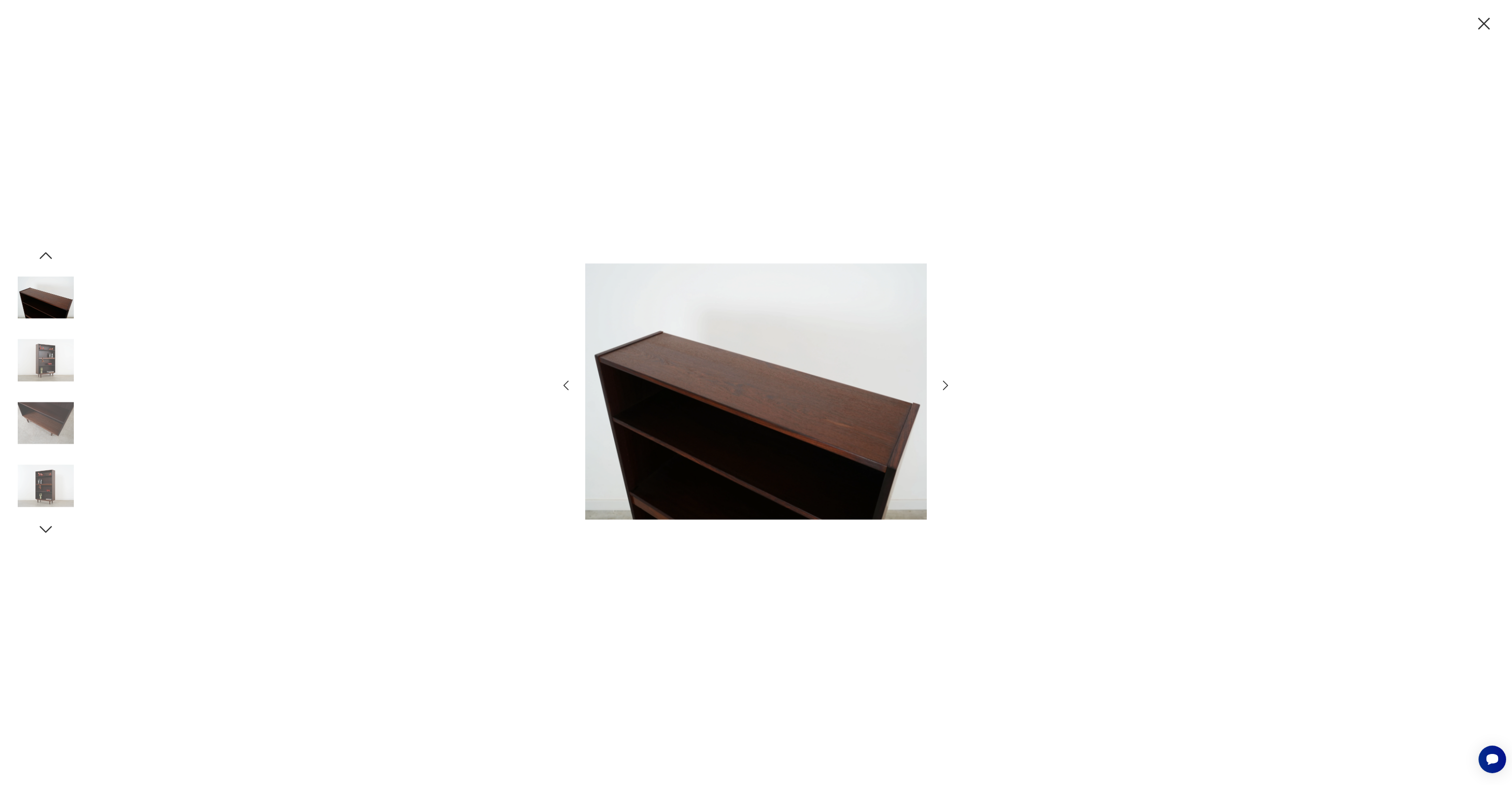
click at [48, 254] on icon "button" at bounding box center [46, 256] width 13 height 7
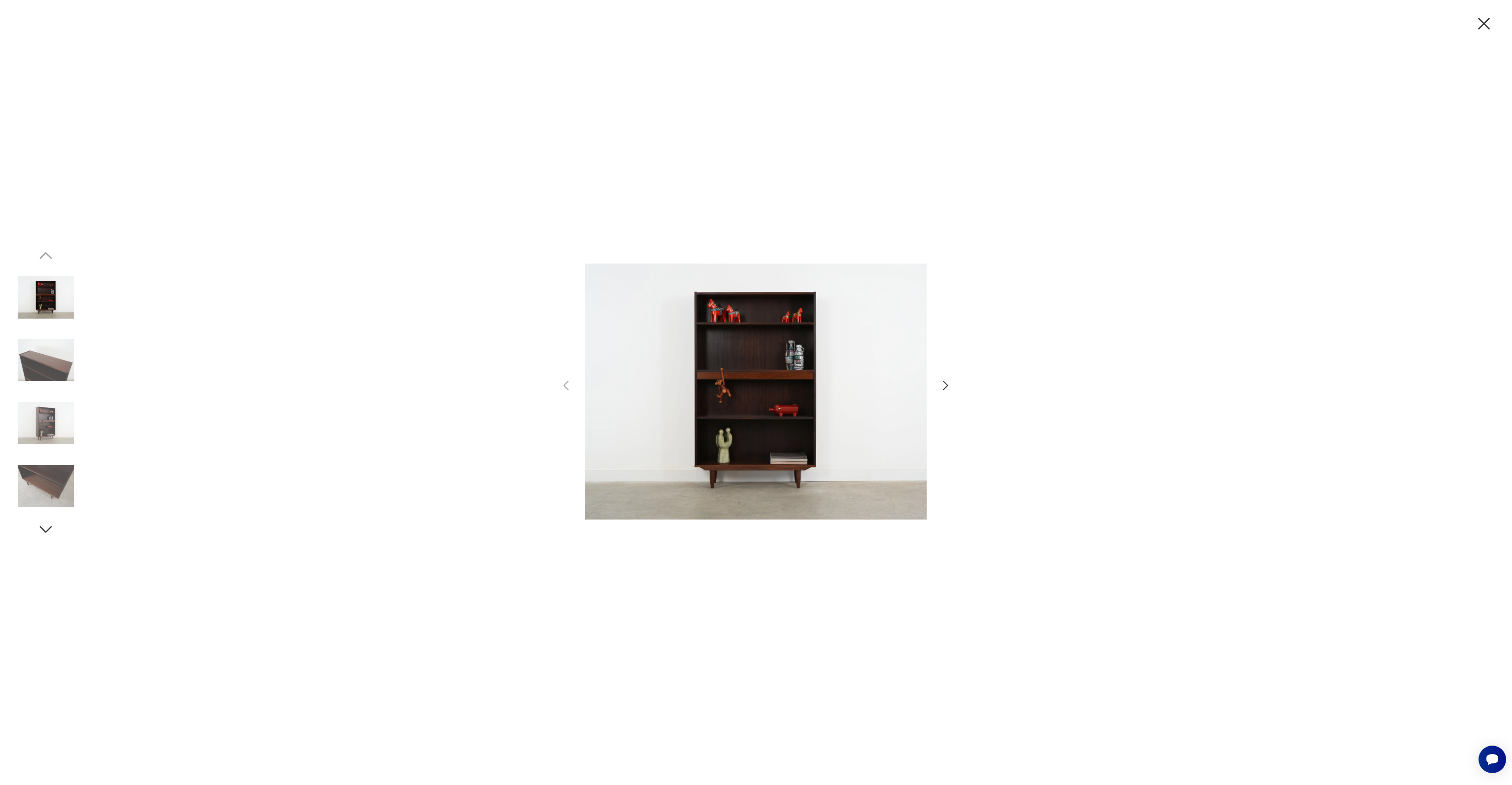
click at [48, 310] on img at bounding box center [46, 297] width 56 height 57
click at [941, 385] on icon "button" at bounding box center [945, 385] width 14 height 14
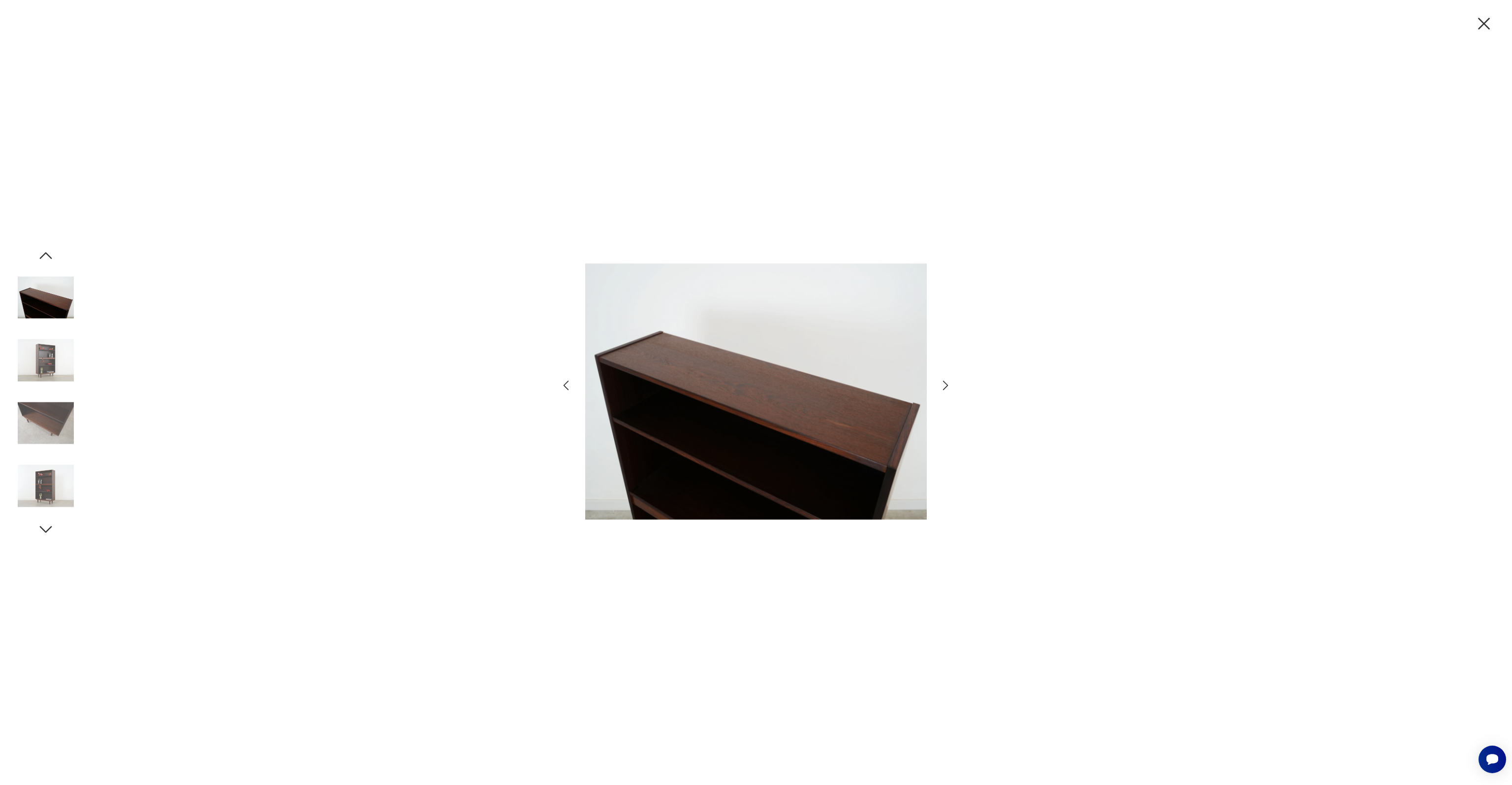
click at [941, 385] on icon "button" at bounding box center [945, 385] width 14 height 14
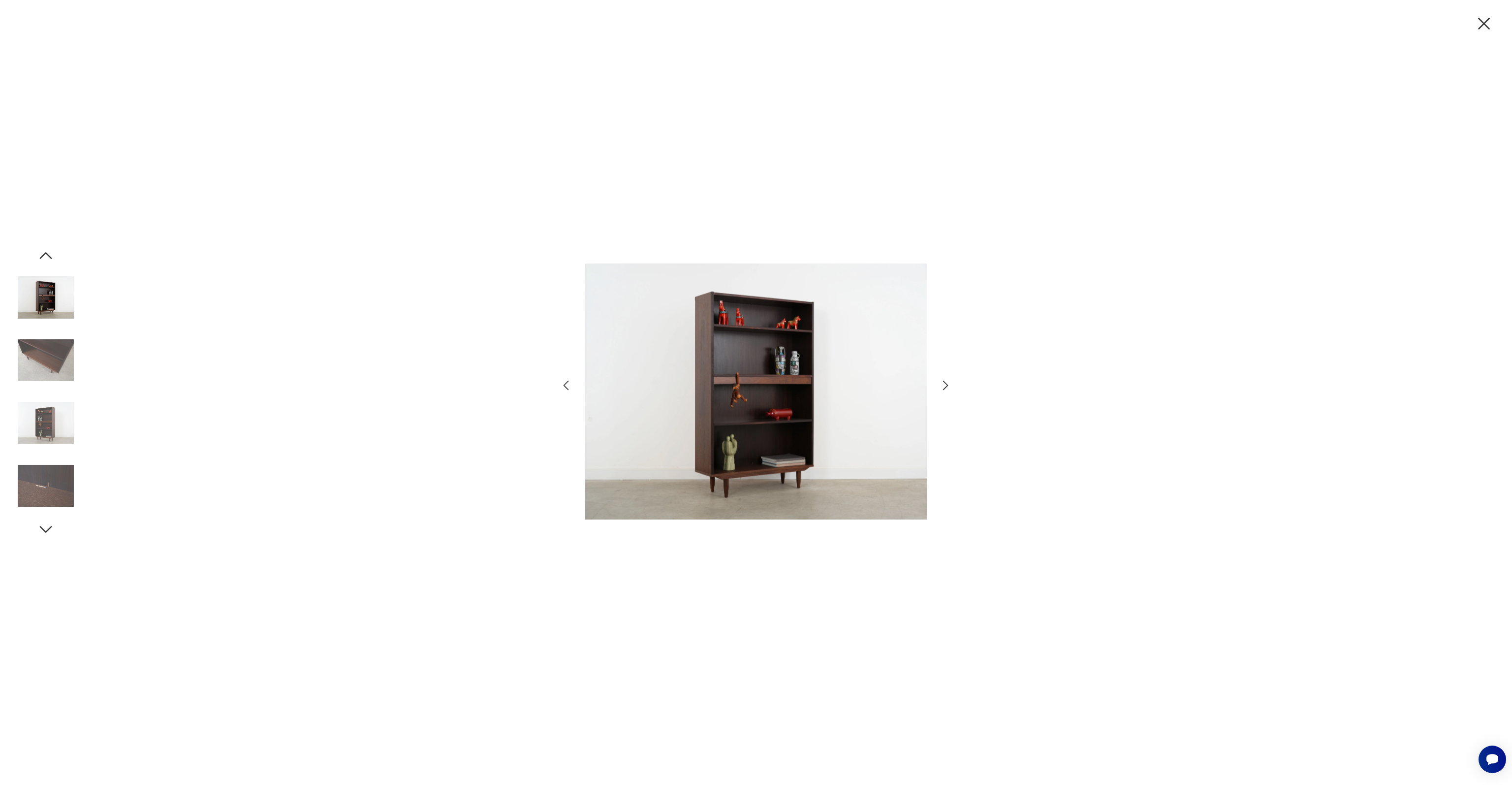
click at [947, 382] on icon "button" at bounding box center [945, 385] width 14 height 14
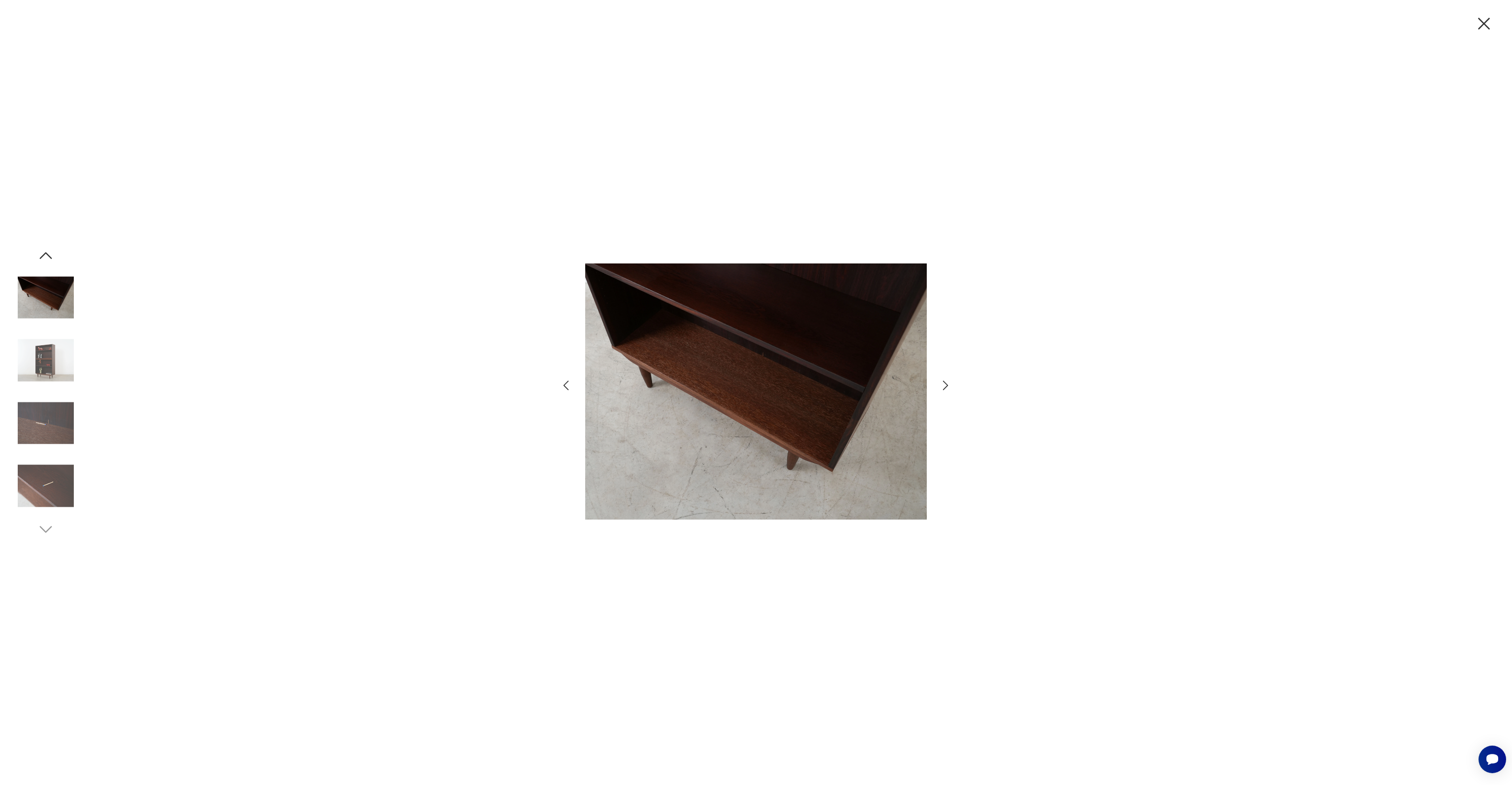
click at [947, 382] on icon "button" at bounding box center [945, 385] width 14 height 14
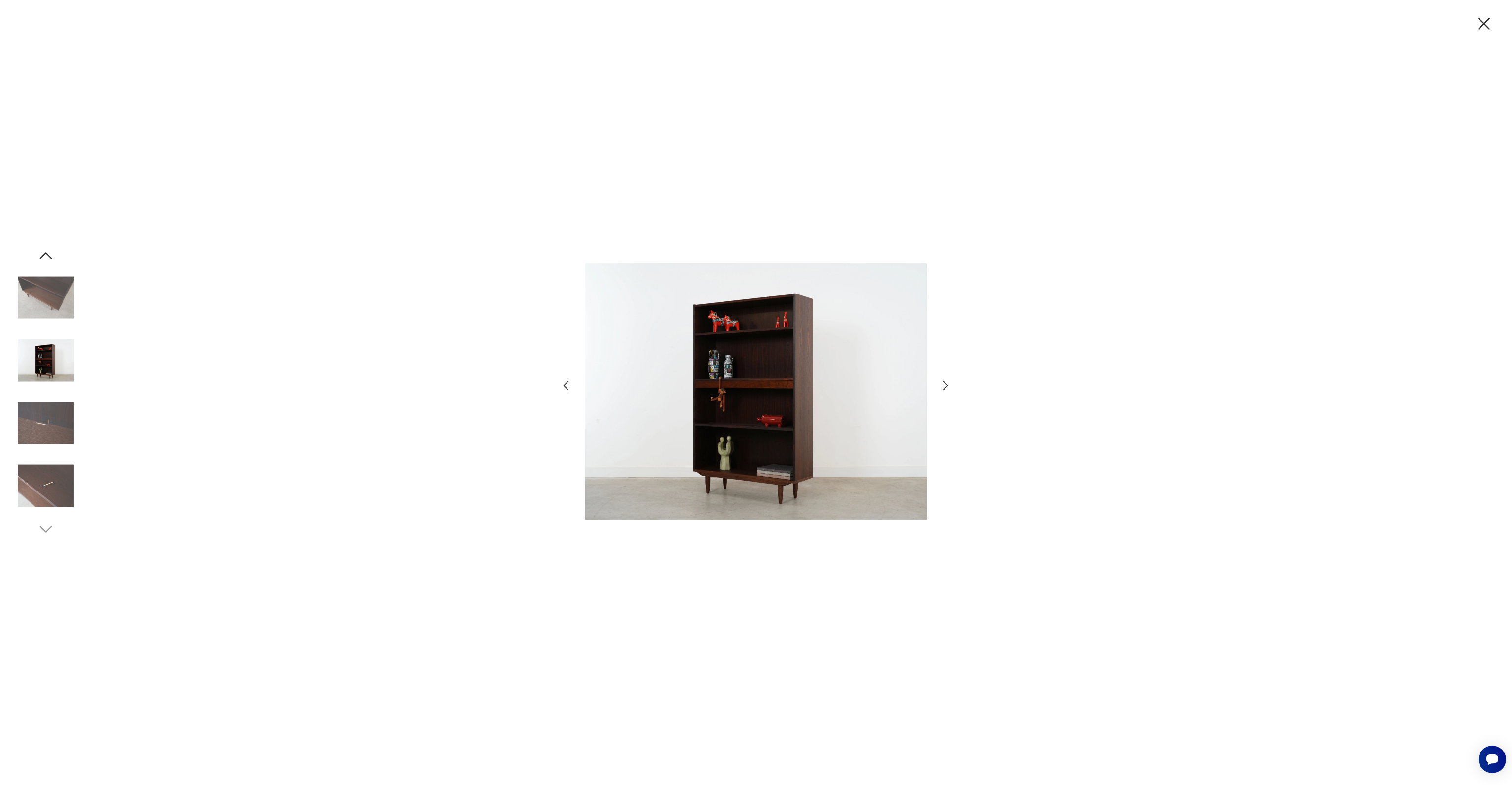
click at [950, 380] on icon "button" at bounding box center [945, 385] width 14 height 14
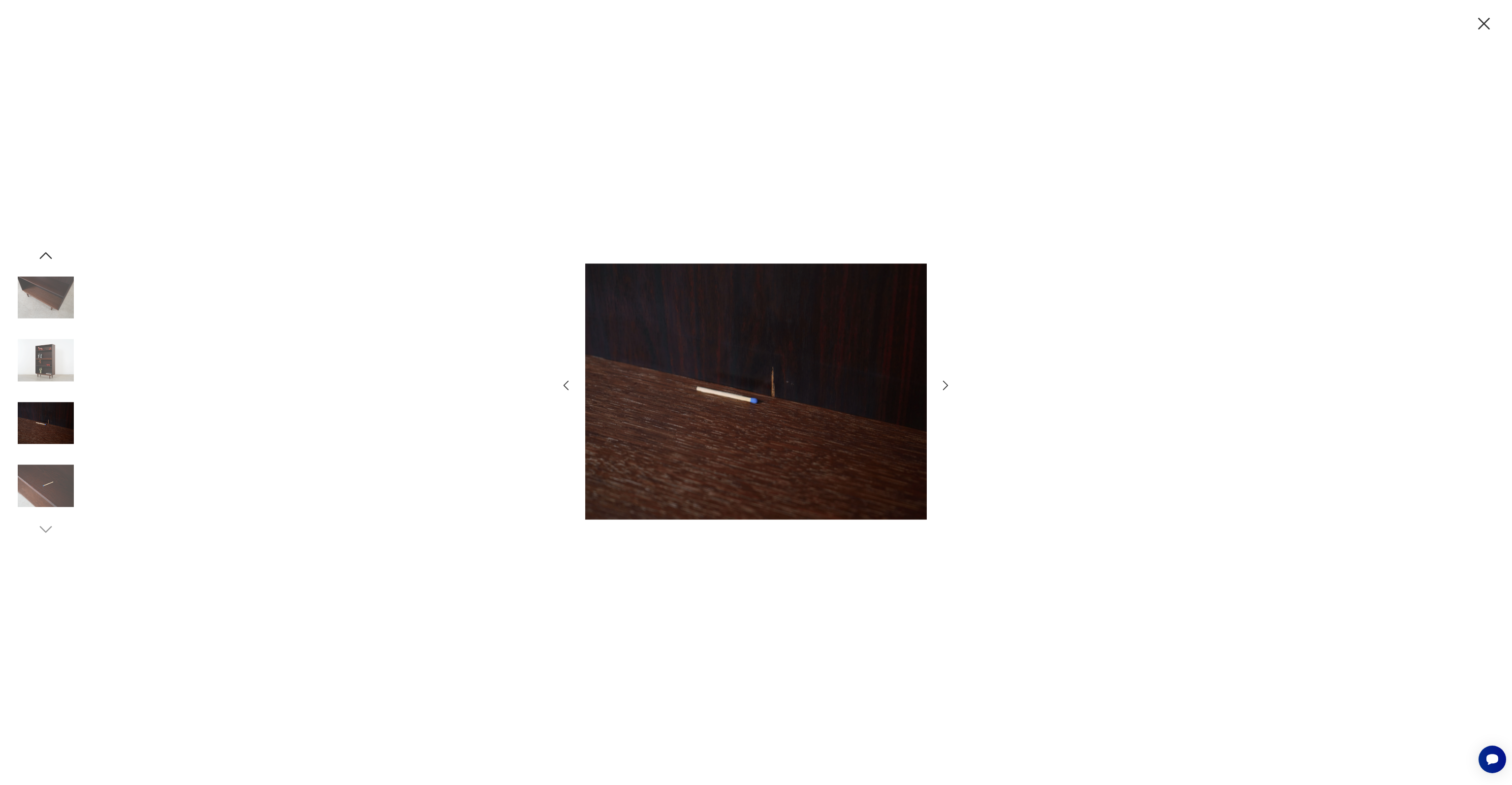
click at [950, 380] on icon "button" at bounding box center [945, 385] width 14 height 14
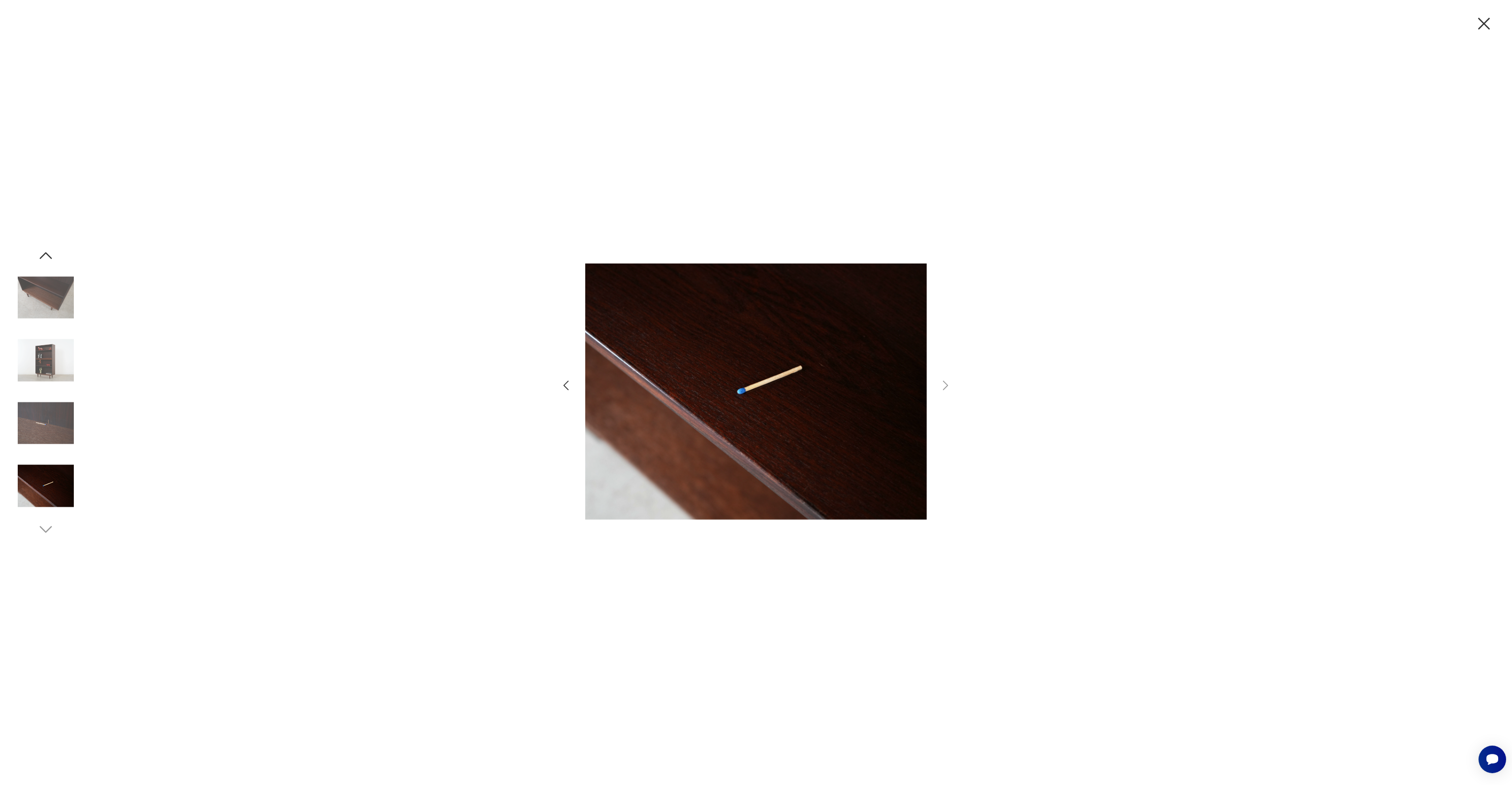
click at [1486, 22] on icon "button" at bounding box center [1483, 23] width 21 height 21
